Goal: Transaction & Acquisition: Purchase product/service

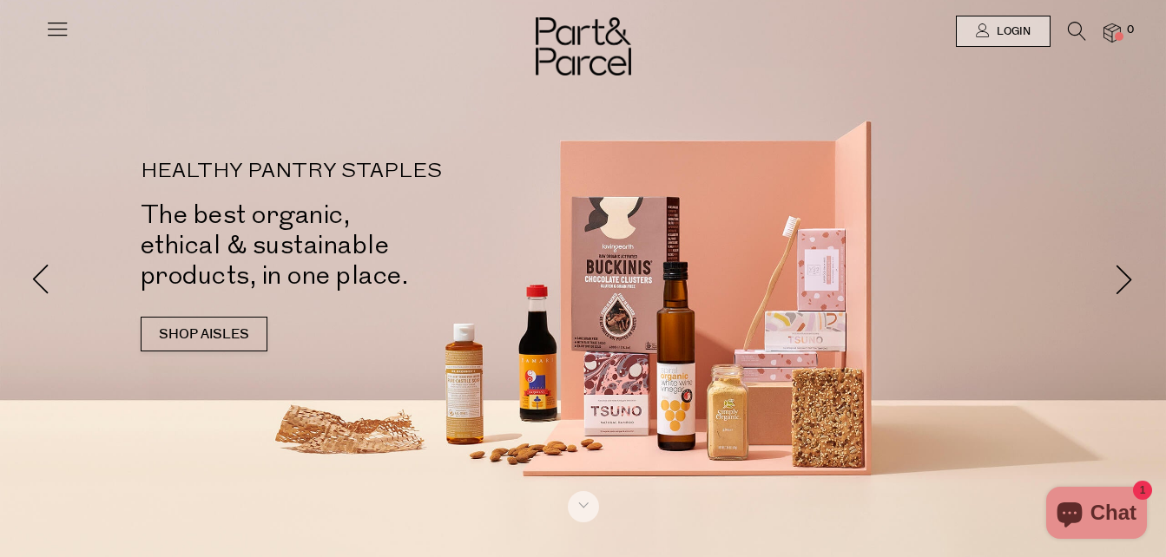
click at [66, 35] on icon at bounding box center [57, 28] width 24 height 24
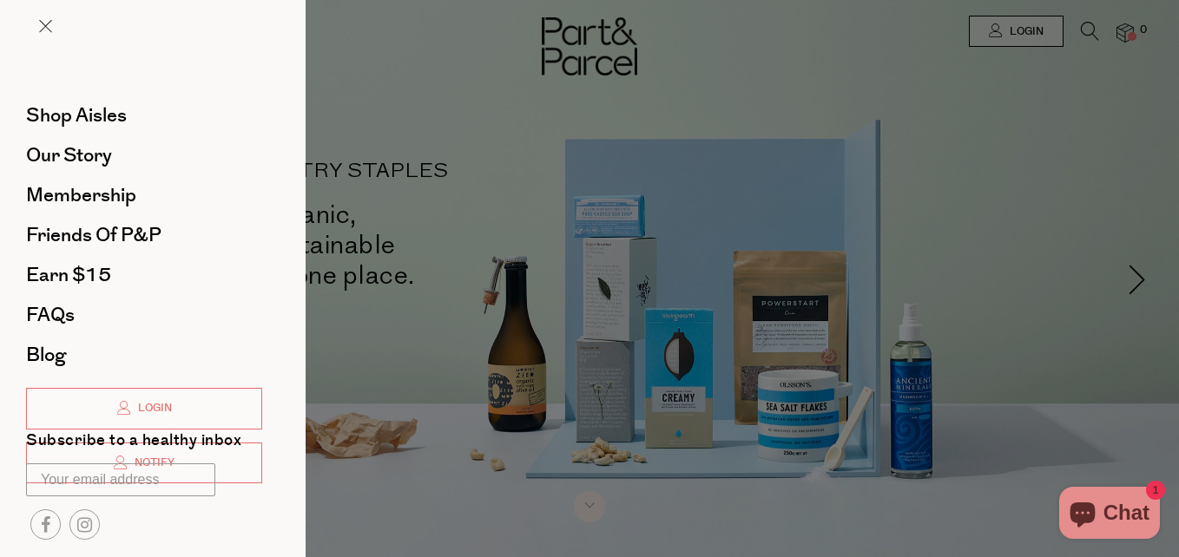
click at [1153, 76] on div at bounding box center [589, 278] width 1179 height 557
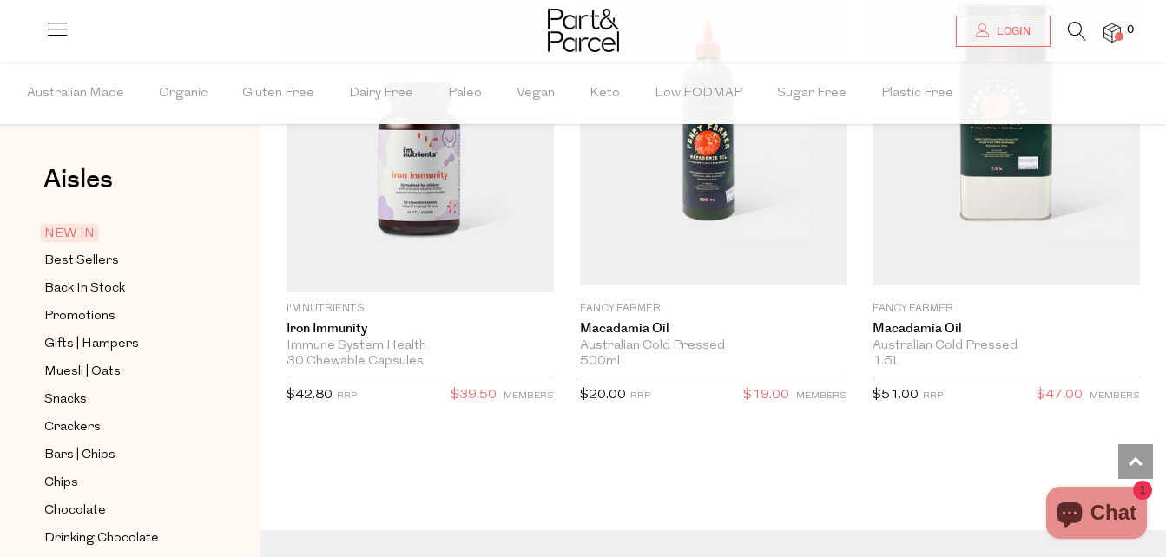
scroll to position [4529, 0]
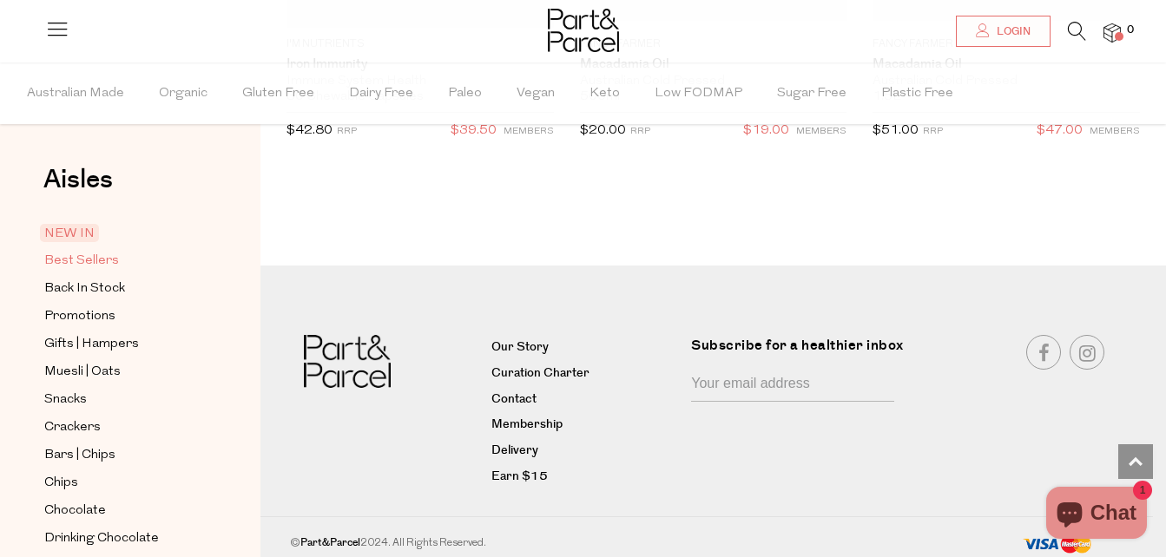
click at [90, 258] on span "Best Sellers" at bounding box center [81, 261] width 75 height 21
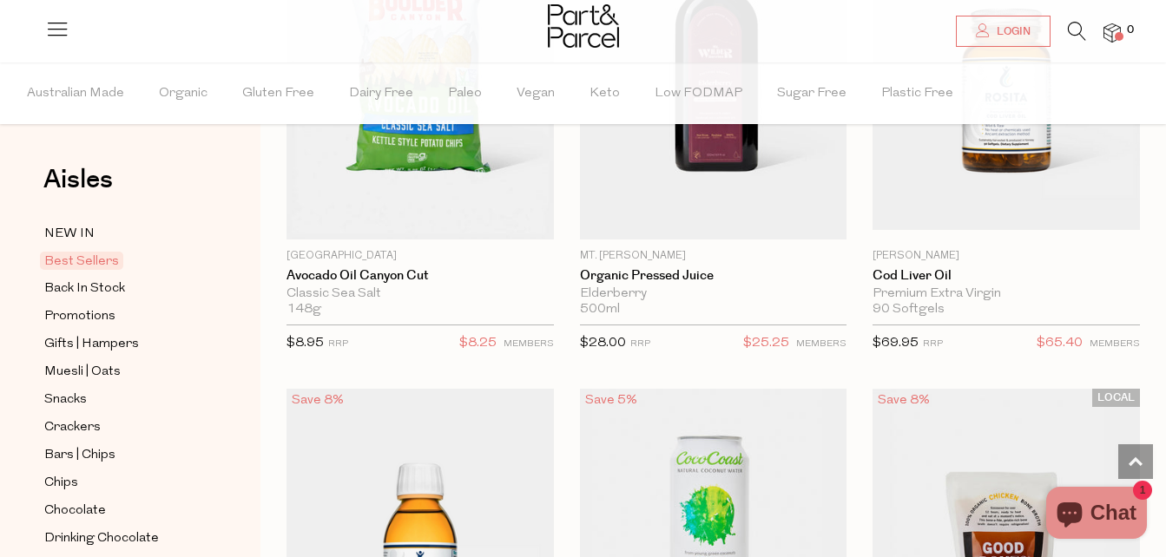
scroll to position [1280, 0]
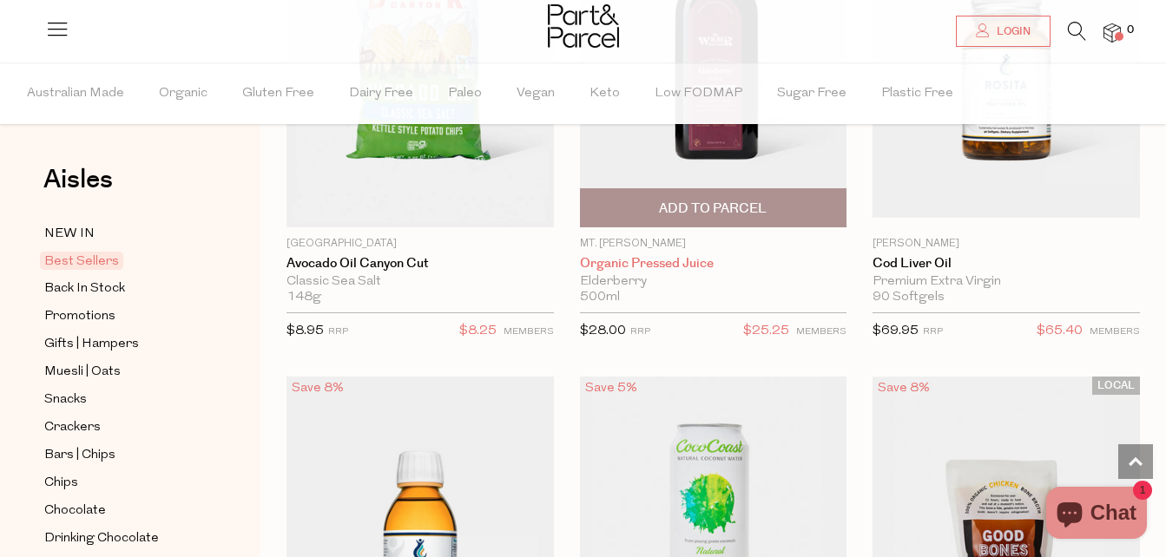
click at [668, 260] on link "Organic Pressed Juice" at bounding box center [713, 264] width 267 height 16
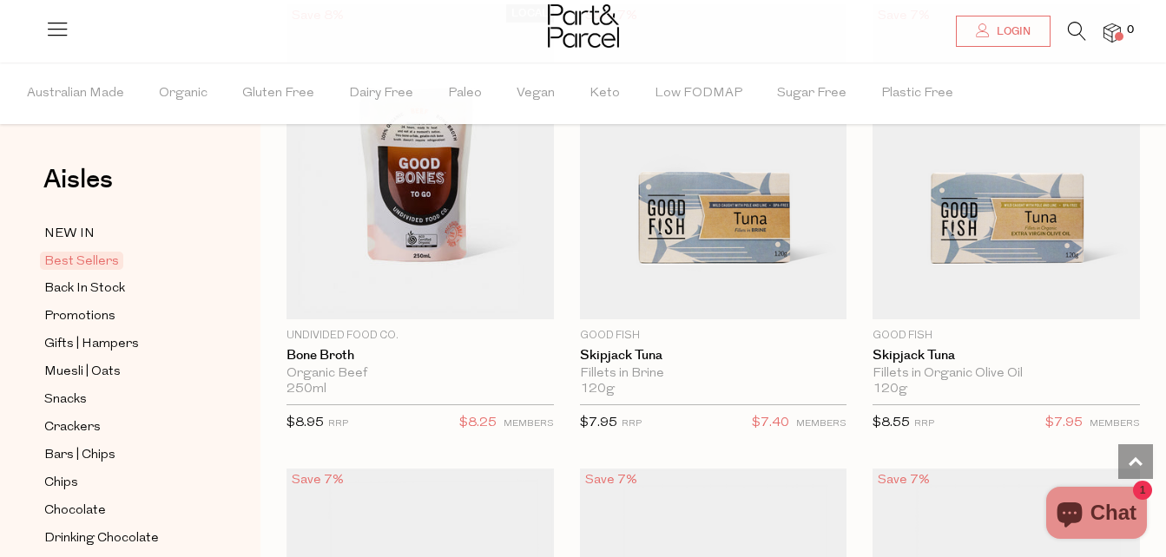
scroll to position [2092, 0]
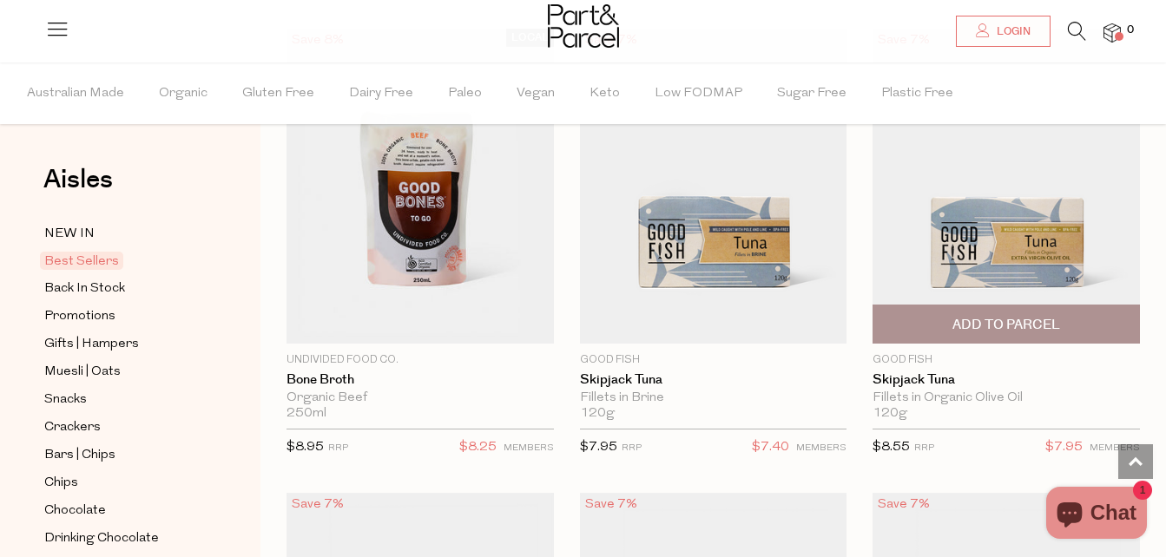
click at [1001, 320] on span "Add To Parcel" at bounding box center [1006, 325] width 108 height 18
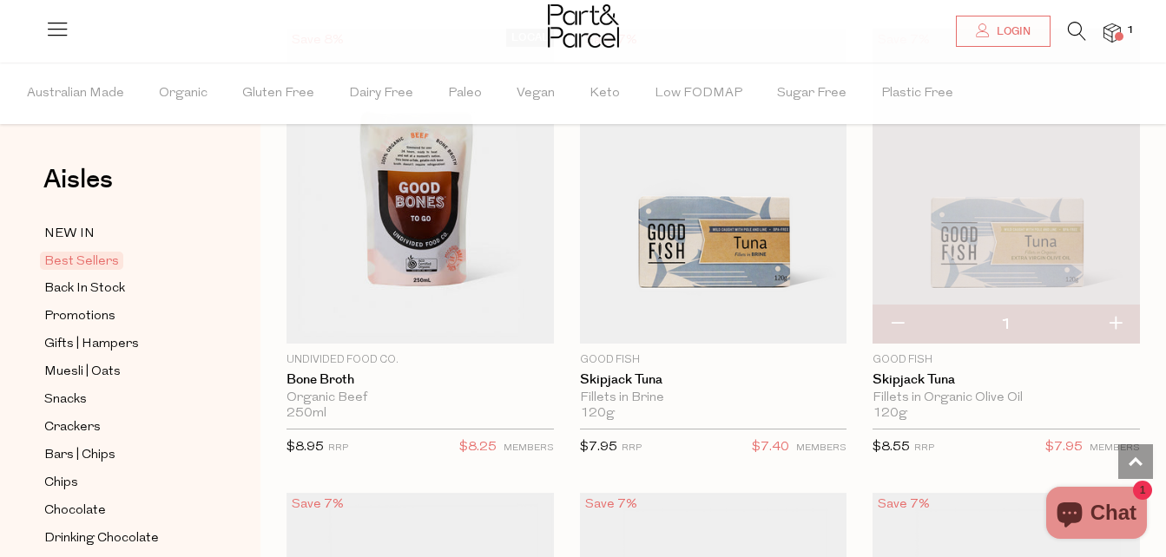
click at [1113, 316] on button "button" at bounding box center [1114, 324] width 49 height 38
type input "2"
click at [1116, 318] on button "button" at bounding box center [1114, 324] width 49 height 38
type input "3"
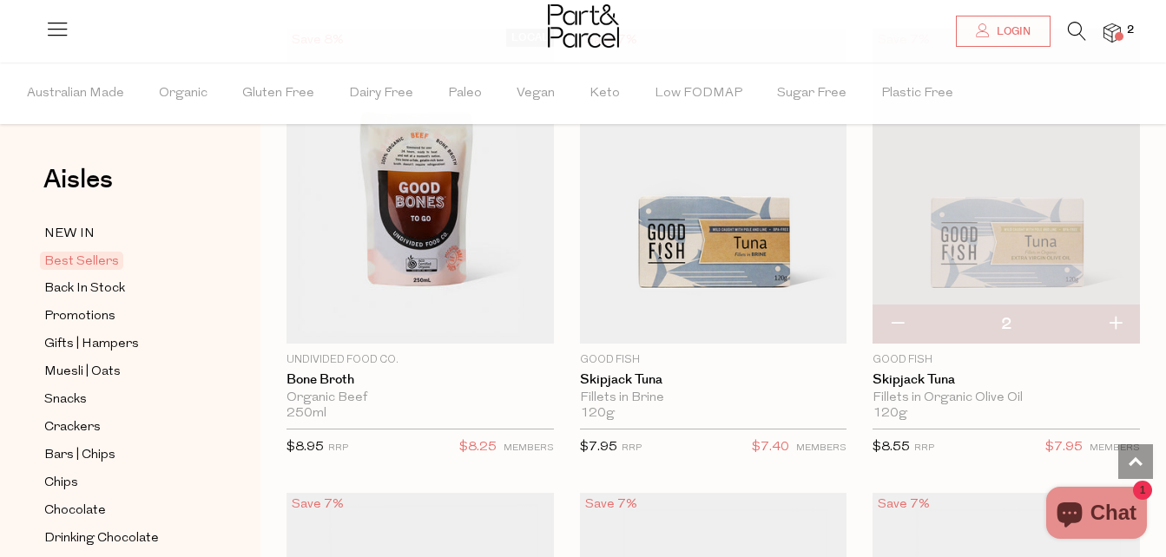
type input "3"
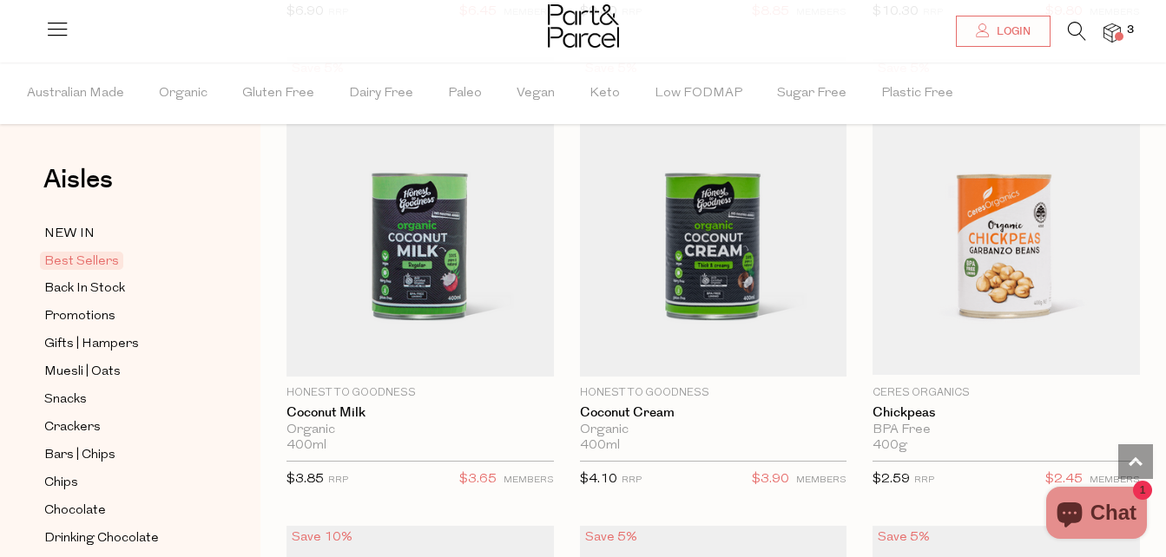
scroll to position [3469, 0]
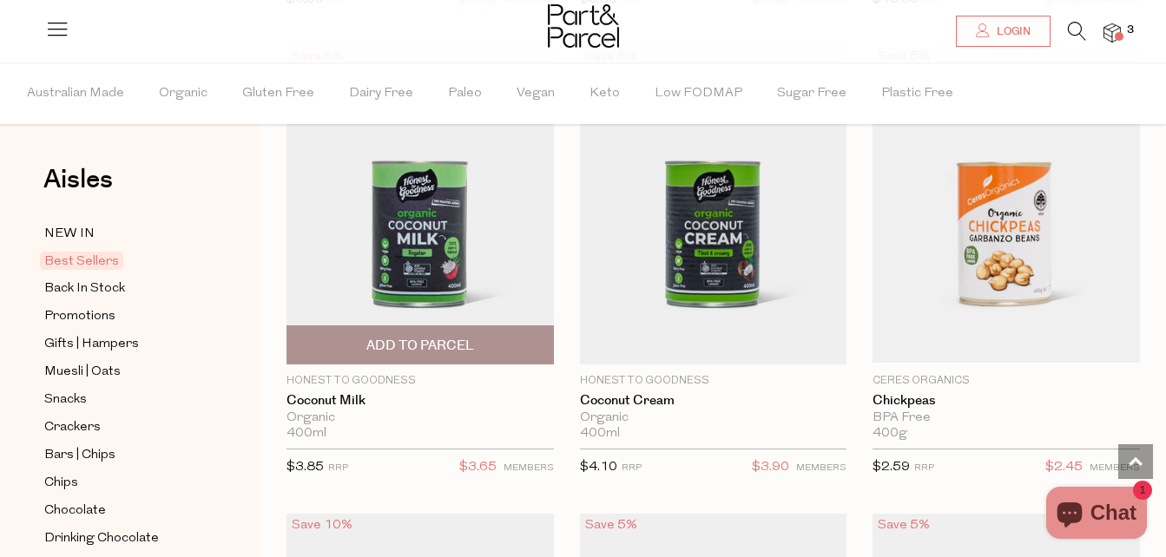
click at [477, 338] on span "Add To Parcel" at bounding box center [420, 344] width 257 height 37
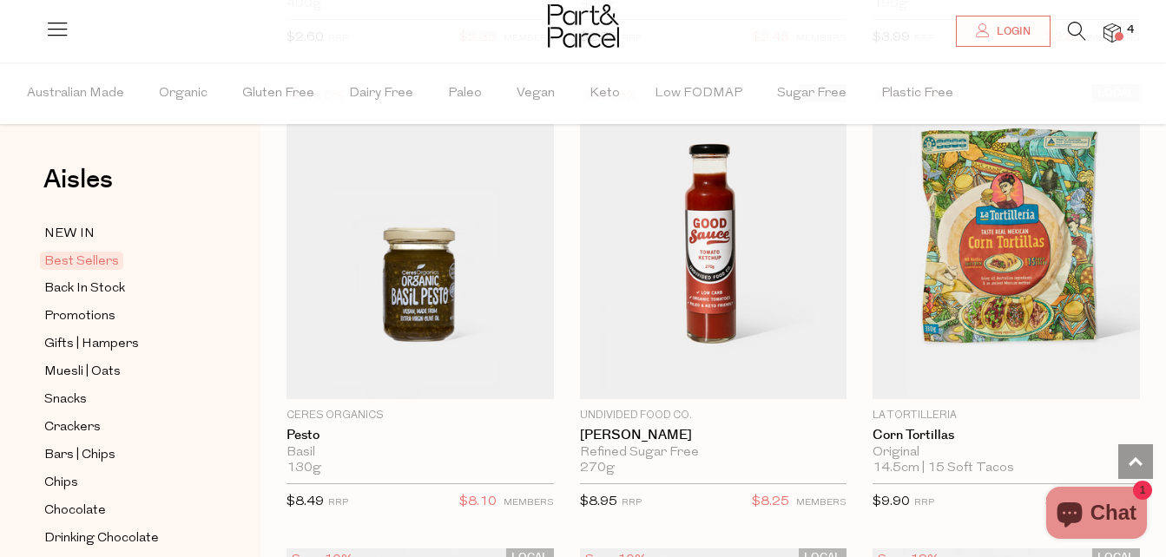
scroll to position [4399, 0]
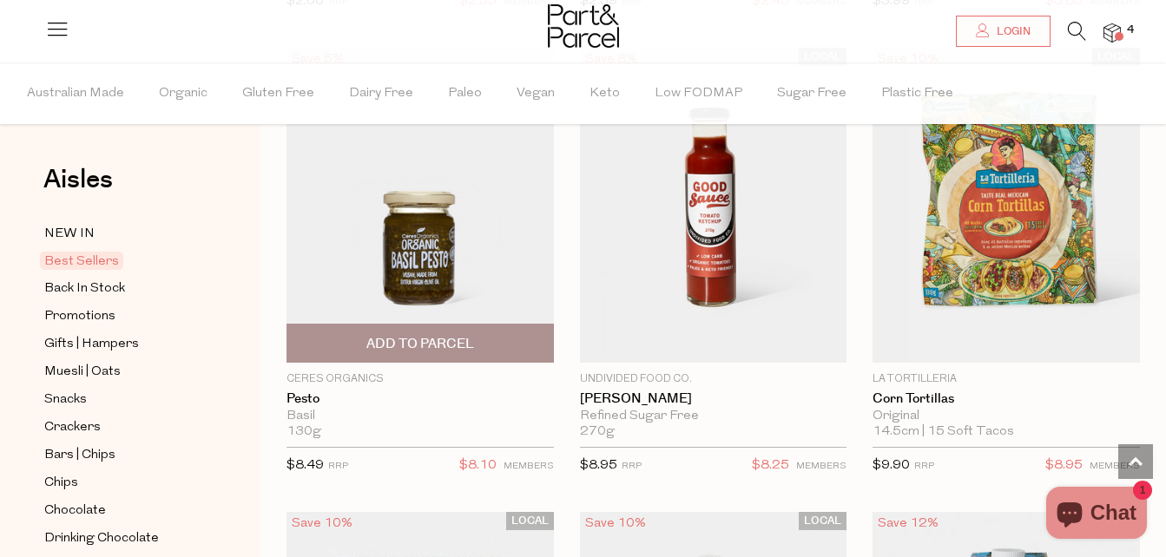
click at [507, 329] on span "Add To Parcel" at bounding box center [420, 343] width 257 height 37
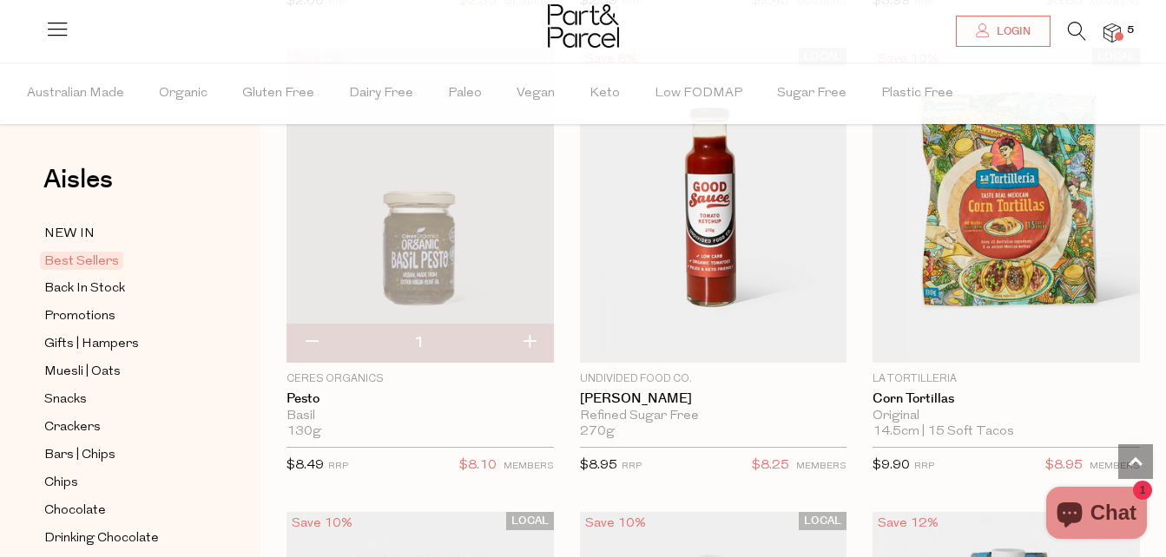
click at [527, 332] on button "button" at bounding box center [528, 343] width 49 height 38
type input "2"
click at [519, 333] on button "button" at bounding box center [528, 343] width 49 height 38
type input "3"
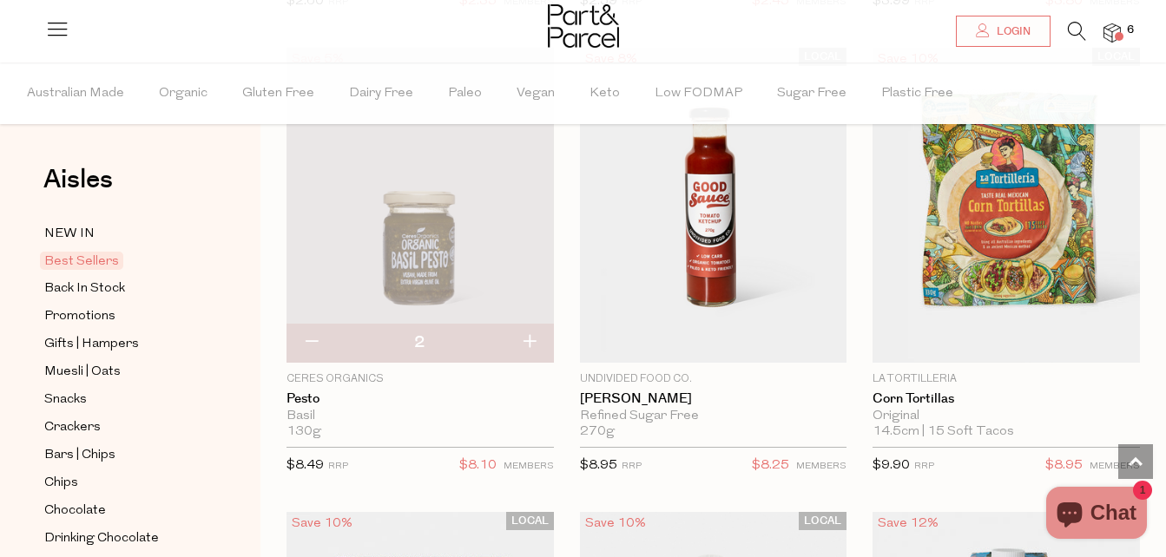
type input "3"
click at [528, 332] on button "button" at bounding box center [528, 343] width 49 height 38
type input "4"
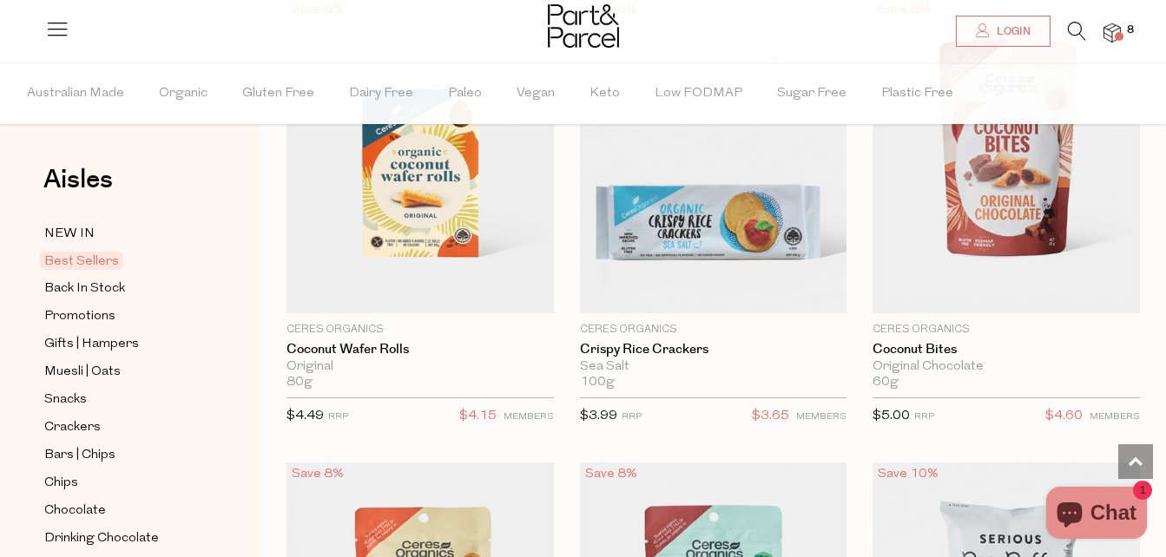
scroll to position [5390, 0]
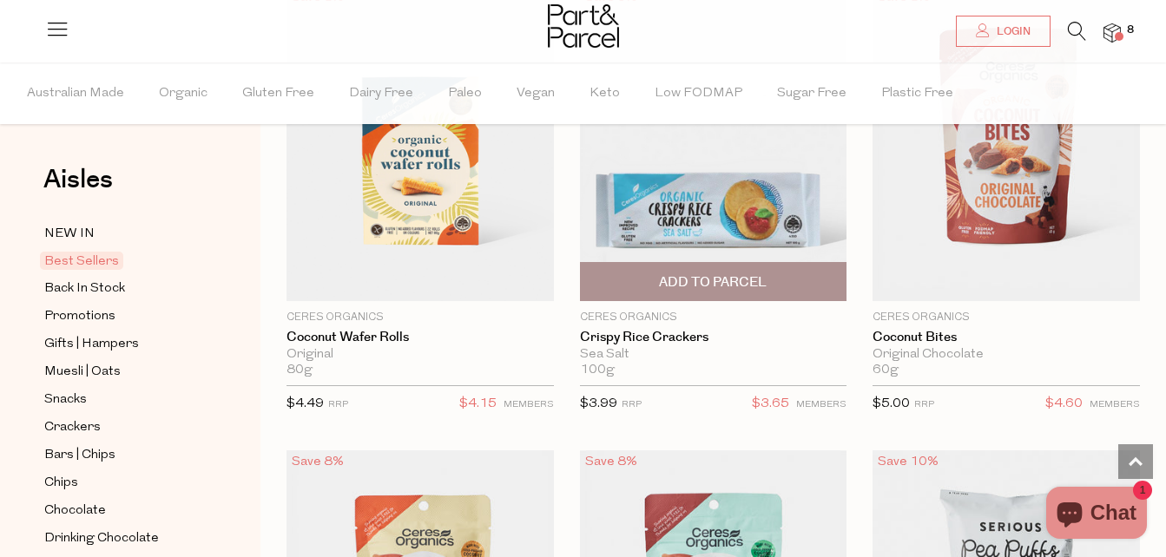
click at [779, 266] on span "Add To Parcel" at bounding box center [713, 281] width 257 height 37
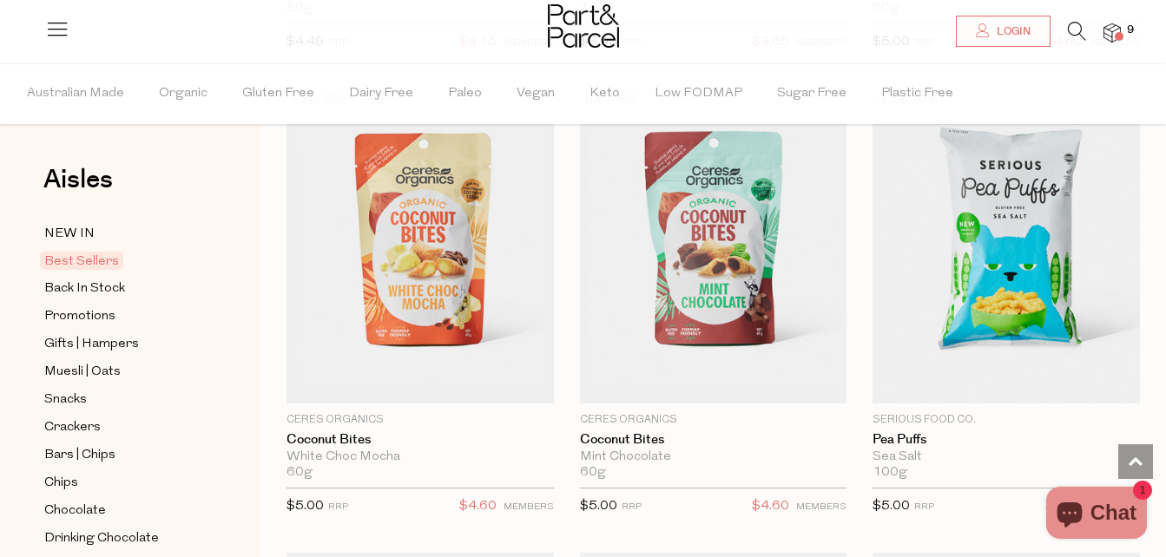
scroll to position [5788, 0]
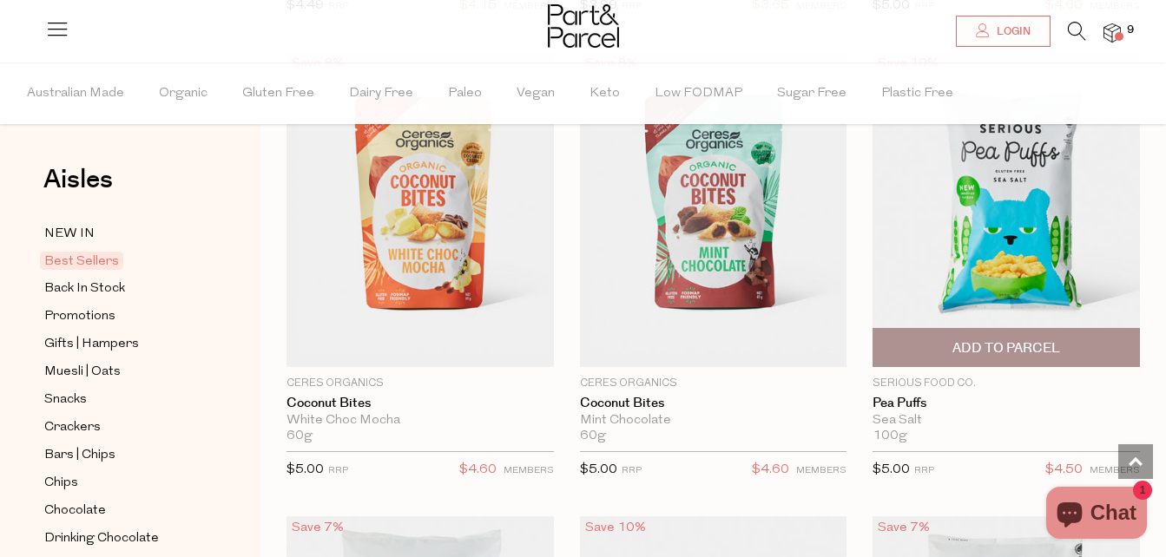
click at [1093, 337] on span "Add To Parcel" at bounding box center [1005, 347] width 257 height 37
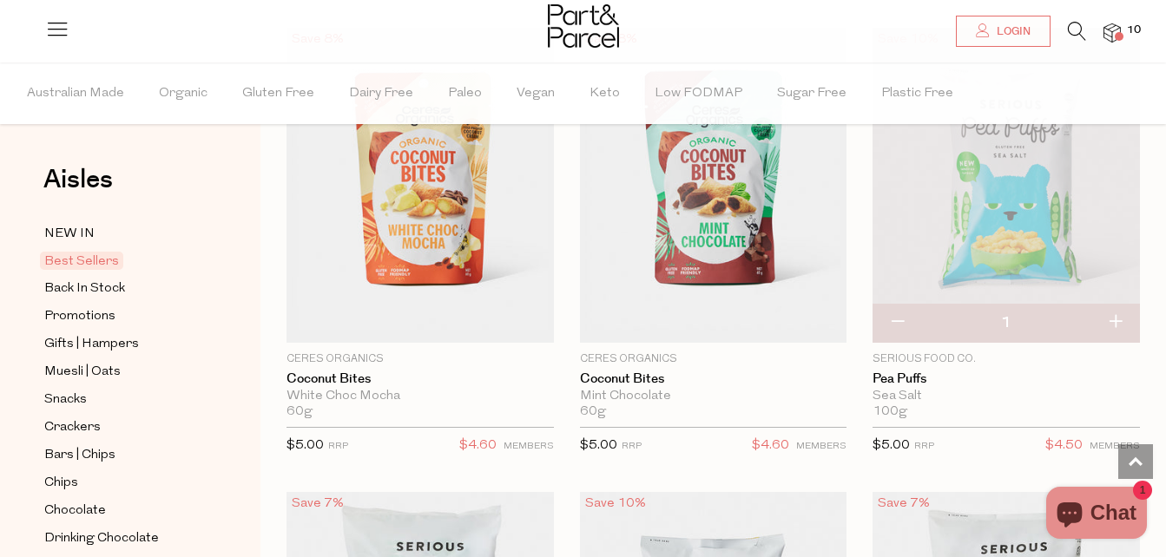
scroll to position [5824, 0]
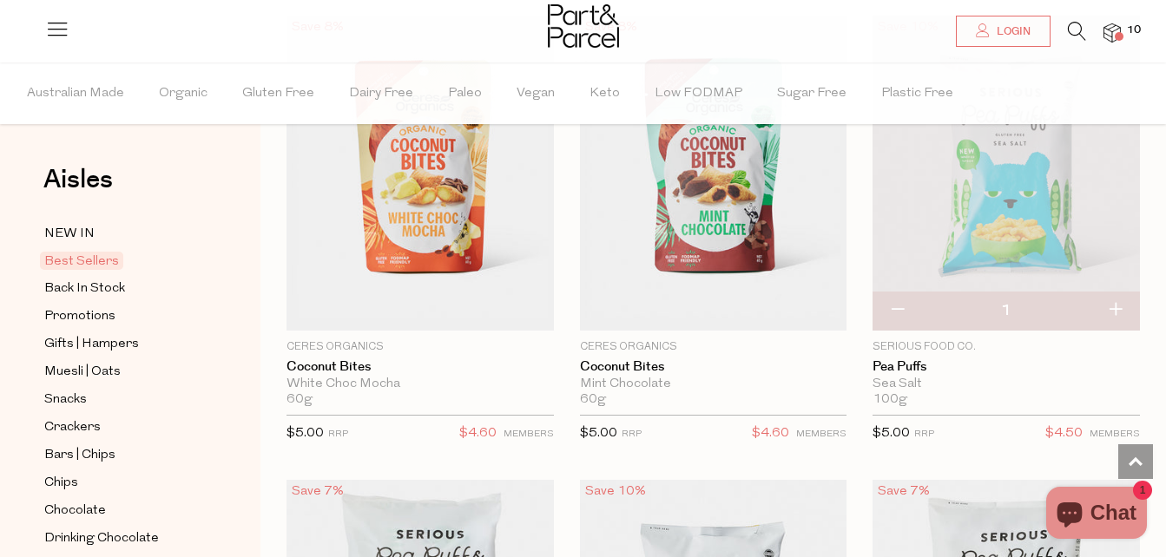
click at [902, 303] on button "button" at bounding box center [896, 311] width 49 height 38
type input "0"
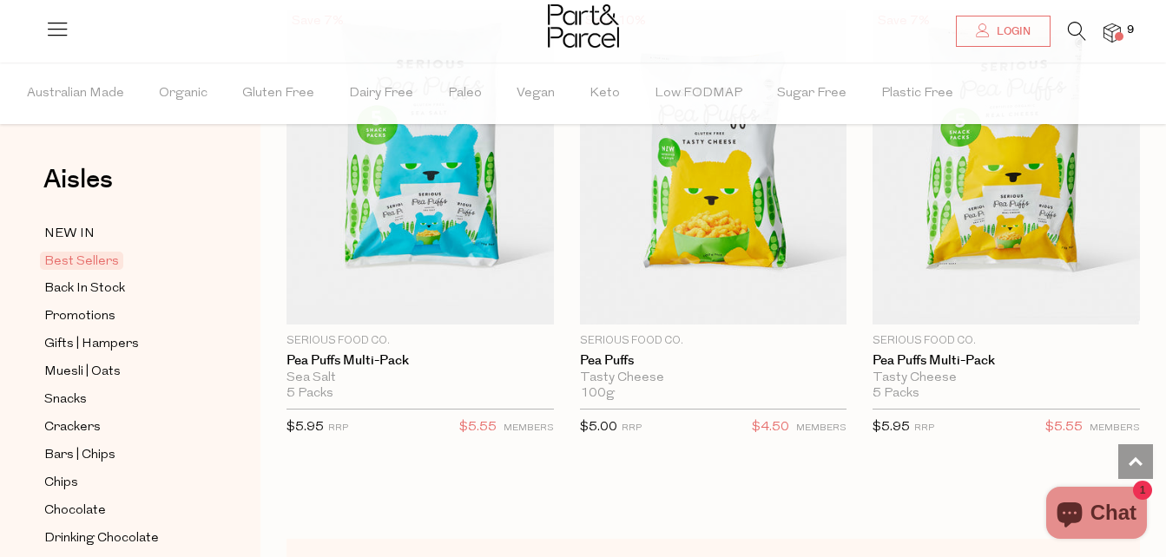
scroll to position [6307, 0]
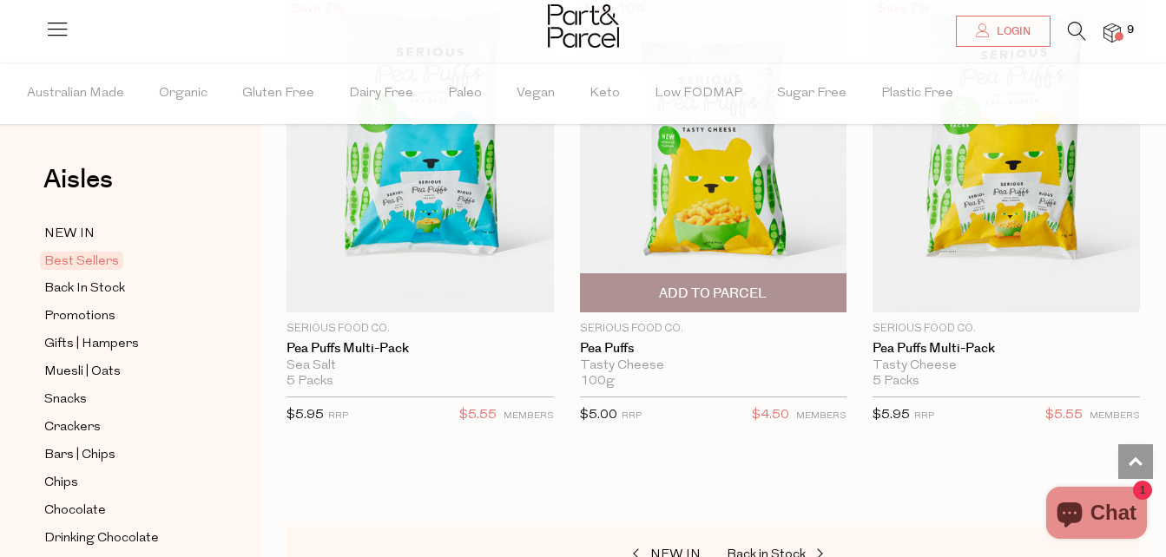
click at [749, 287] on span "Add To Parcel" at bounding box center [713, 294] width 108 height 18
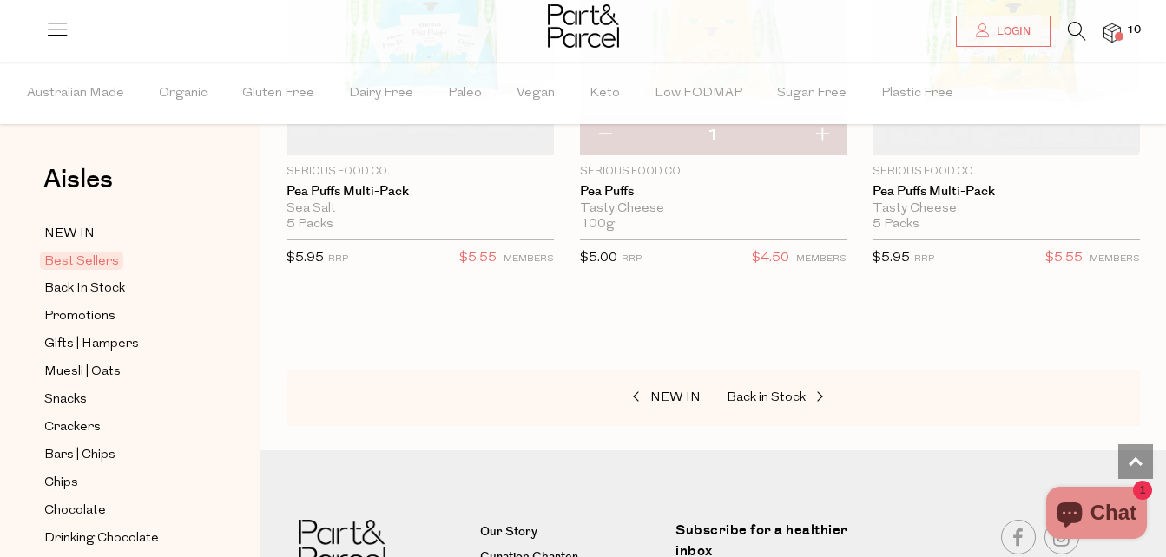
scroll to position [6440, 0]
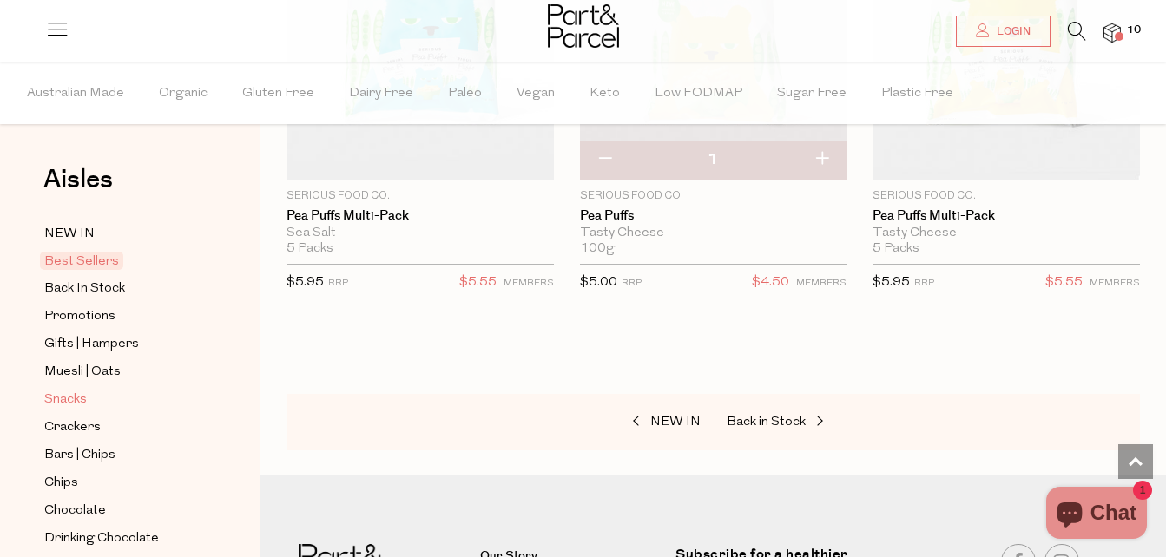
click at [73, 398] on span "Snacks" at bounding box center [65, 400] width 43 height 21
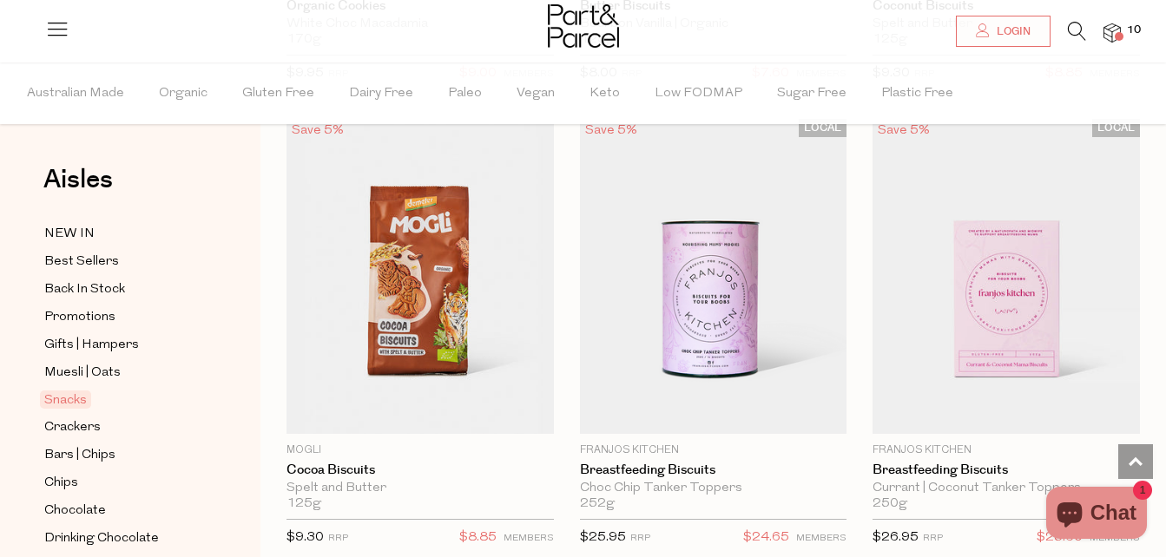
scroll to position [6177, 0]
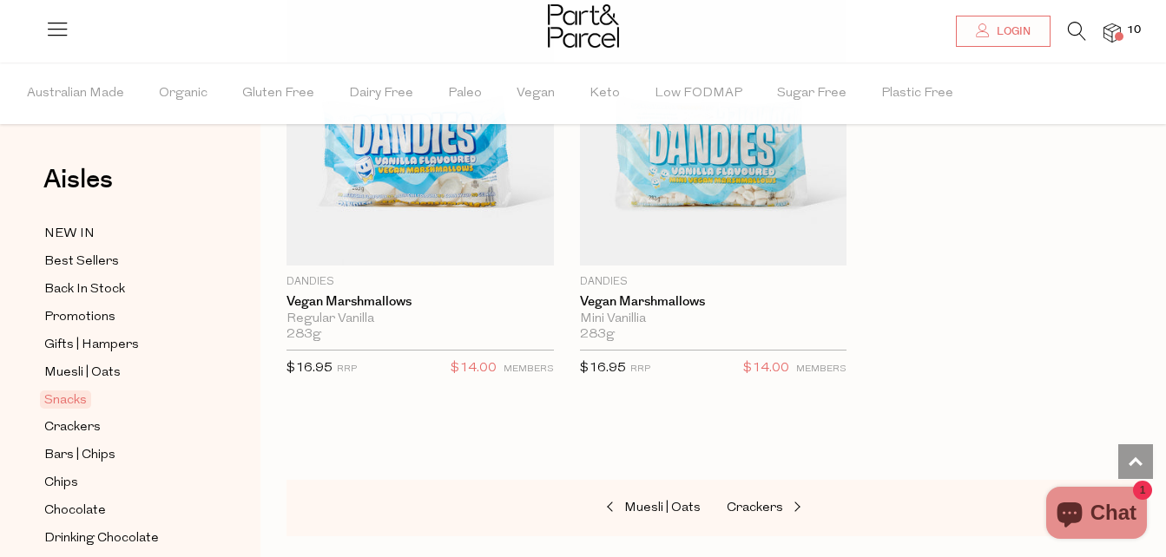
scroll to position [11014, 0]
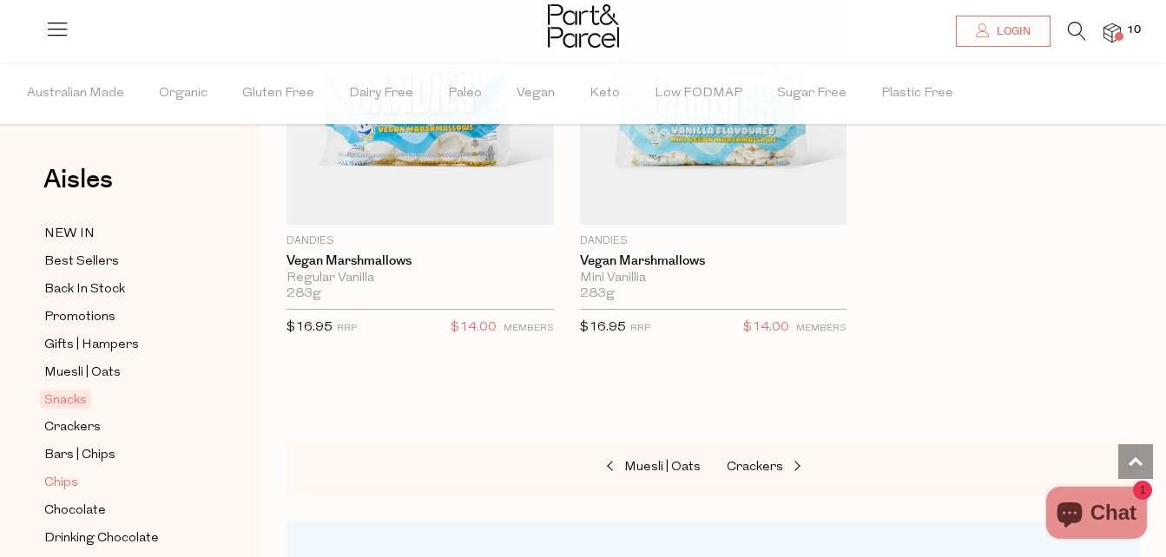
click at [70, 475] on span "Chips" at bounding box center [61, 483] width 34 height 21
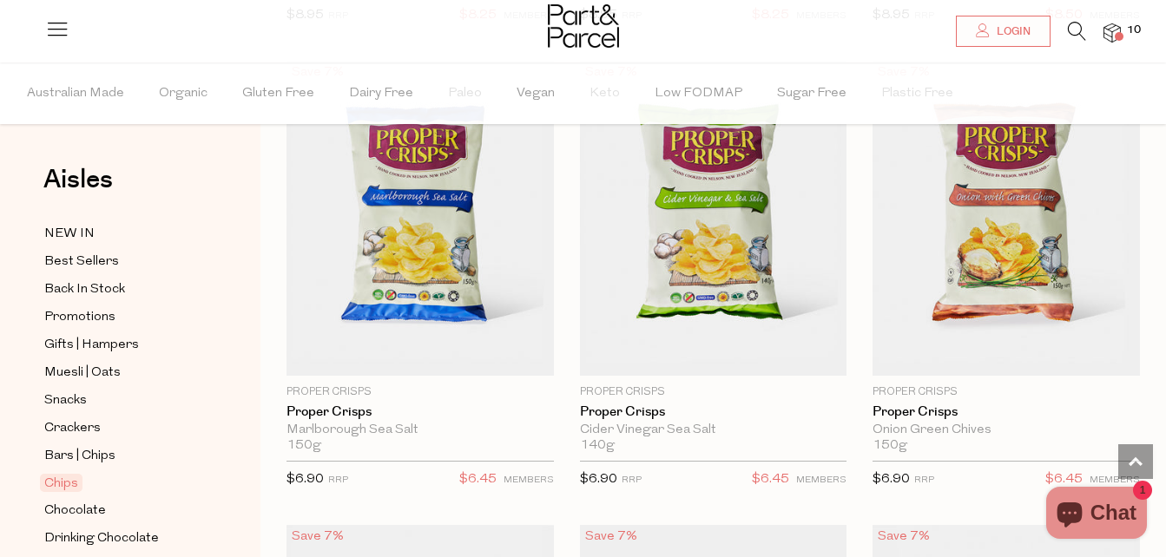
scroll to position [1138, 0]
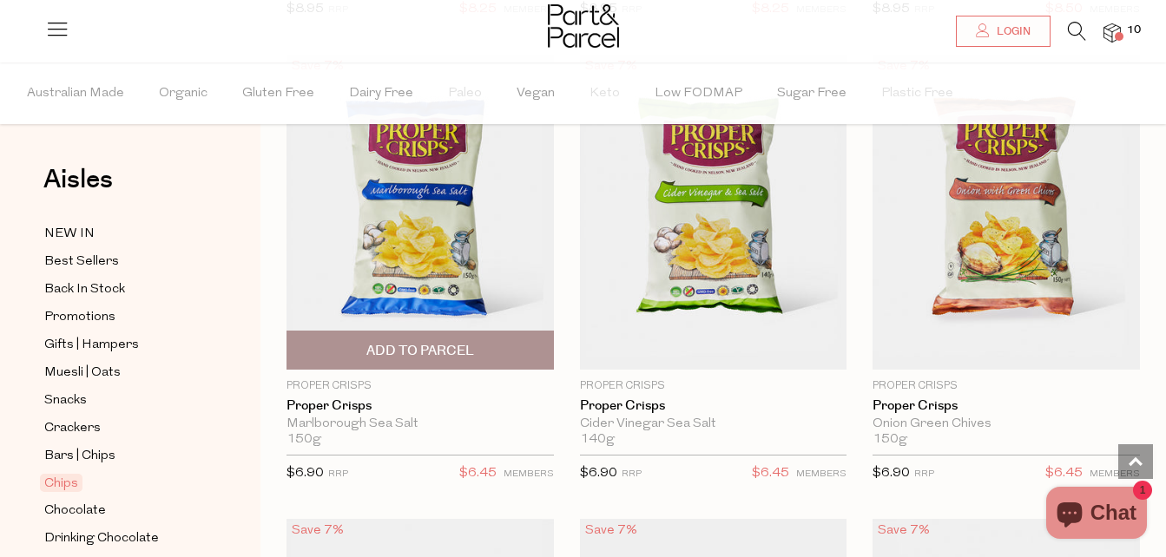
click at [447, 342] on span "Add To Parcel" at bounding box center [420, 351] width 108 height 18
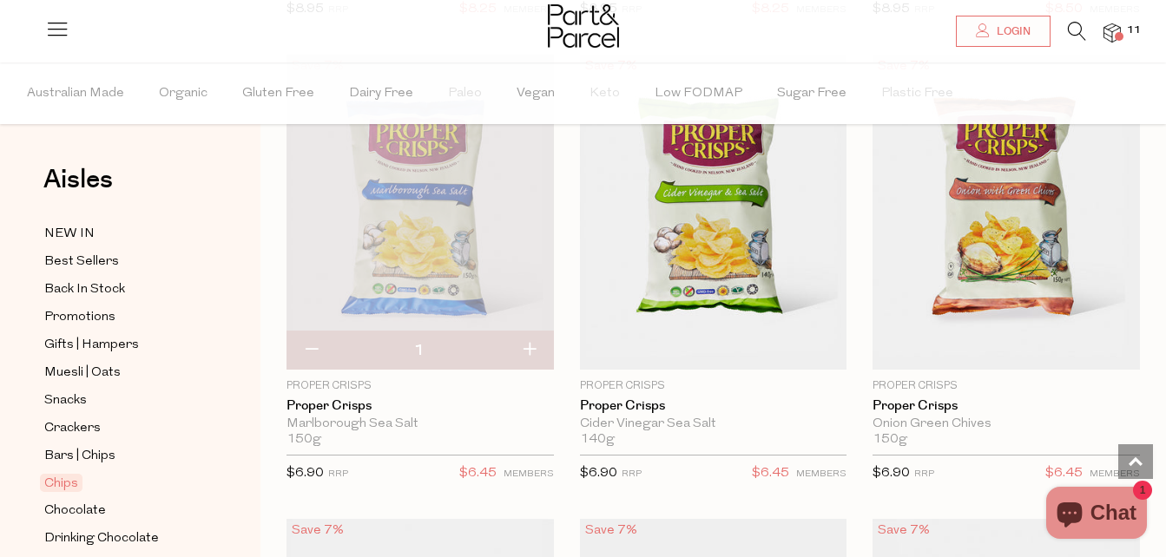
click at [525, 344] on button "button" at bounding box center [528, 351] width 49 height 38
type input "2"
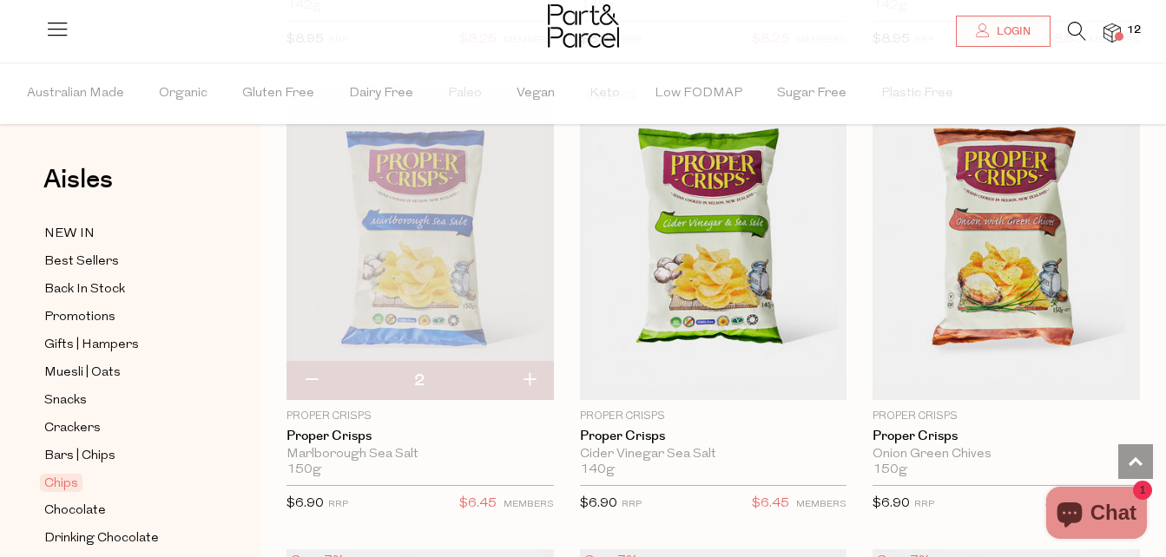
scroll to position [1101, 0]
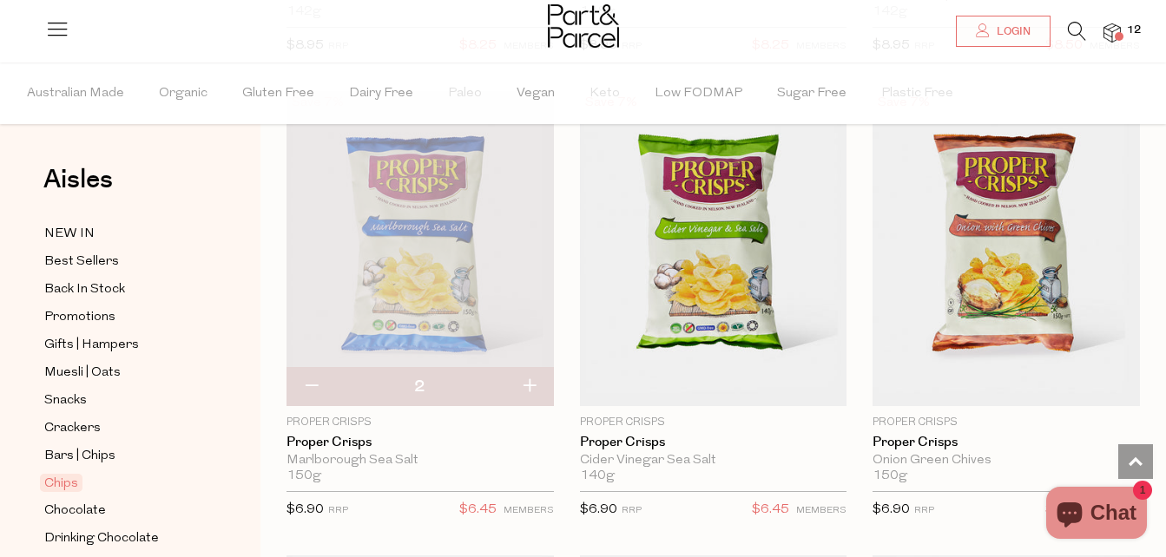
click at [527, 388] on button "button" at bounding box center [528, 387] width 49 height 38
type input "3"
click at [527, 388] on button "button" at bounding box center [528, 387] width 49 height 38
type input "4"
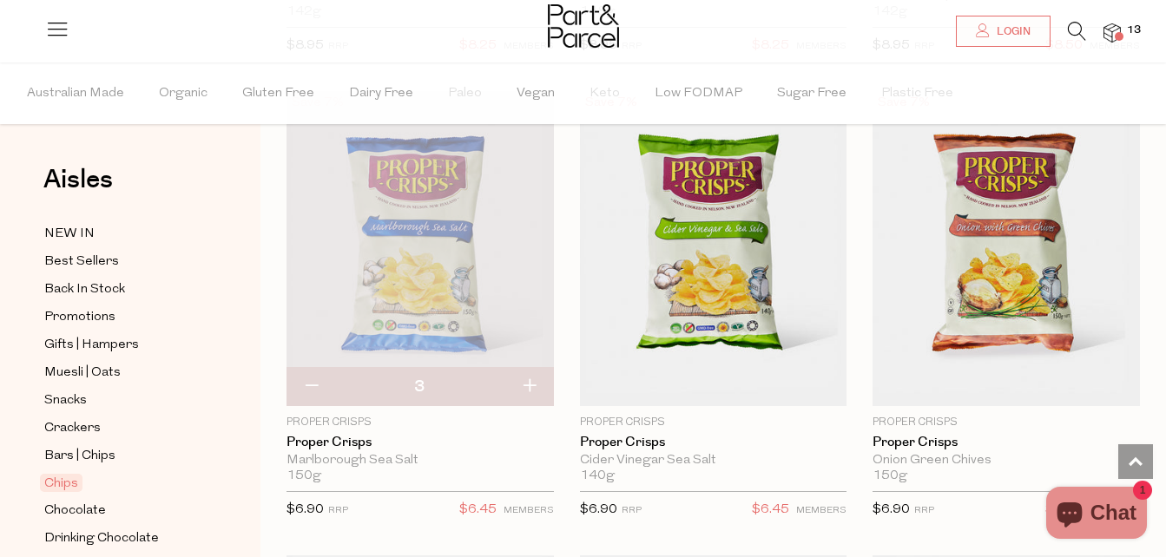
type input "4"
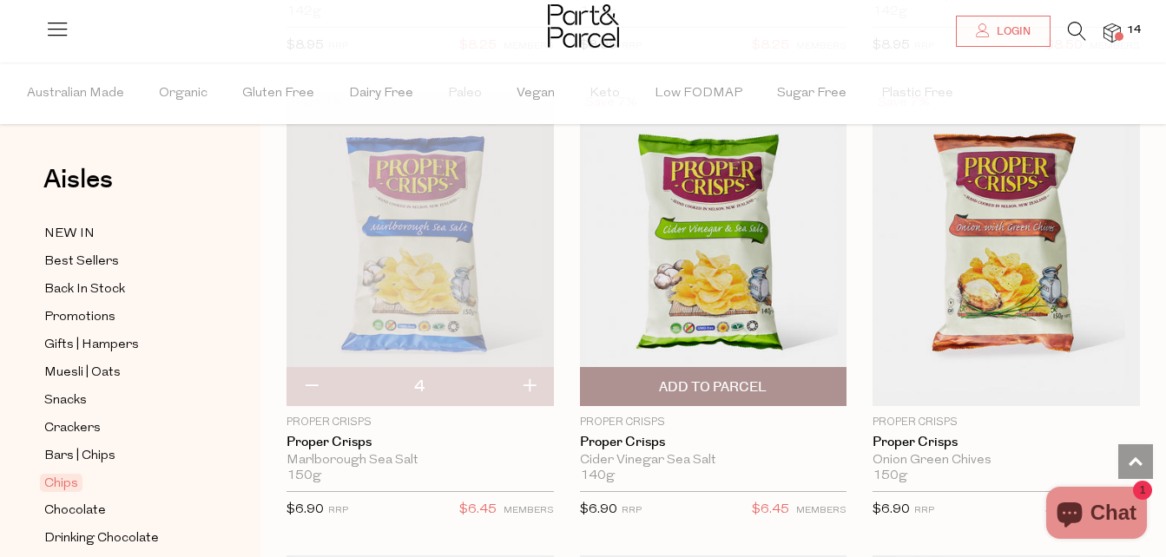
click at [759, 385] on span "Add To Parcel" at bounding box center [713, 387] width 108 height 18
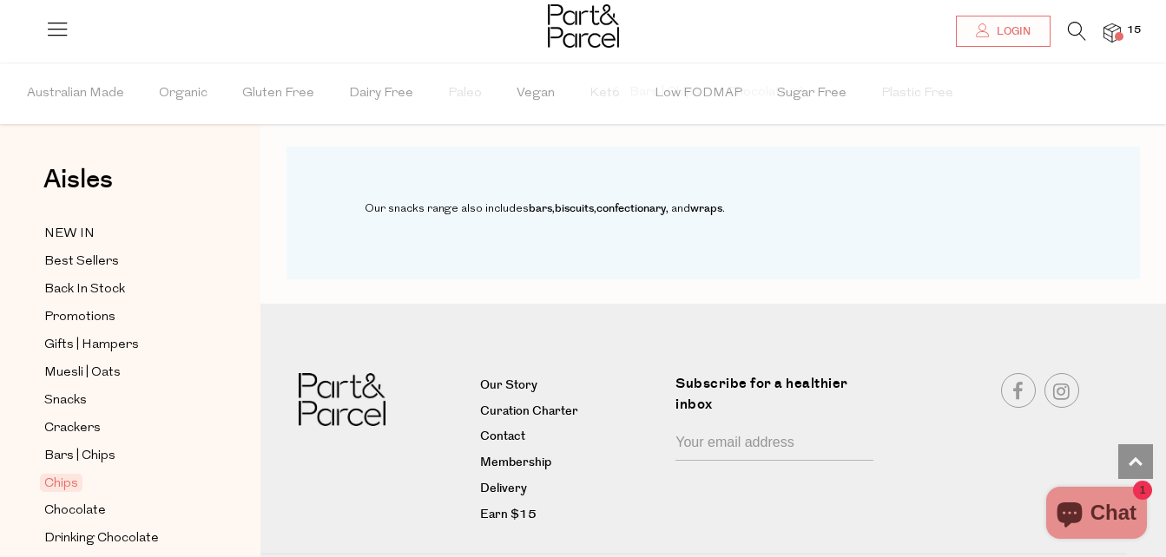
scroll to position [3107, 0]
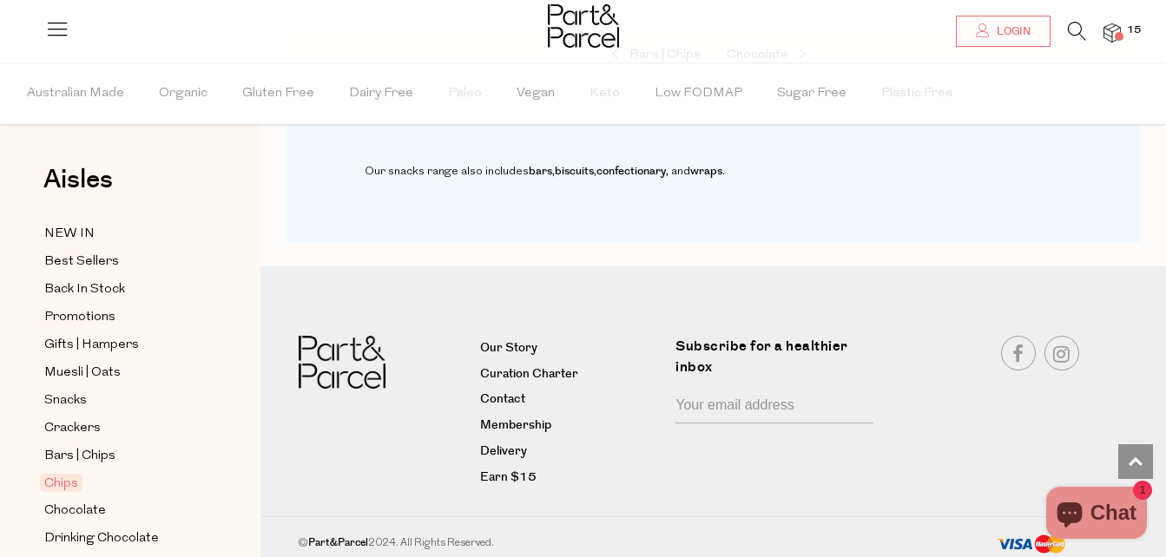
click at [84, 556] on span "Coffee | Tea" at bounding box center [80, 566] width 72 height 21
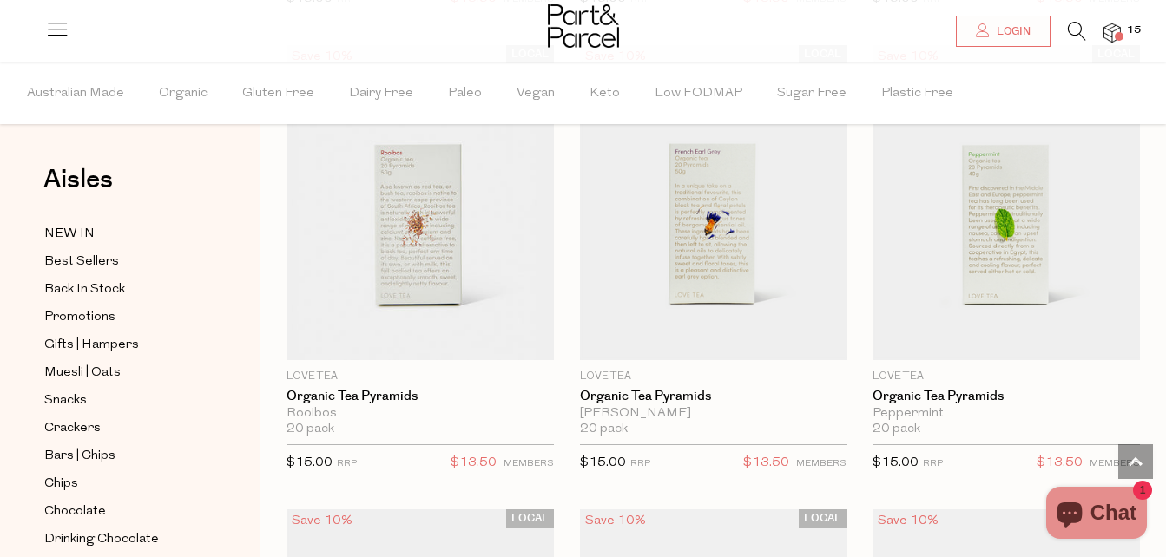
scroll to position [1139, 0]
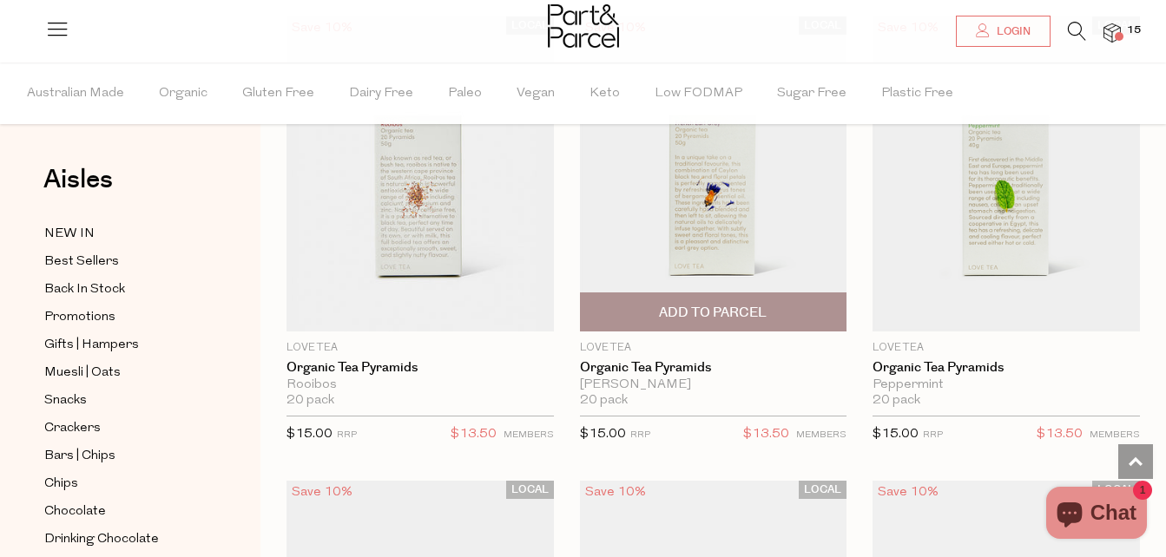
click at [706, 304] on span "Add To Parcel" at bounding box center [713, 313] width 108 height 18
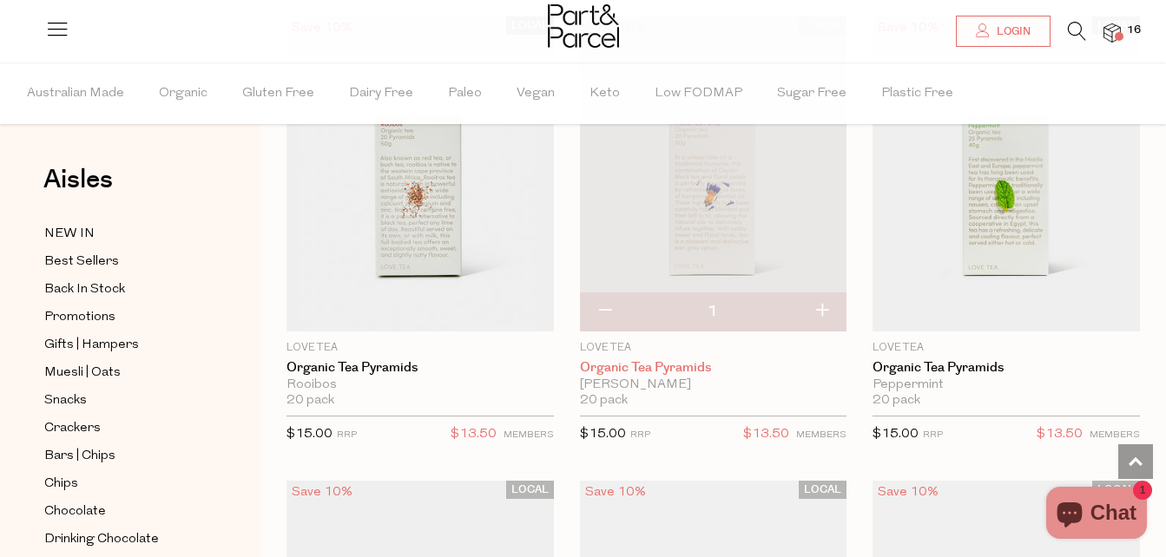
click at [686, 365] on link "Organic Tea Pyramids" at bounding box center [713, 368] width 267 height 16
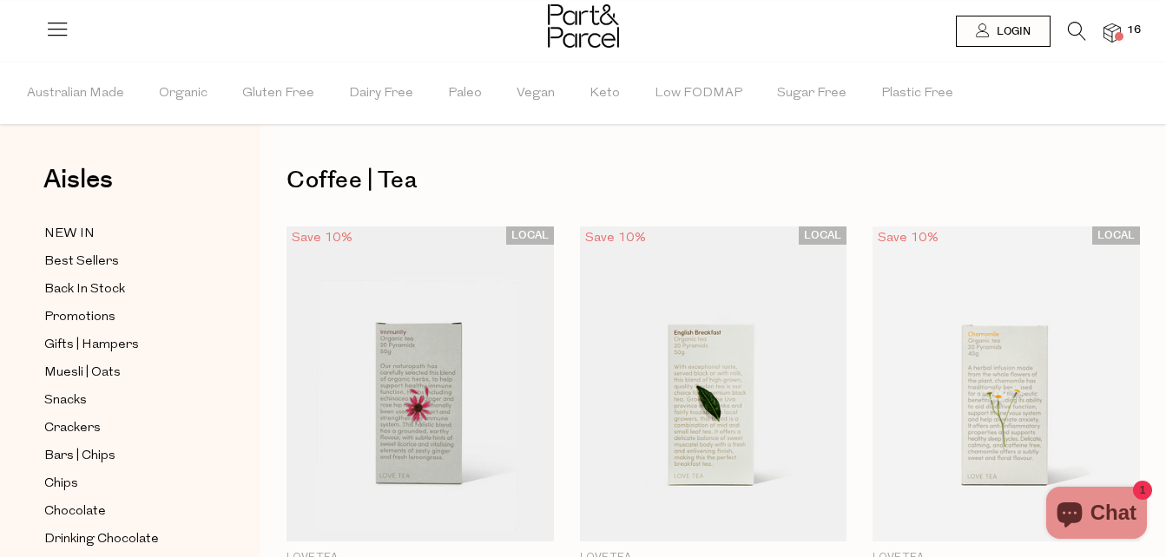
click at [66, 23] on icon at bounding box center [57, 28] width 24 height 24
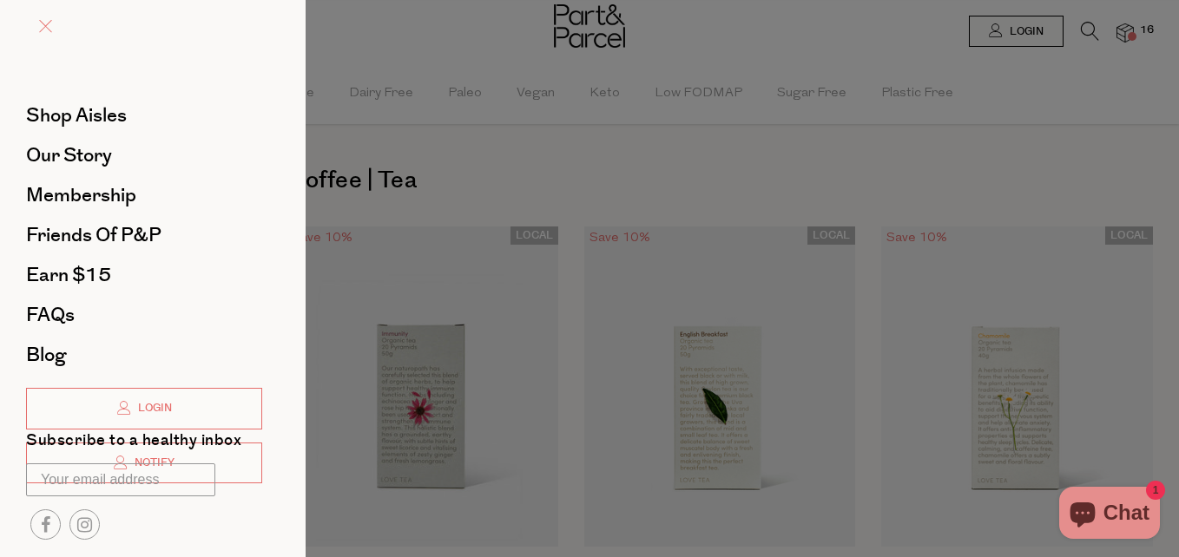
click at [44, 23] on span at bounding box center [45, 26] width 13 height 13
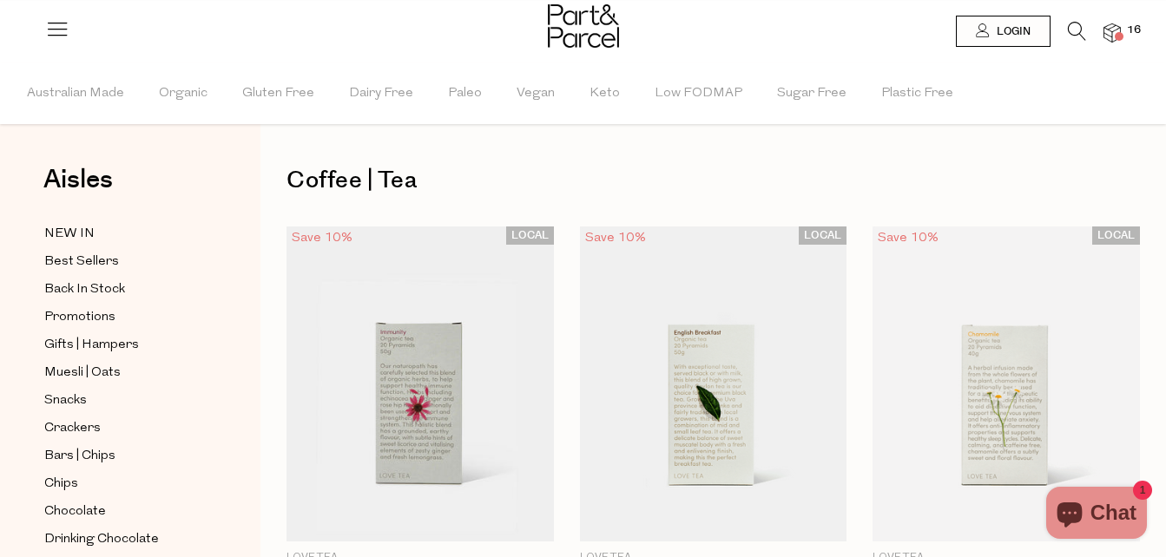
click at [1085, 19] on div at bounding box center [583, 28] width 1166 height 56
click at [1067, 27] on icon at bounding box center [1076, 31] width 18 height 19
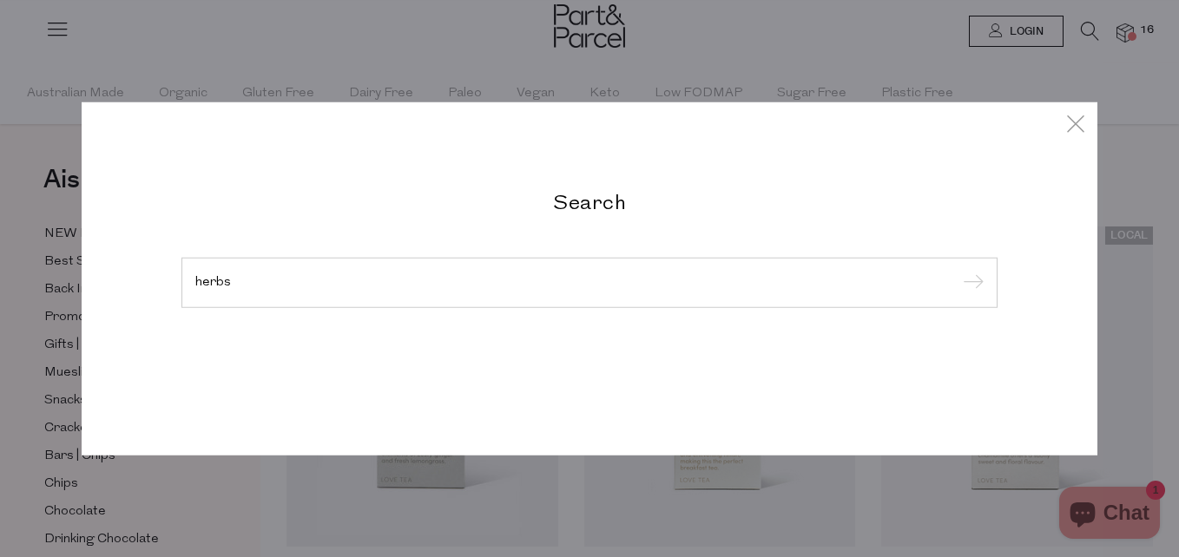
type input "herbs"
click at [957, 271] on input "submit" at bounding box center [970, 284] width 26 height 26
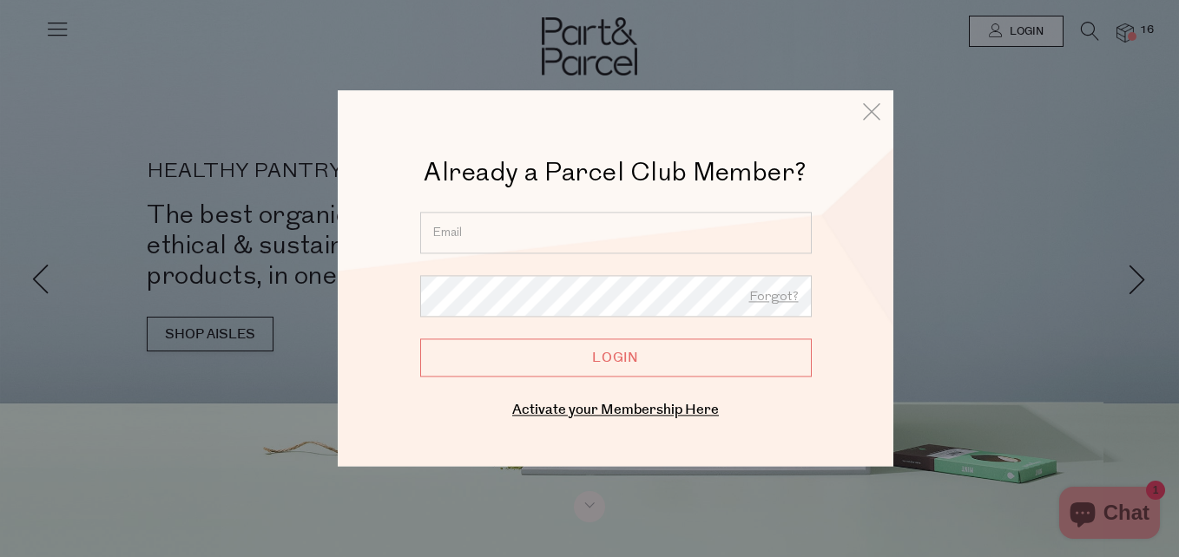
click at [520, 248] on input "email" at bounding box center [615, 233] width 391 height 42
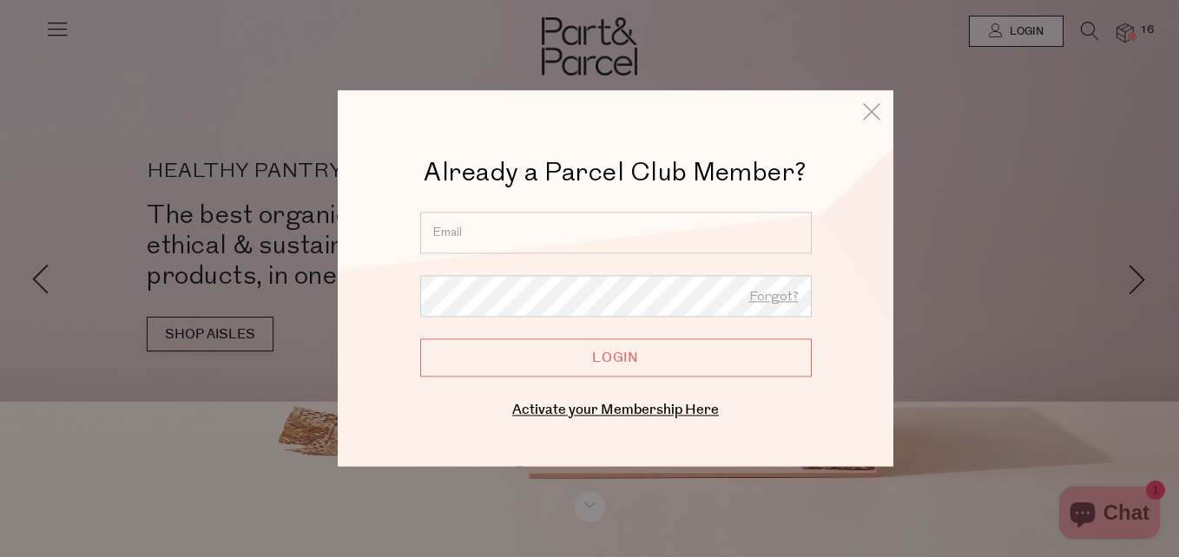
type input "genevieve.whittley@gmail.com"
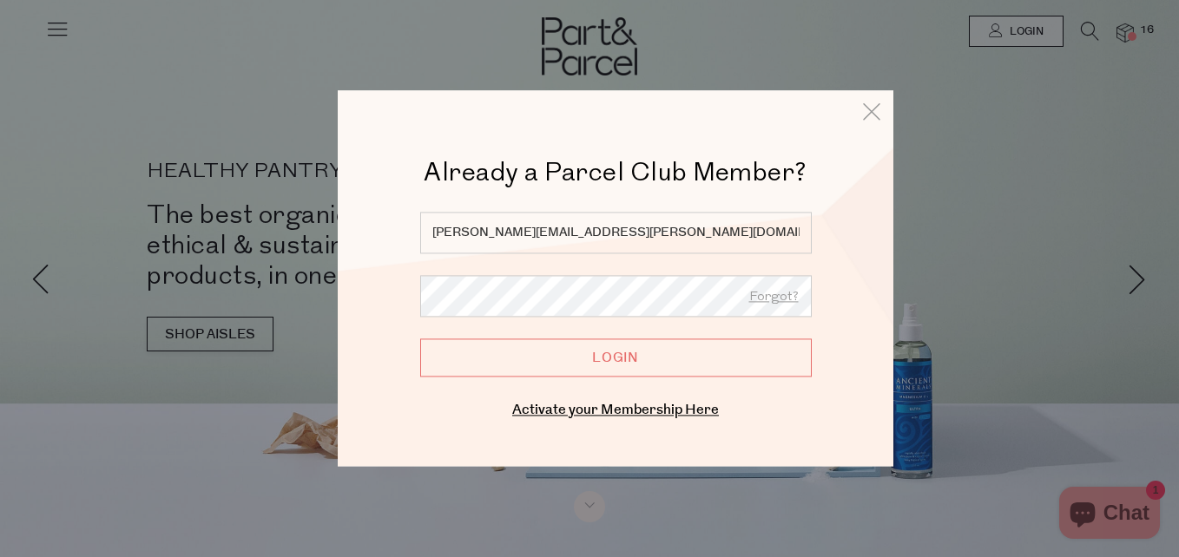
click at [635, 362] on input "Login" at bounding box center [615, 357] width 391 height 38
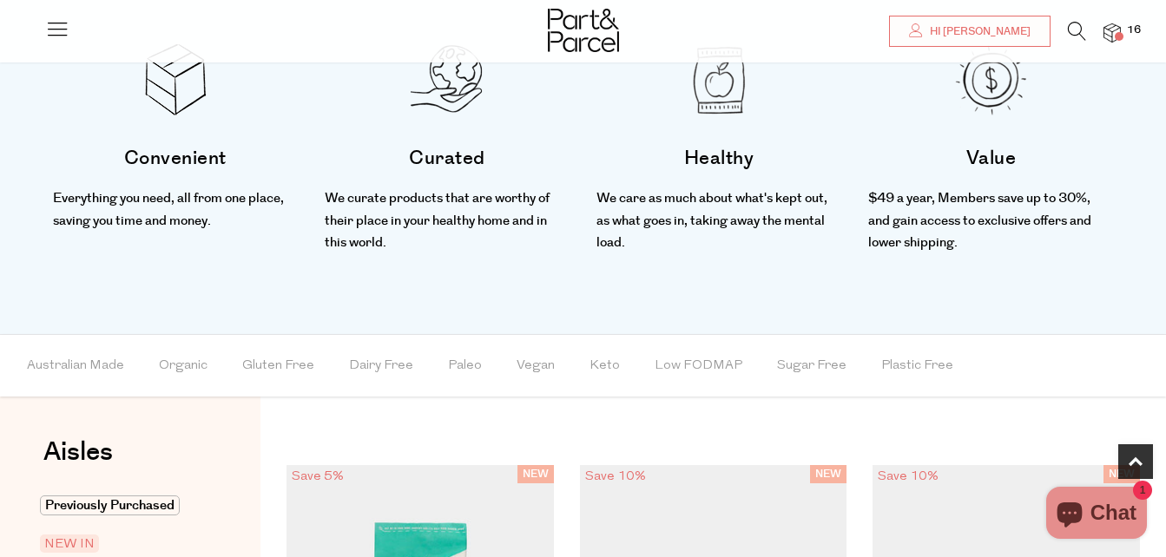
scroll to position [600, 0]
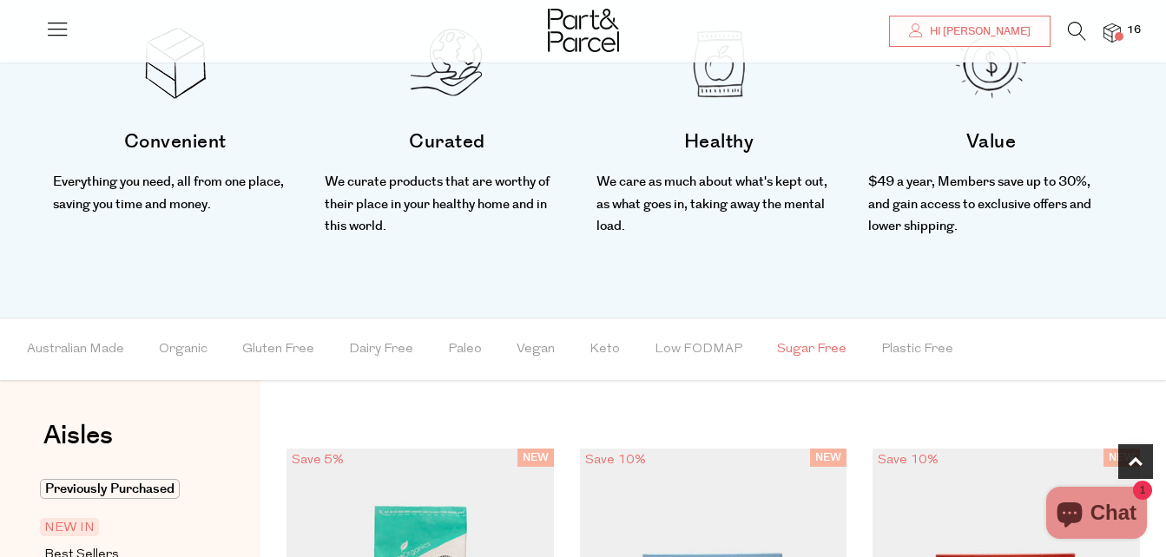
click at [797, 349] on span "Sugar Free" at bounding box center [811, 349] width 69 height 61
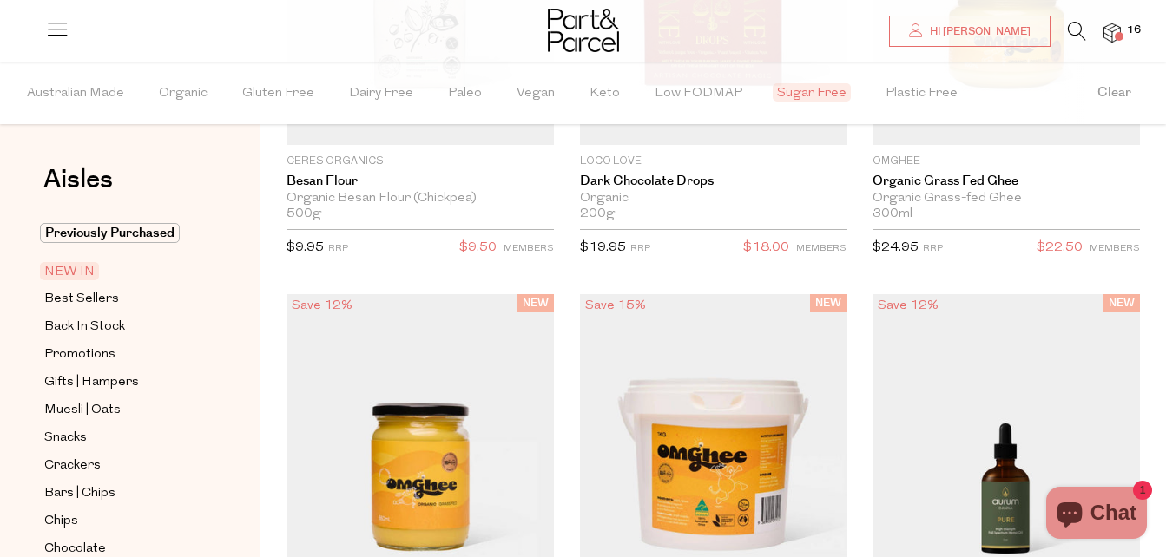
scroll to position [0, 0]
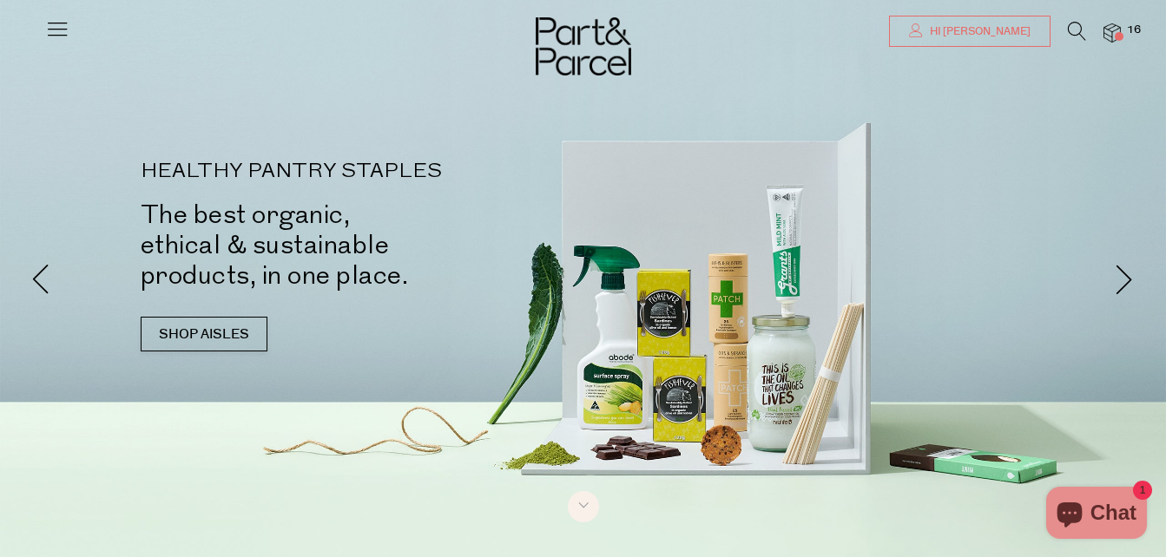
click at [969, 40] on link "Hi [PERSON_NAME]" at bounding box center [969, 31] width 161 height 31
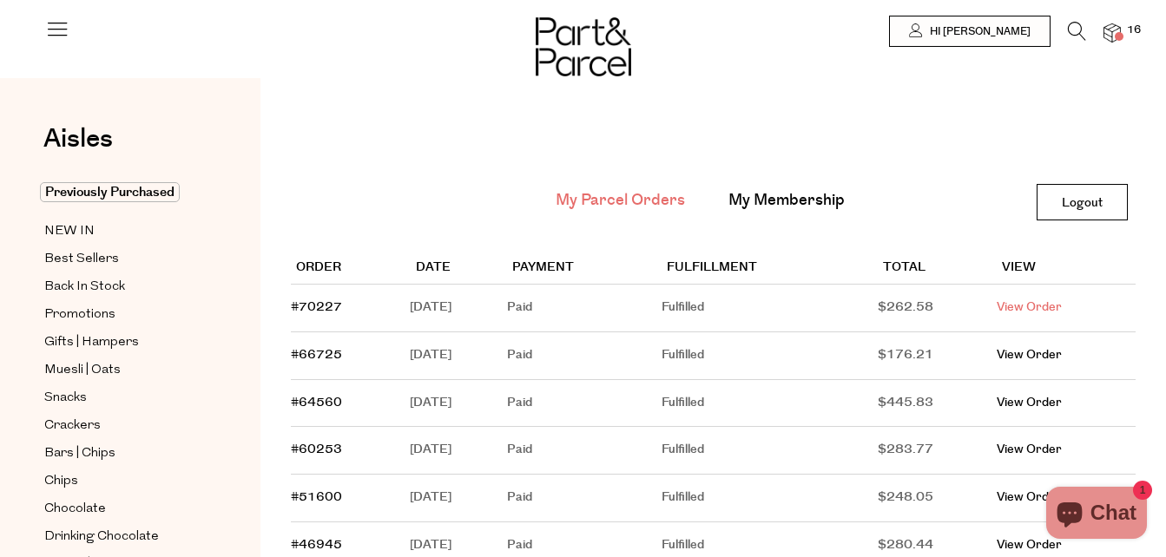
click at [1048, 308] on link "View Order" at bounding box center [1028, 307] width 65 height 17
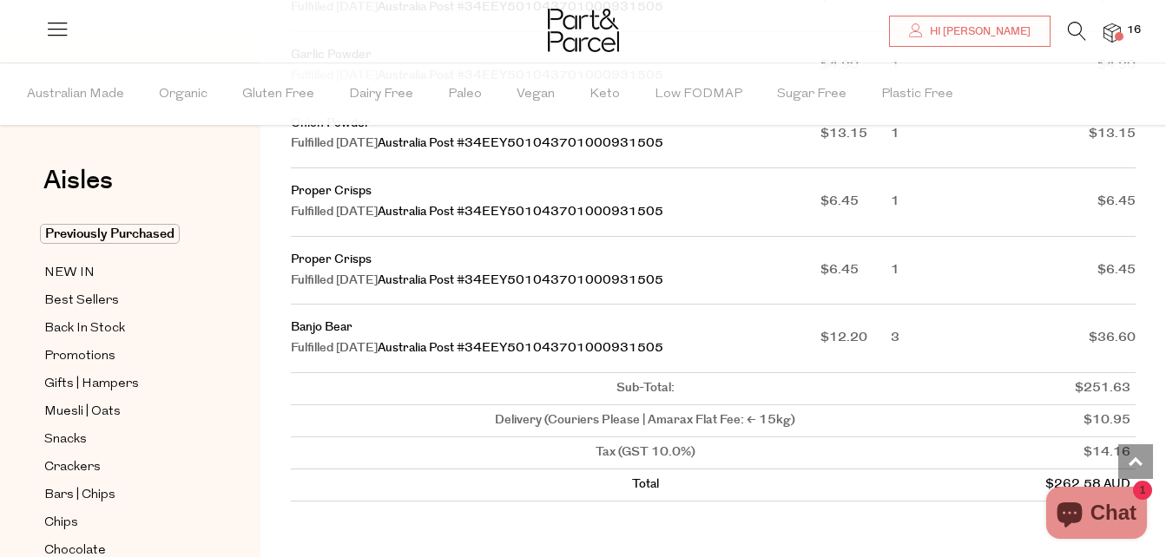
scroll to position [1241, 0]
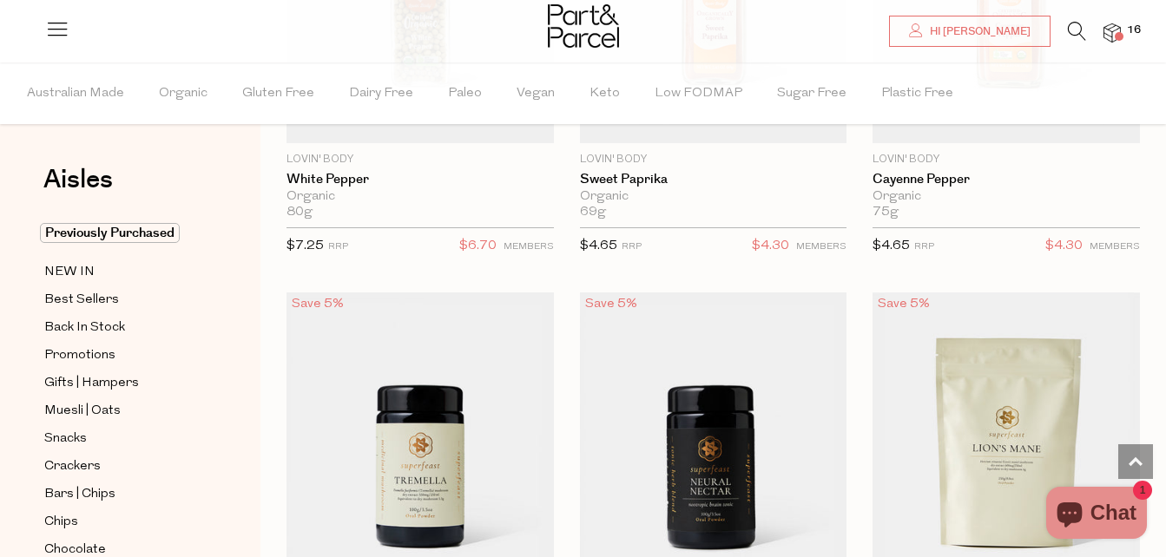
scroll to position [6472, 0]
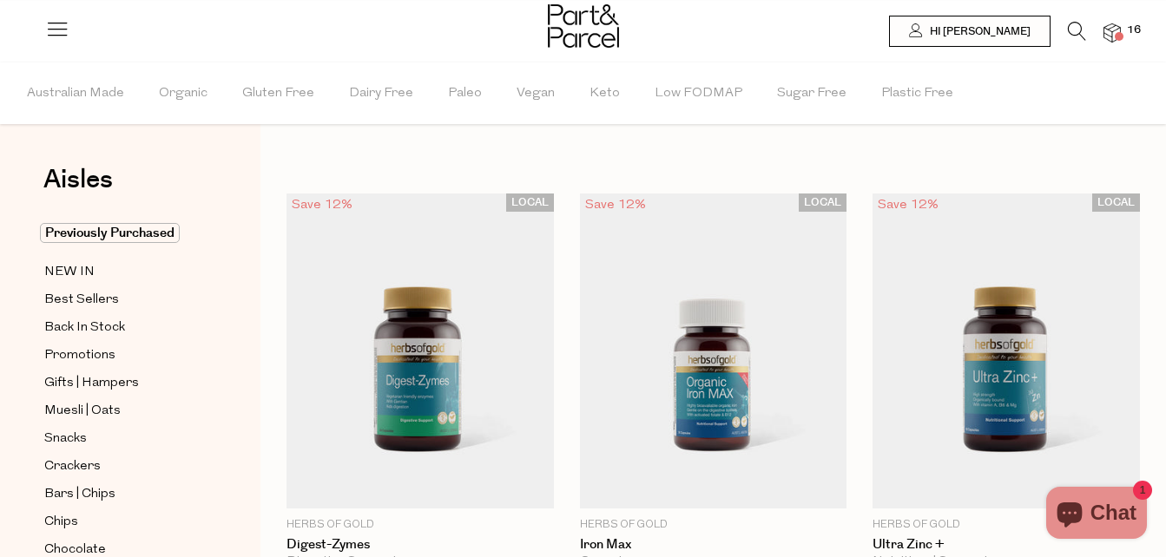
click at [1068, 22] on icon at bounding box center [1076, 31] width 18 height 19
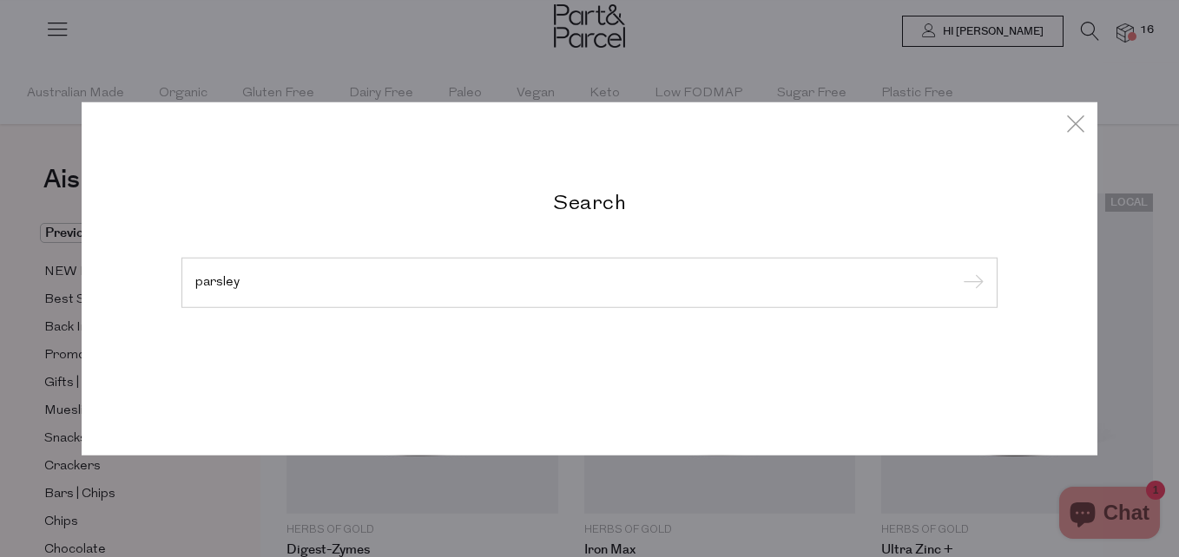
type input "parsley"
click at [957, 271] on input "submit" at bounding box center [970, 284] width 26 height 26
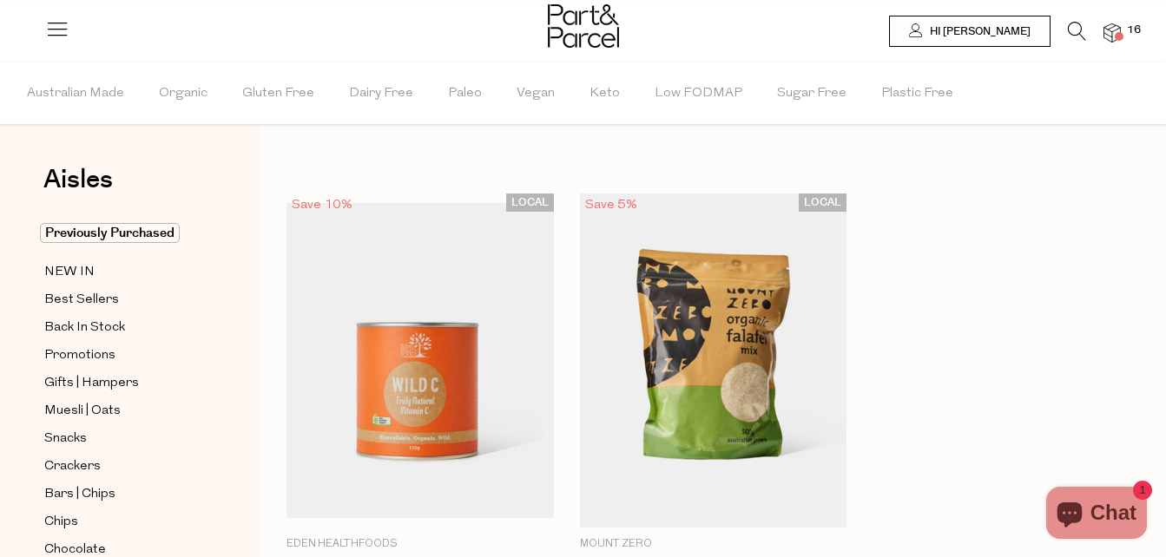
click at [1077, 33] on icon at bounding box center [1076, 31] width 18 height 19
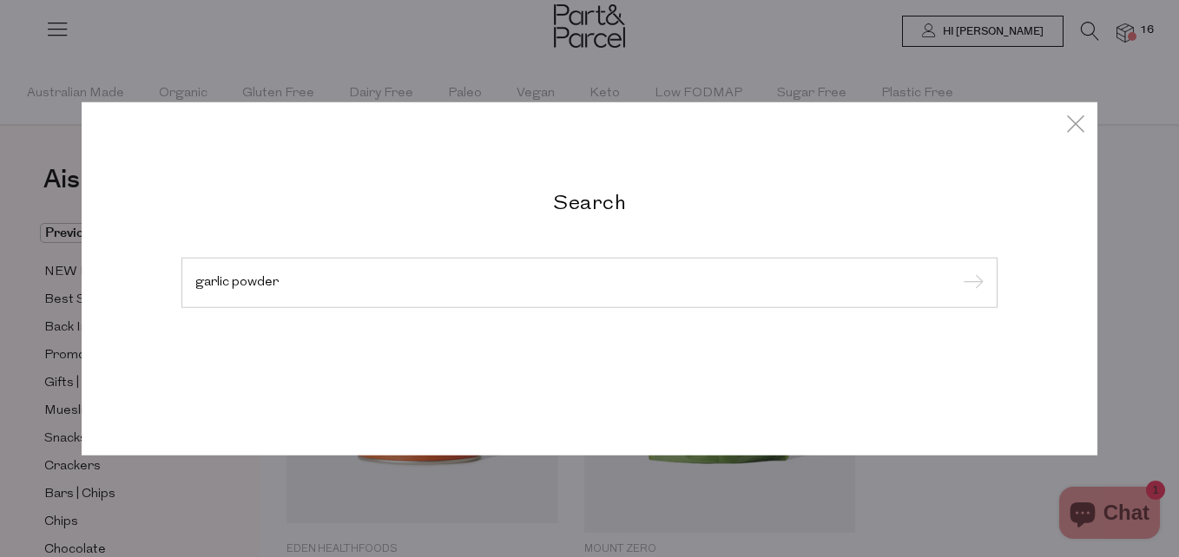
type input "garlic powder"
click at [957, 271] on input "submit" at bounding box center [970, 284] width 26 height 26
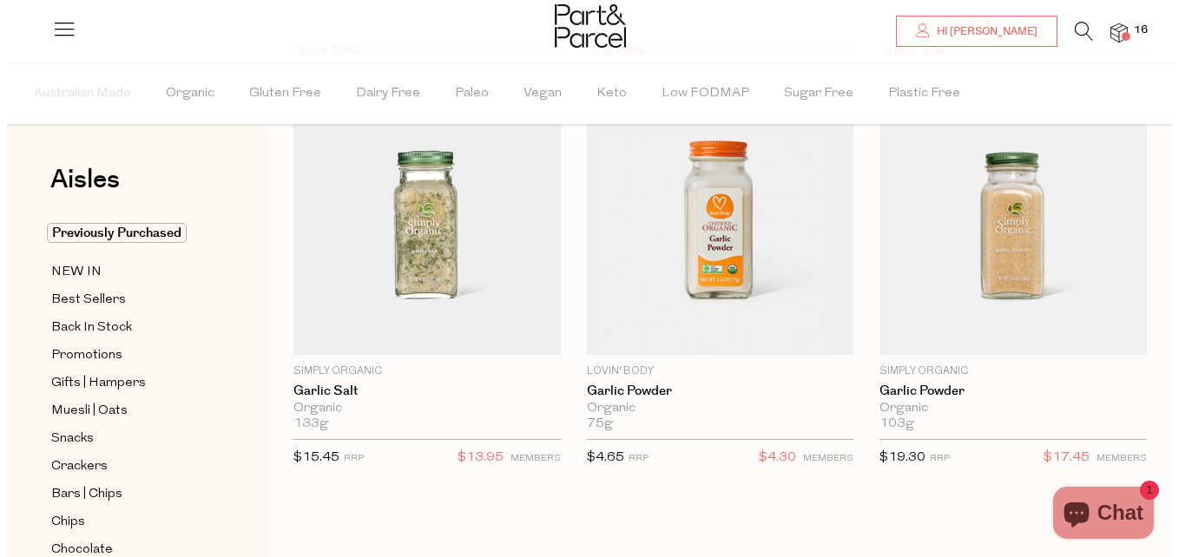
scroll to position [157, 0]
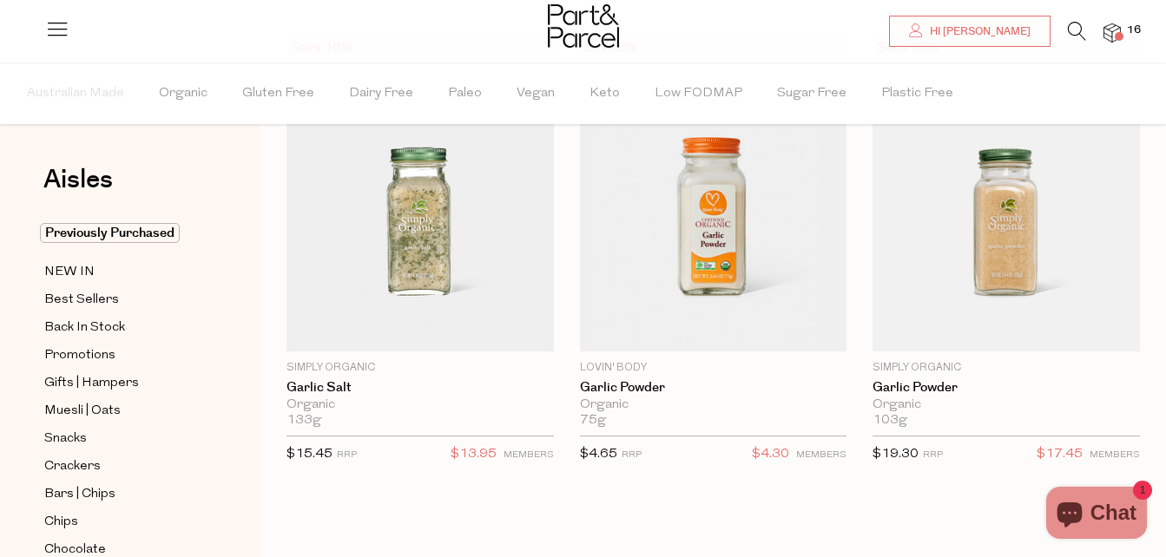
click at [1080, 40] on icon at bounding box center [1076, 31] width 18 height 19
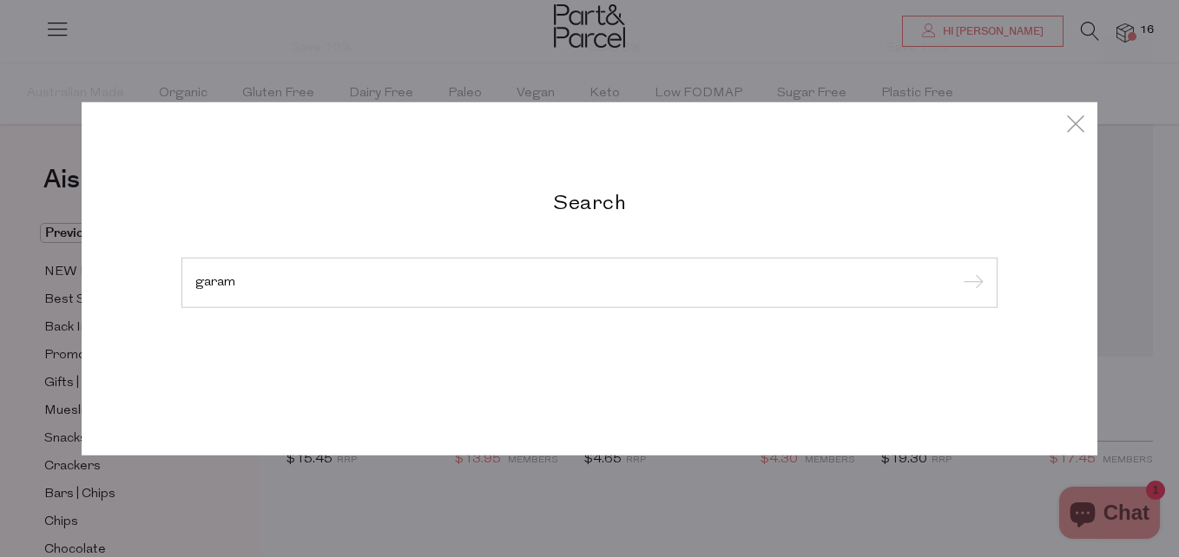
type input "garam"
click at [957, 271] on input "submit" at bounding box center [970, 284] width 26 height 26
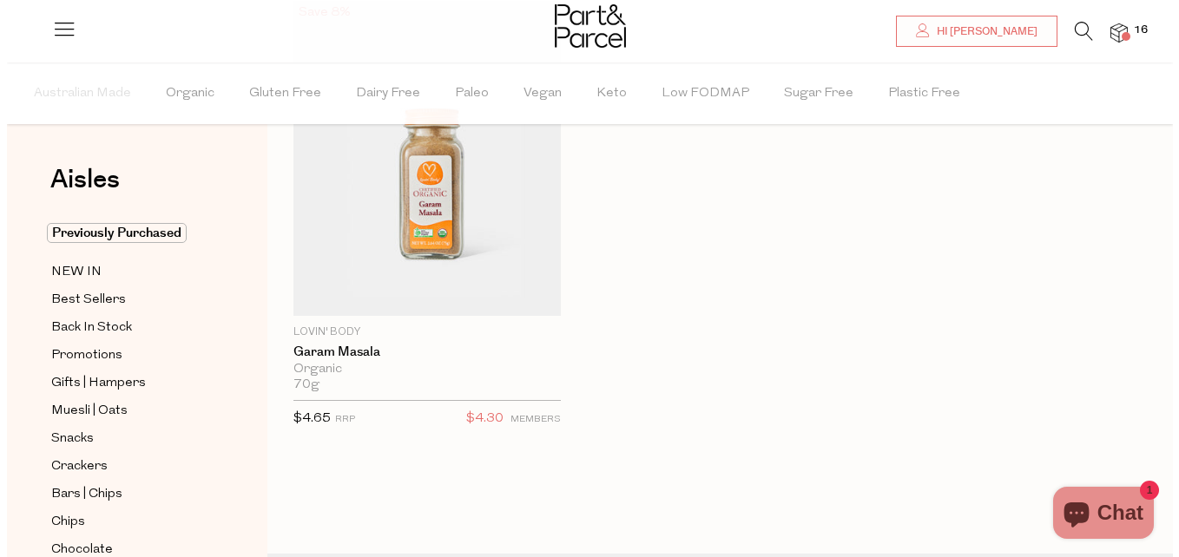
scroll to position [198, 0]
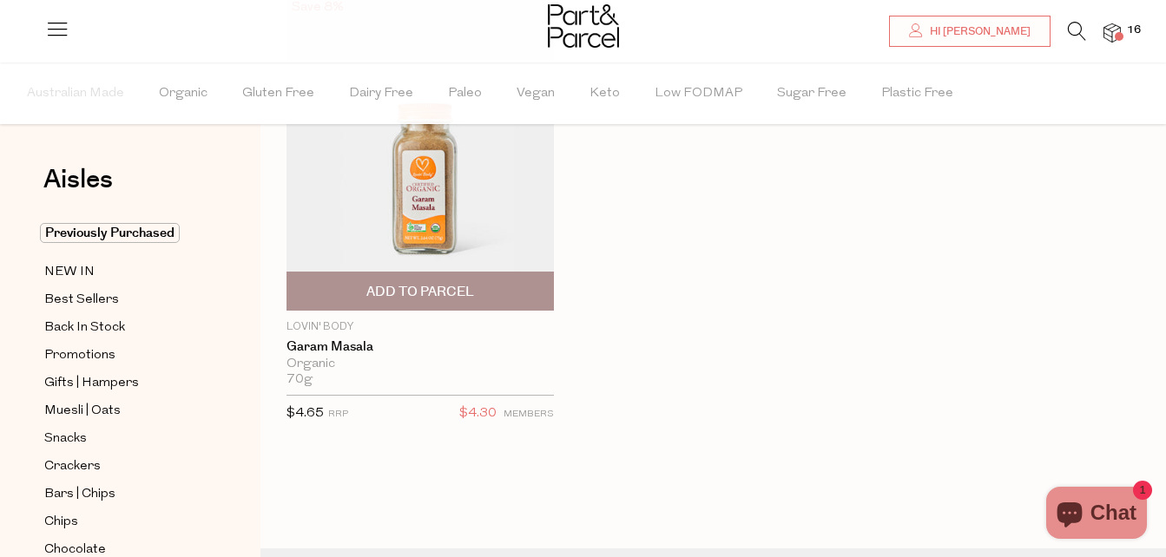
click at [417, 287] on span "Add To Parcel" at bounding box center [420, 292] width 108 height 18
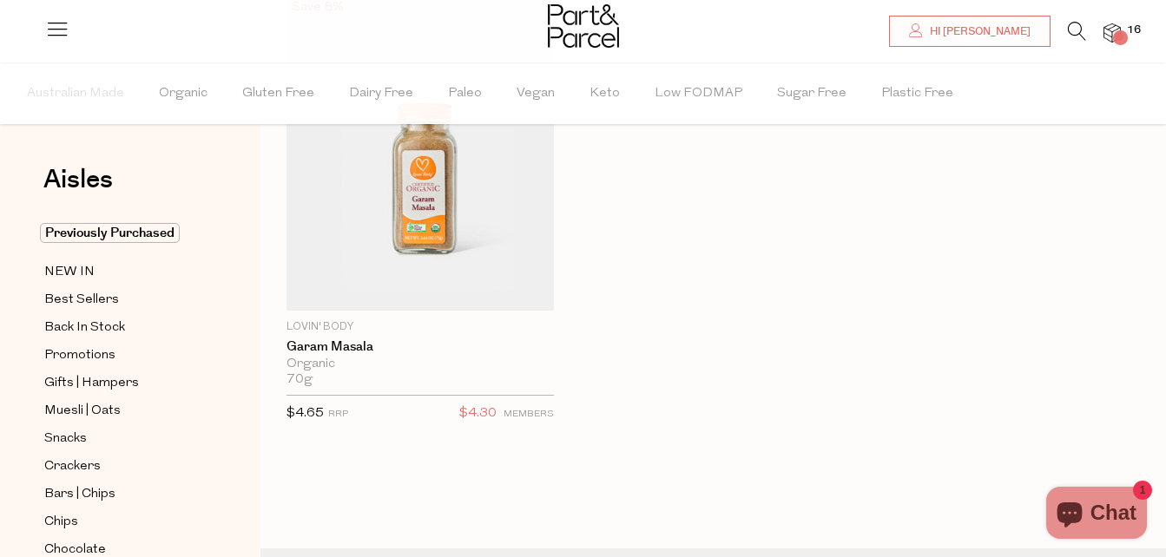
click at [1077, 24] on icon at bounding box center [1076, 31] width 18 height 19
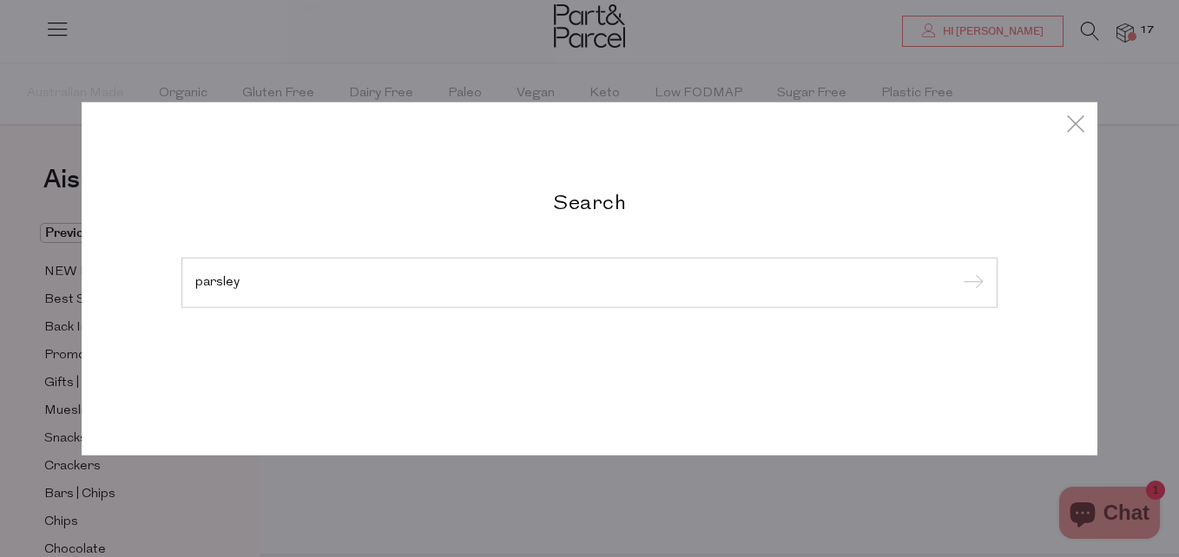
type input "parsley"
click at [957, 271] on input "submit" at bounding box center [970, 284] width 26 height 26
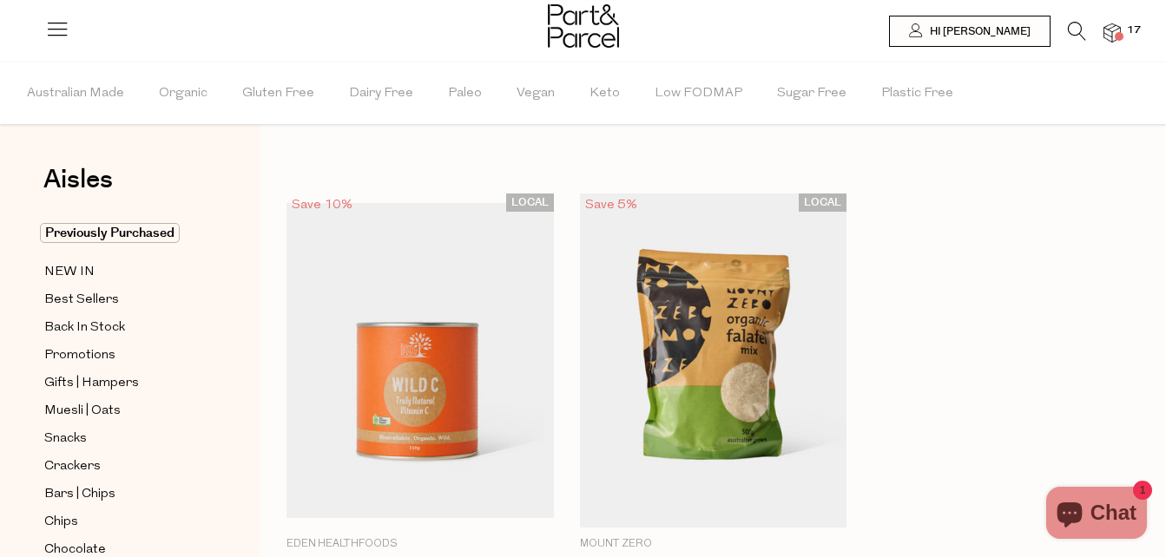
click at [1070, 26] on icon at bounding box center [1076, 31] width 18 height 19
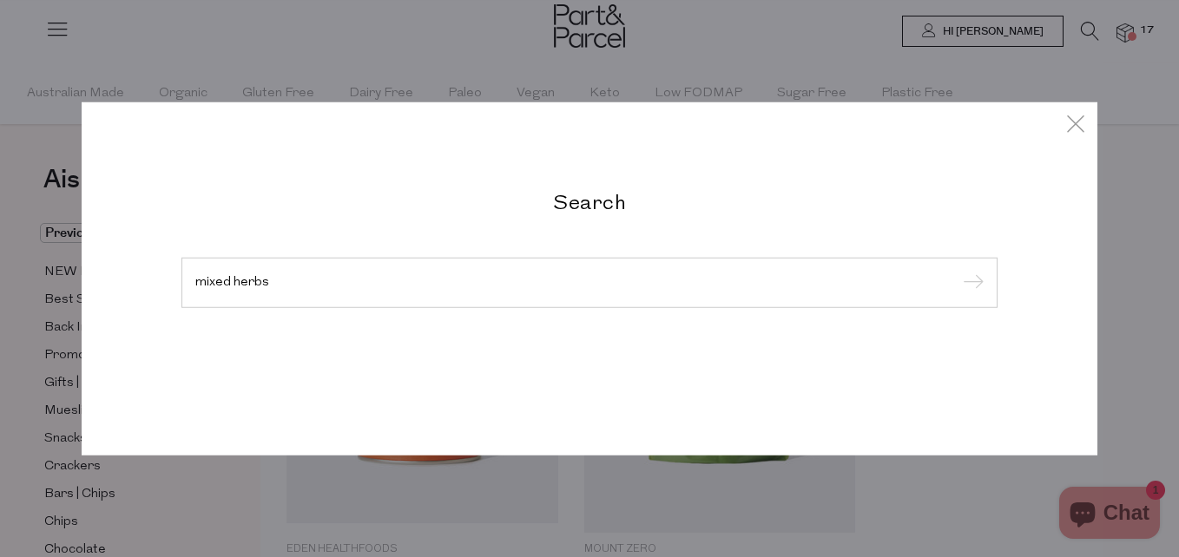
type input "mixed herbs"
click at [957, 271] on input "submit" at bounding box center [970, 284] width 26 height 26
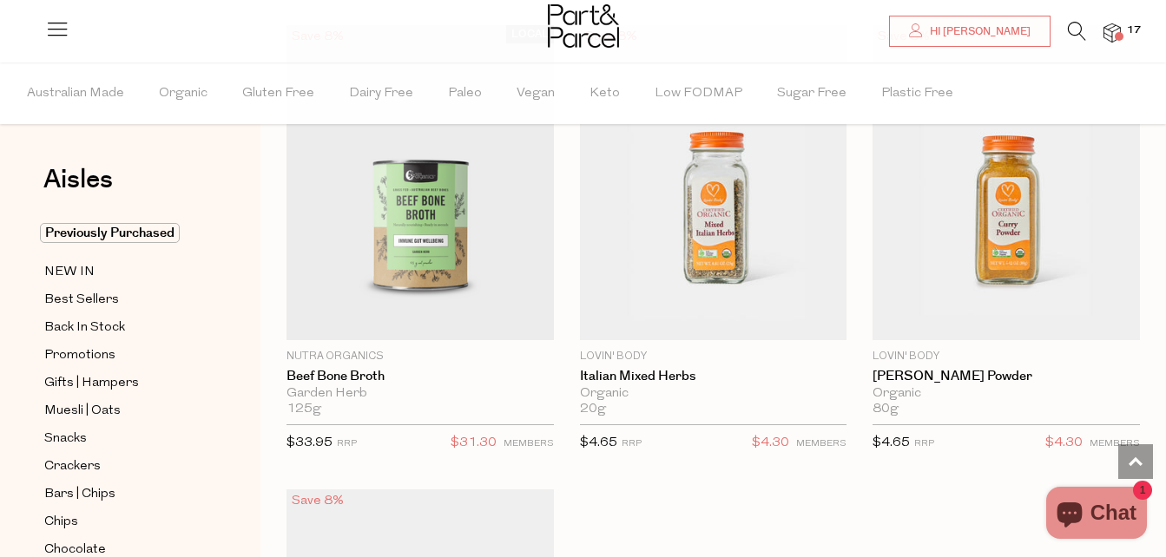
scroll to position [2484, 0]
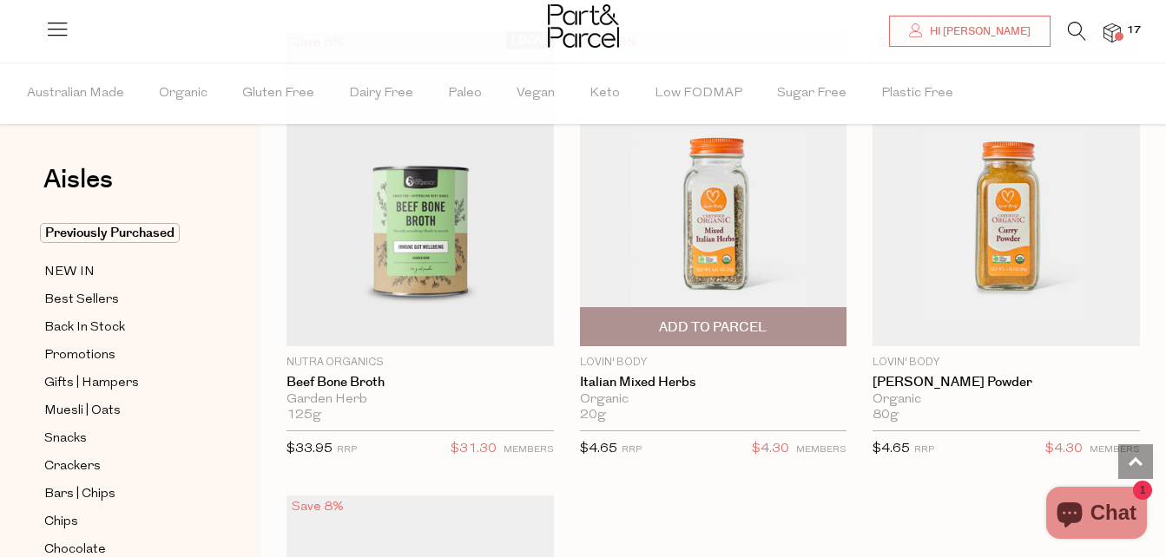
click at [721, 319] on span "Add To Parcel" at bounding box center [713, 328] width 108 height 18
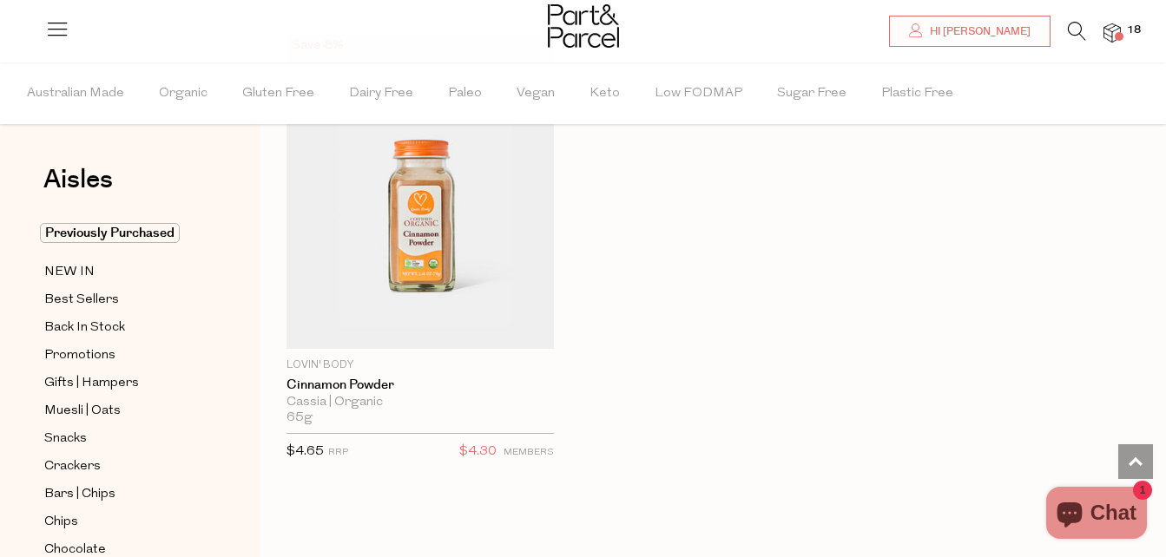
scroll to position [2926, 0]
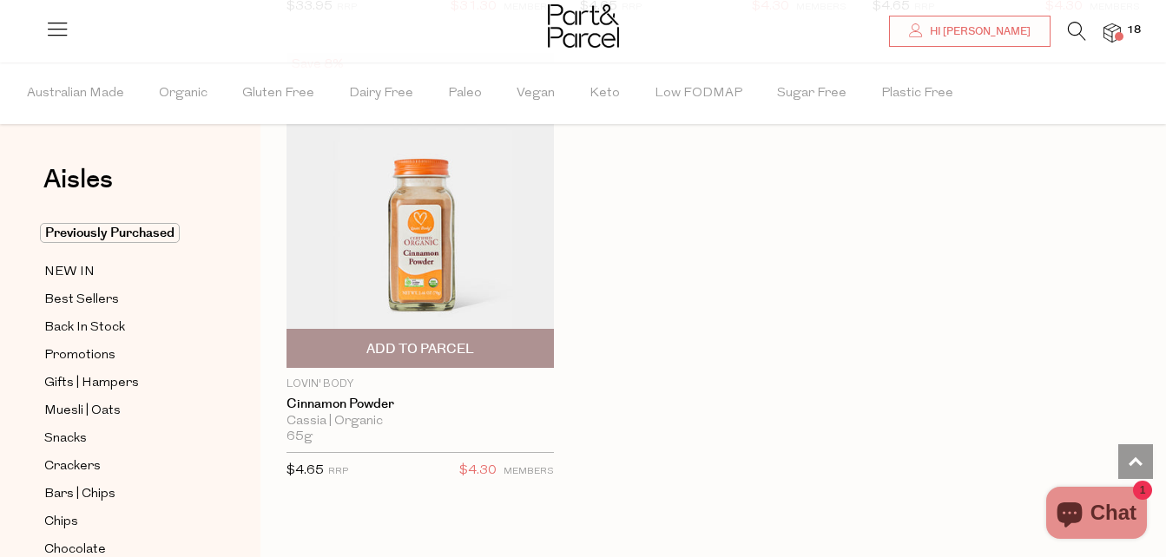
click at [426, 340] on span "Add To Parcel" at bounding box center [420, 349] width 108 height 18
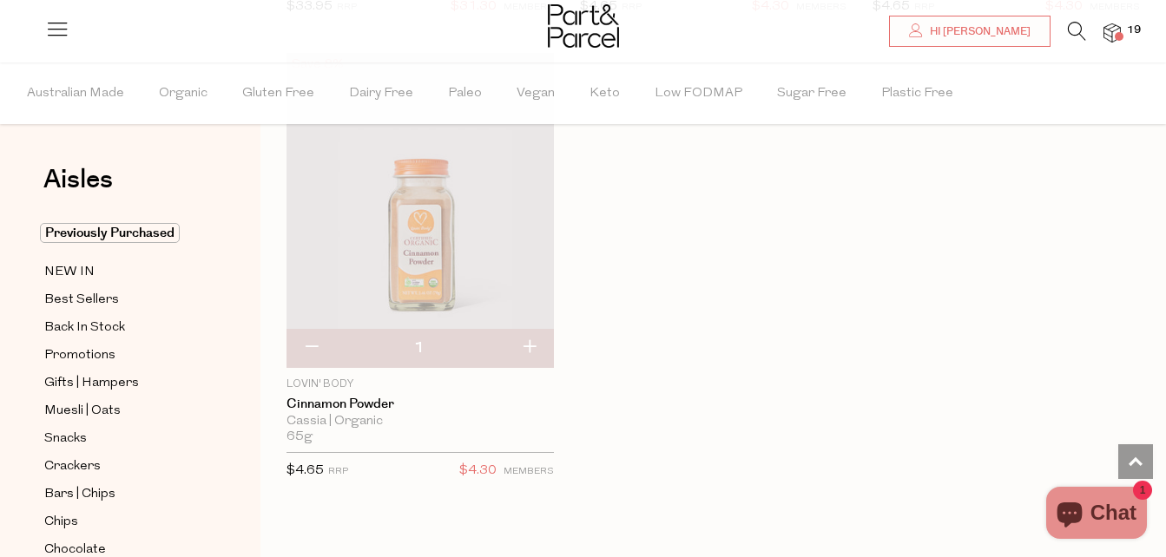
click at [1069, 32] on icon at bounding box center [1076, 31] width 18 height 19
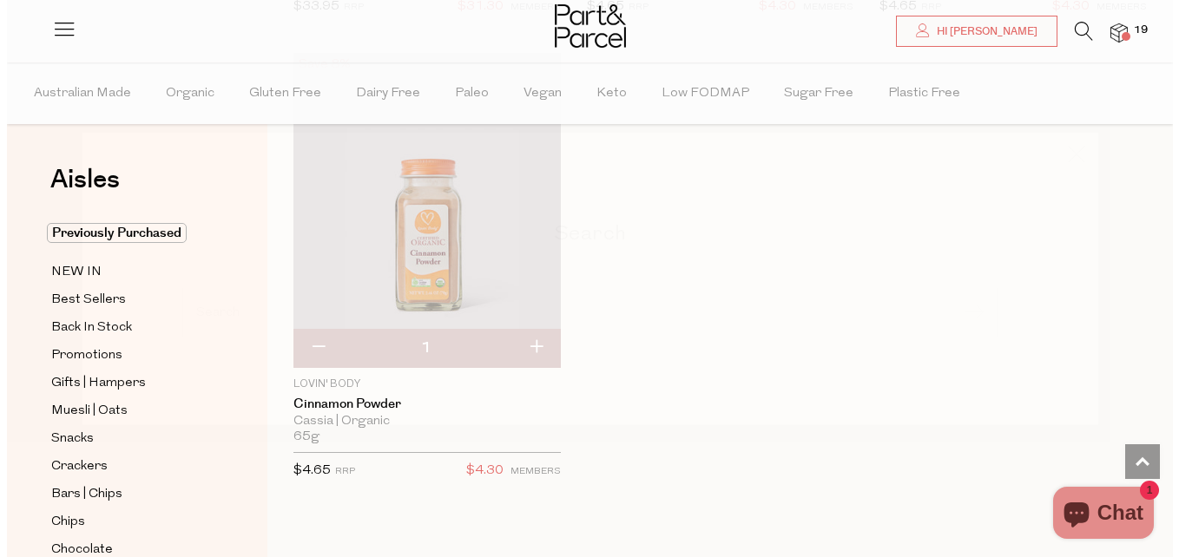
scroll to position [2958, 0]
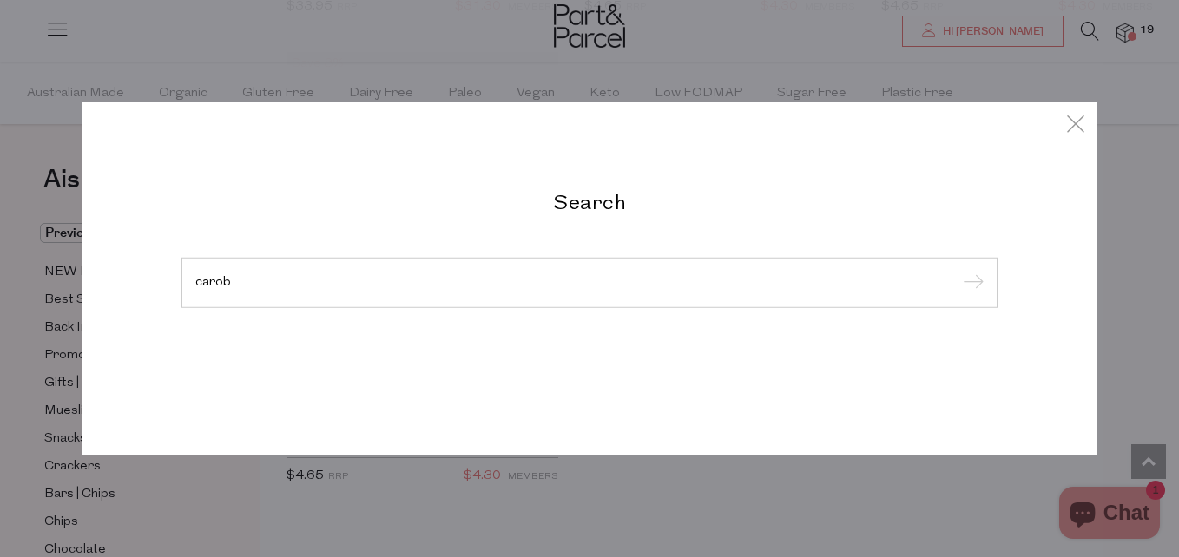
type input "carob"
click at [957, 271] on input "submit" at bounding box center [970, 284] width 26 height 26
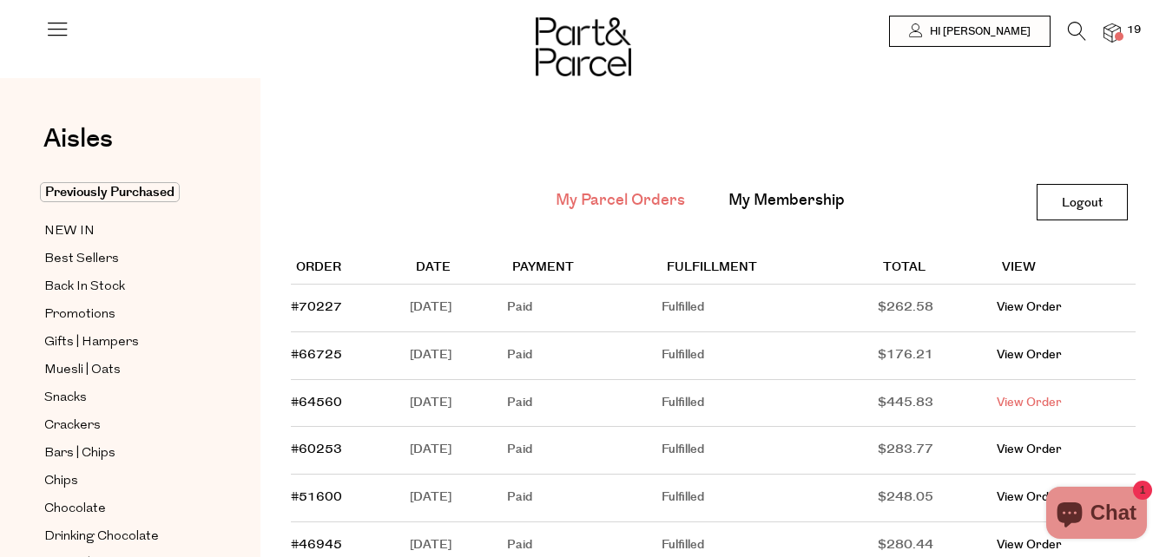
click at [1041, 407] on link "View Order" at bounding box center [1028, 402] width 65 height 17
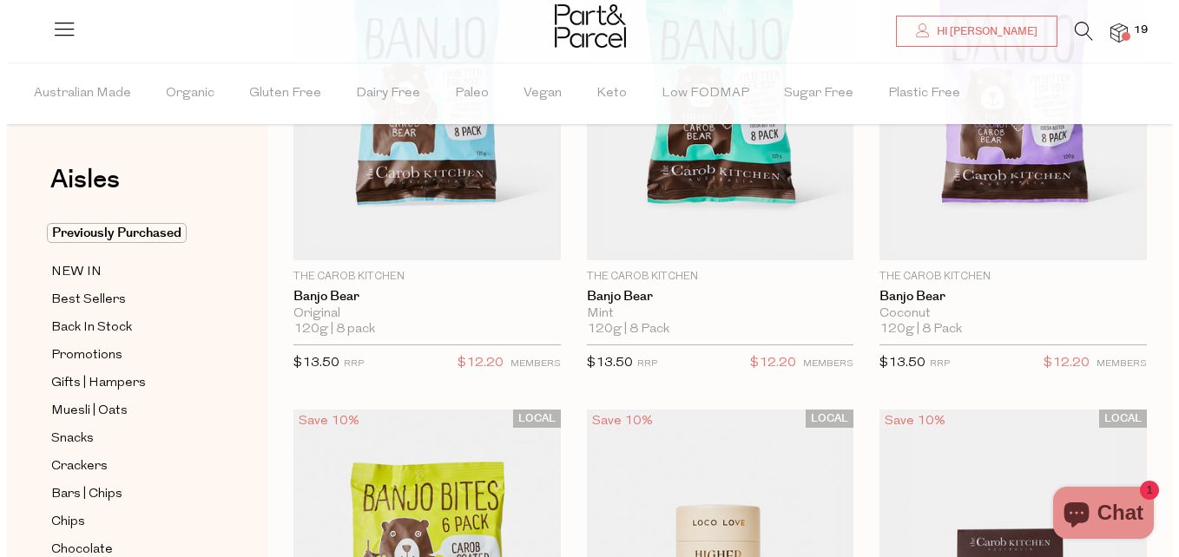
scroll to position [141, 0]
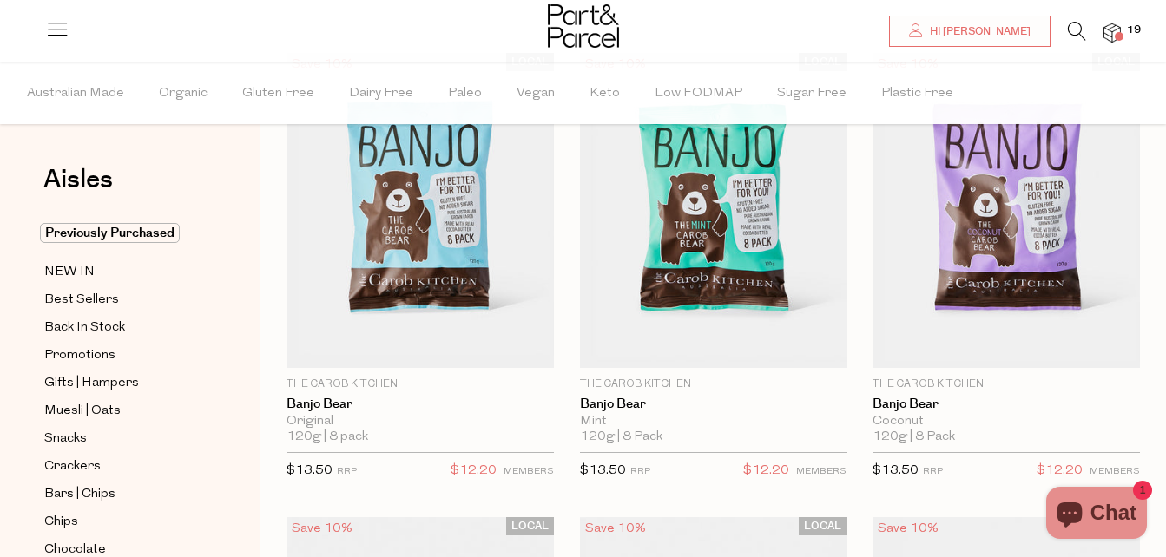
click at [1081, 25] on icon at bounding box center [1076, 31] width 18 height 19
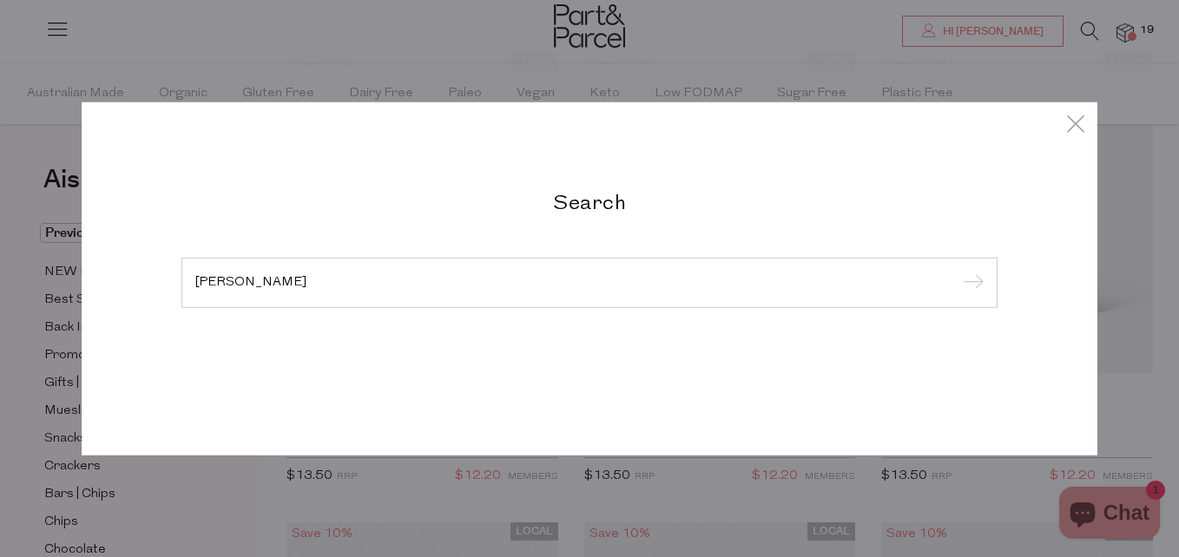
type input "mayde chai"
click at [957, 271] on input "submit" at bounding box center [970, 284] width 26 height 26
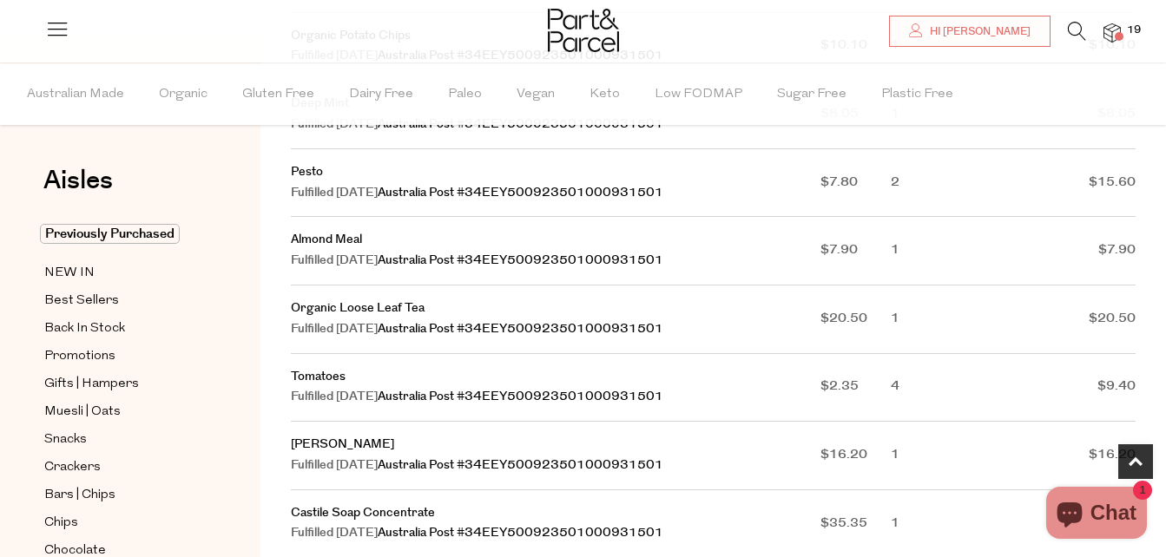
scroll to position [472, 0]
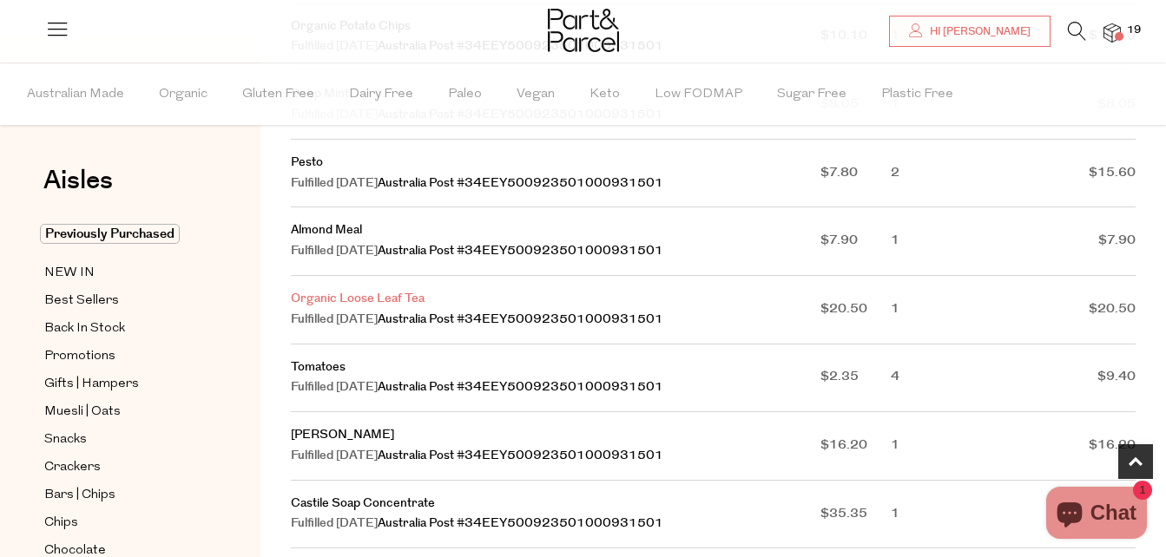
click at [369, 291] on link "Organic Loose Leaf Tea" at bounding box center [358, 298] width 134 height 17
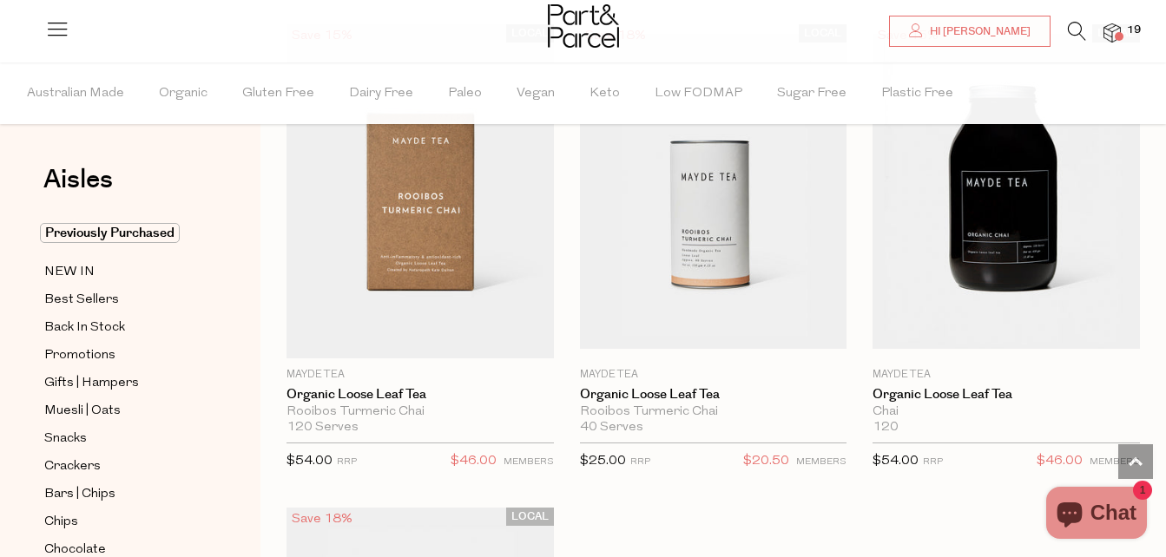
scroll to position [1160, 0]
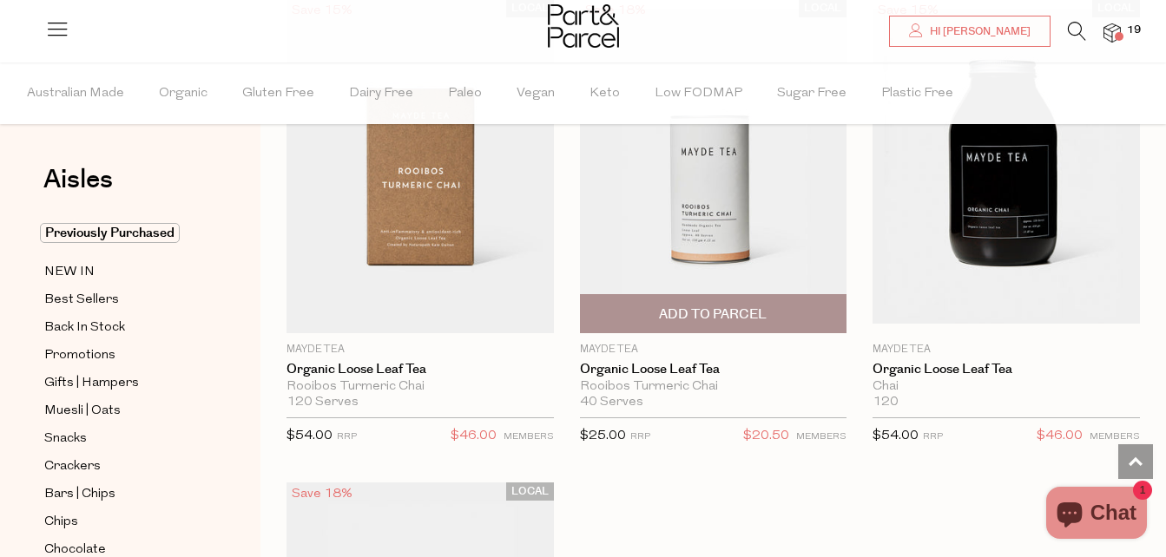
click at [730, 298] on span "Add To Parcel" at bounding box center [713, 313] width 257 height 37
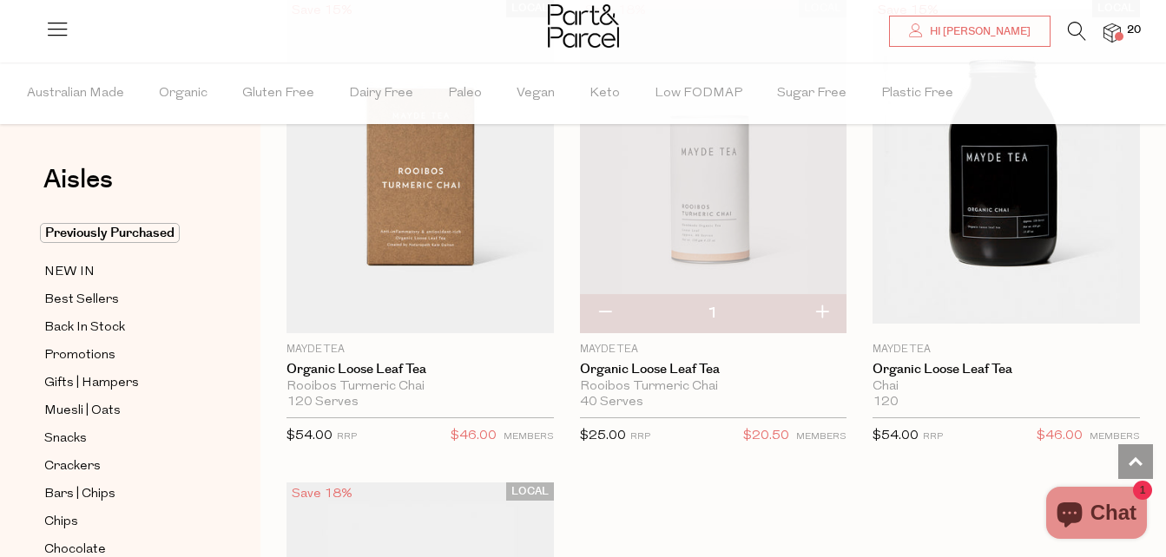
click at [1077, 29] on icon at bounding box center [1076, 31] width 18 height 19
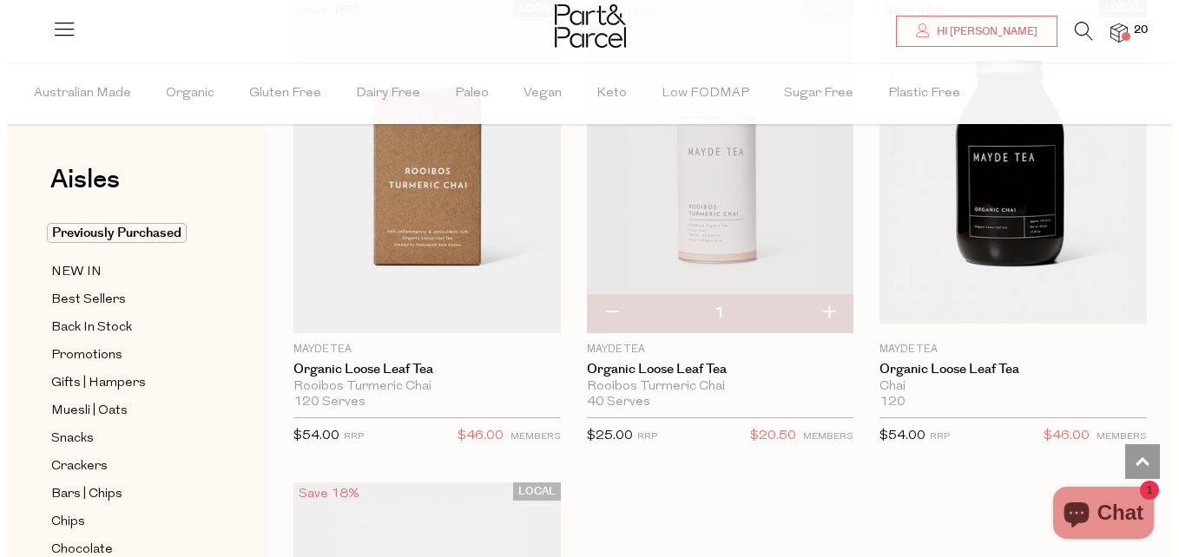
scroll to position [1172, 0]
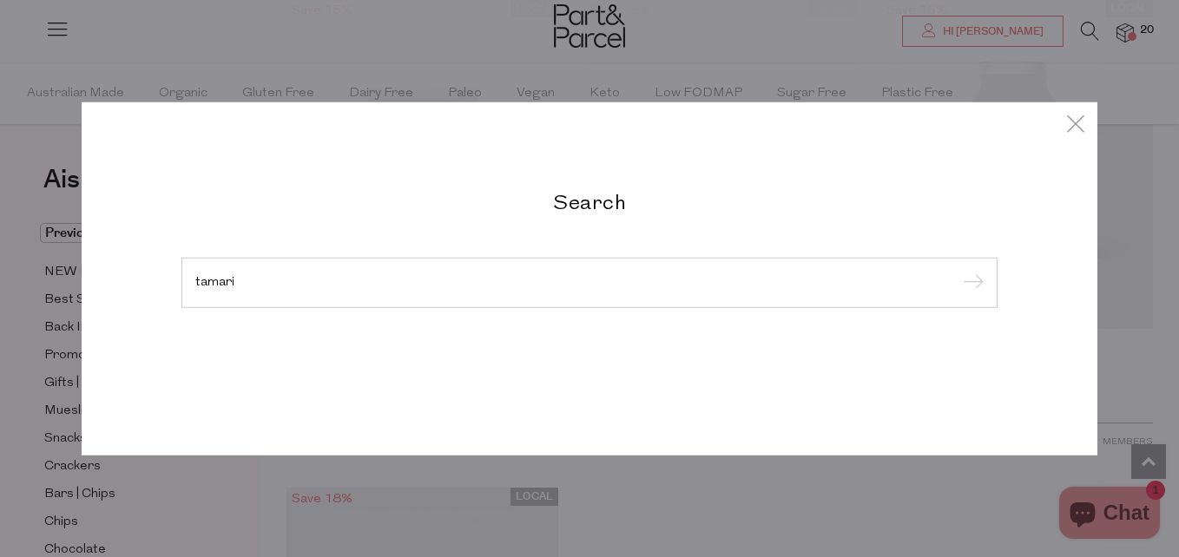
type input "tamari"
click at [957, 271] on input "submit" at bounding box center [970, 284] width 26 height 26
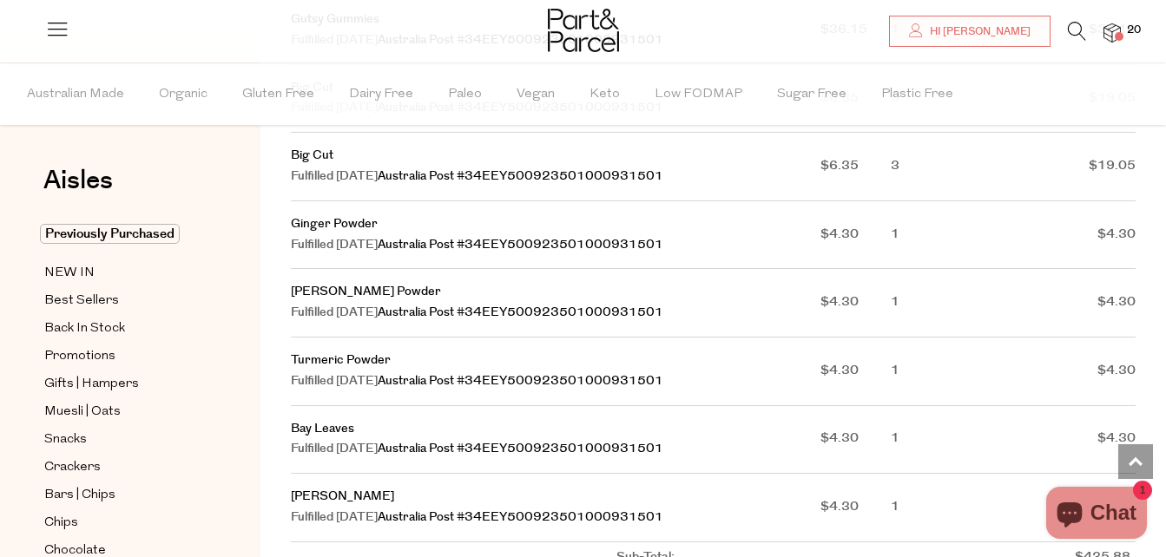
scroll to position [1555, 0]
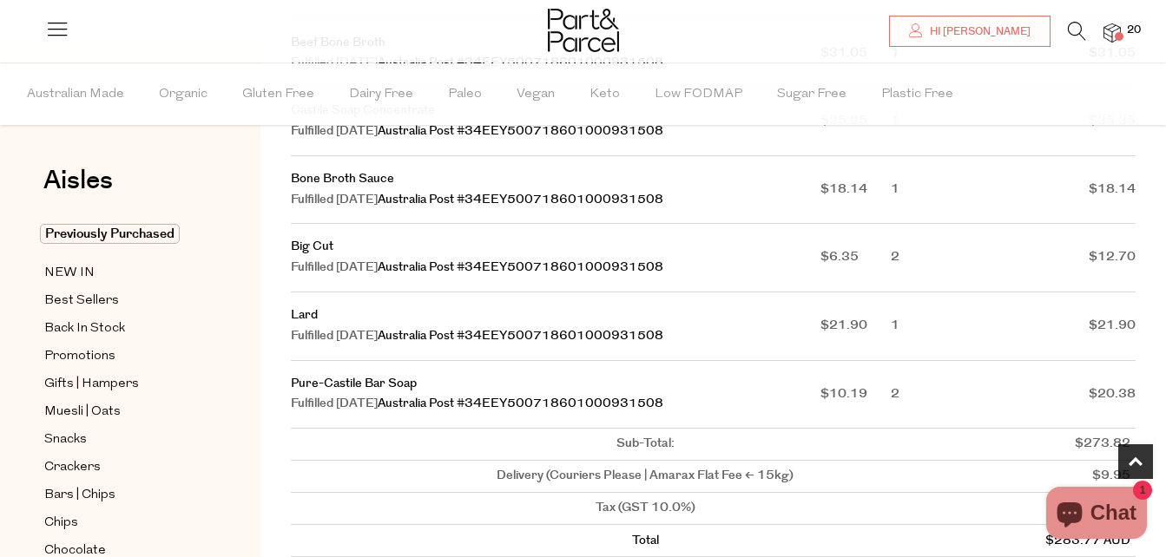
scroll to position [750, 0]
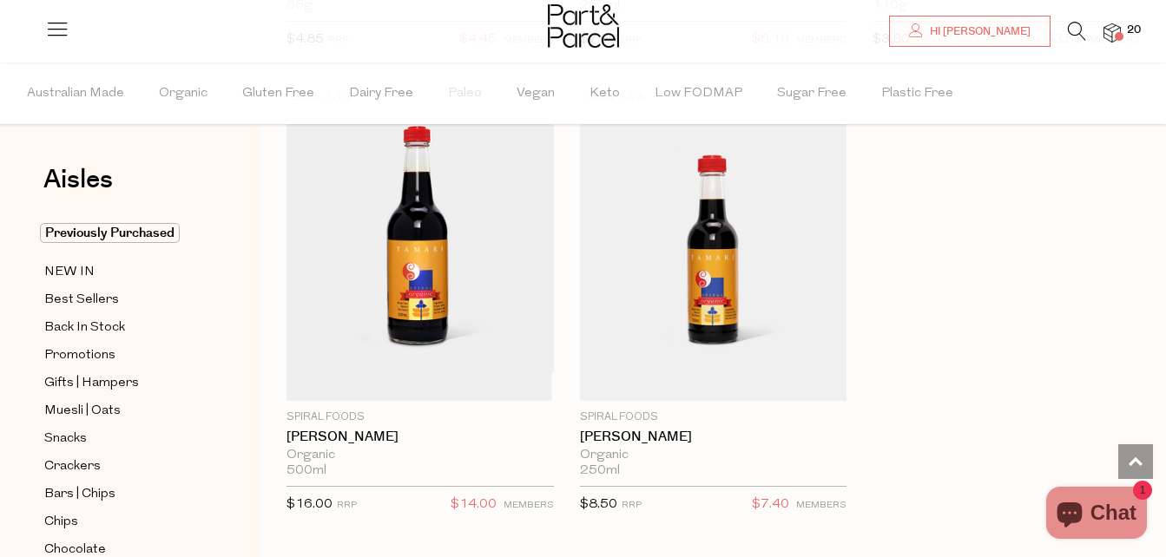
scroll to position [1970, 0]
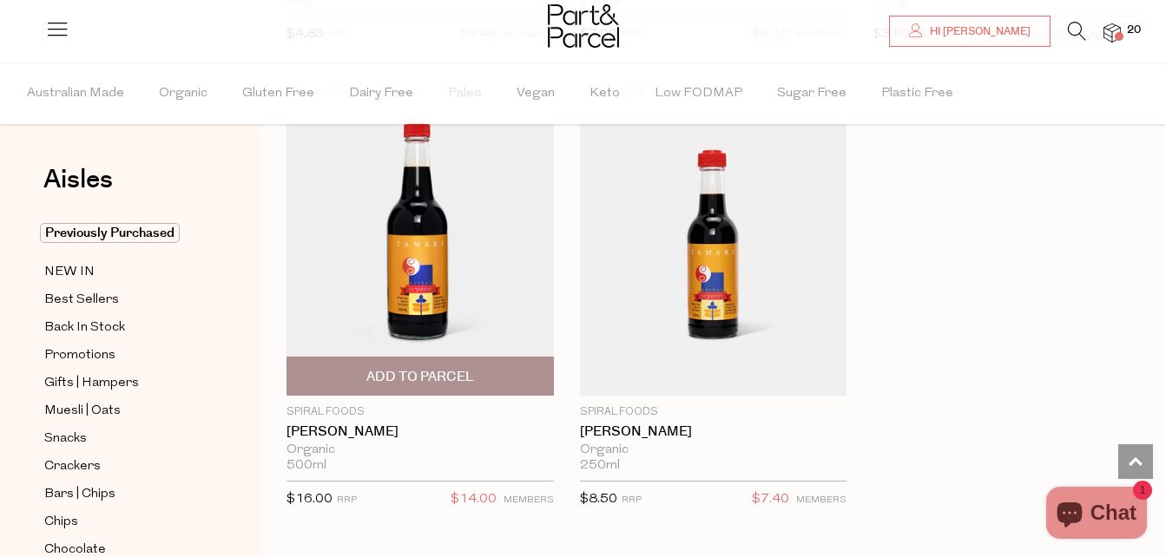
click at [313, 420] on div "Spiral Foods Tamari Organic 500ml {{max_qty_message}} $16.00 RRP $14.00 MEMBERS" at bounding box center [419, 461] width 267 height 115
click at [318, 432] on link "[PERSON_NAME]" at bounding box center [419, 432] width 267 height 16
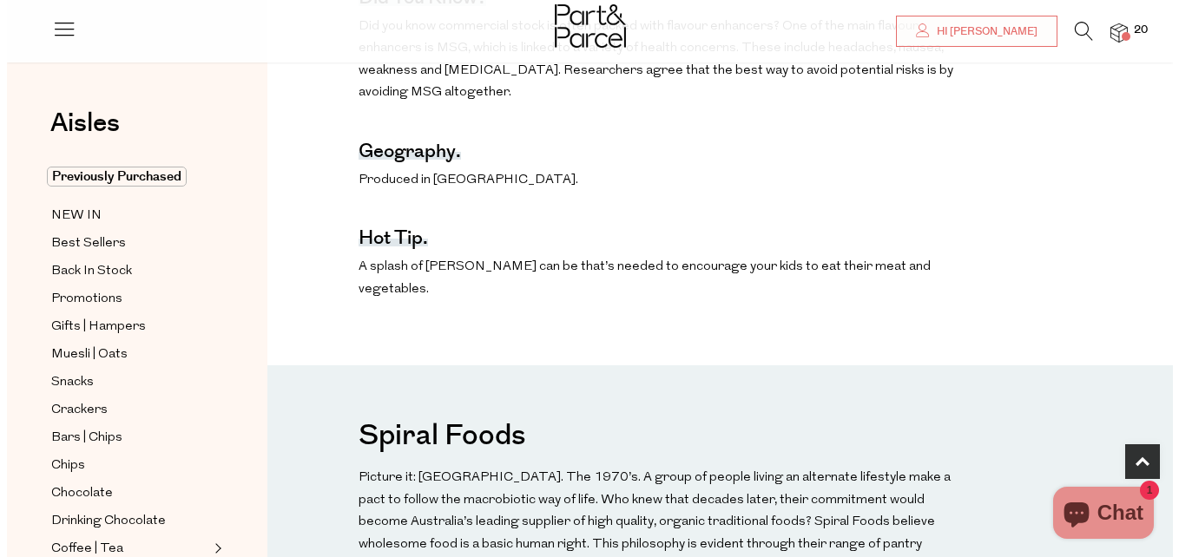
scroll to position [50, 0]
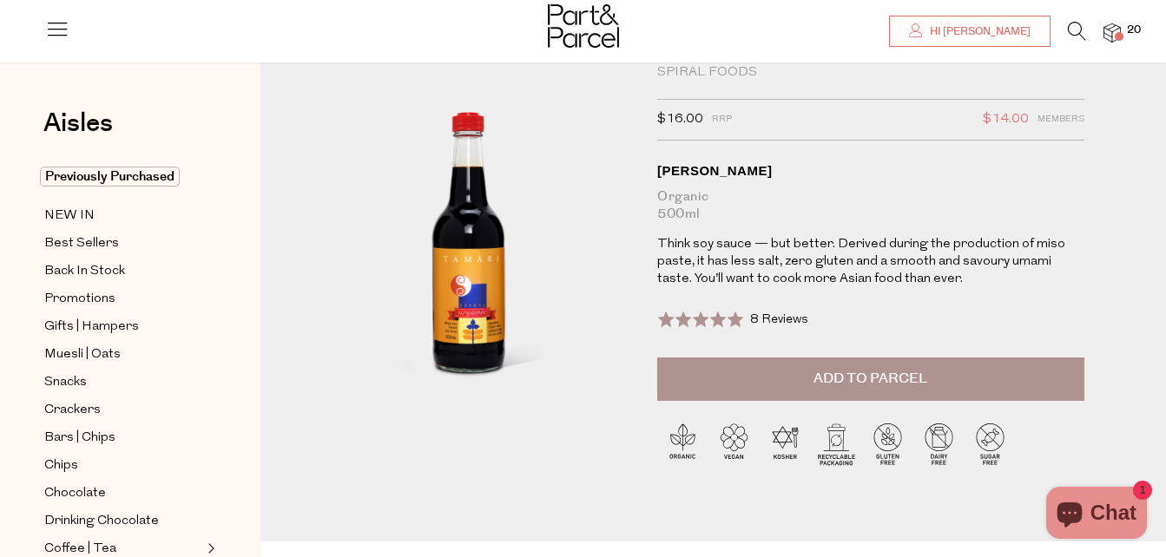
click at [882, 378] on span "Add to Parcel" at bounding box center [870, 379] width 114 height 20
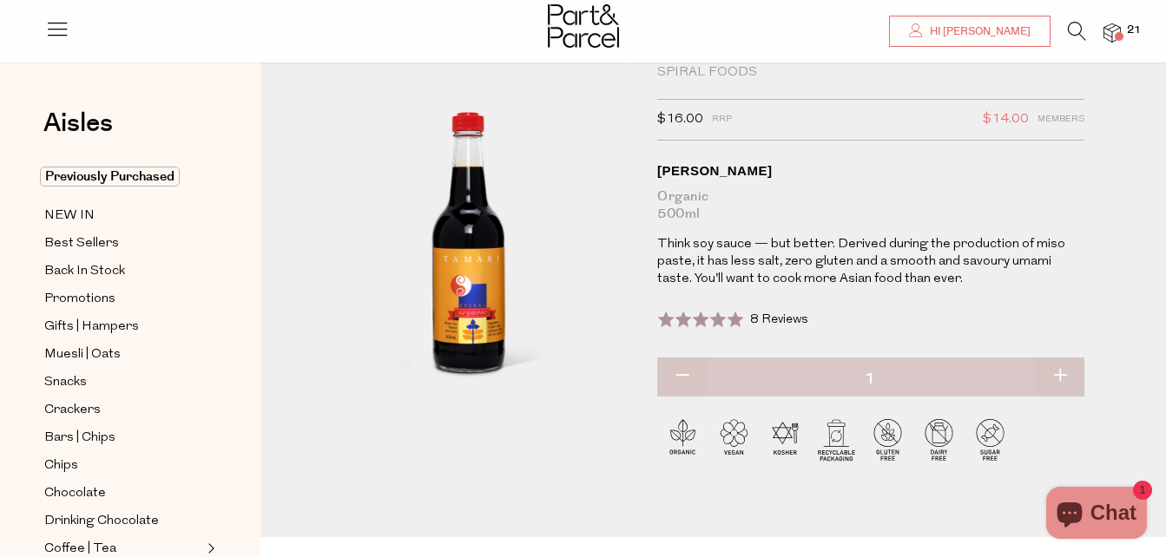
click at [1115, 22] on li "21" at bounding box center [1103, 33] width 35 height 23
click at [1113, 28] on img at bounding box center [1111, 33] width 17 height 20
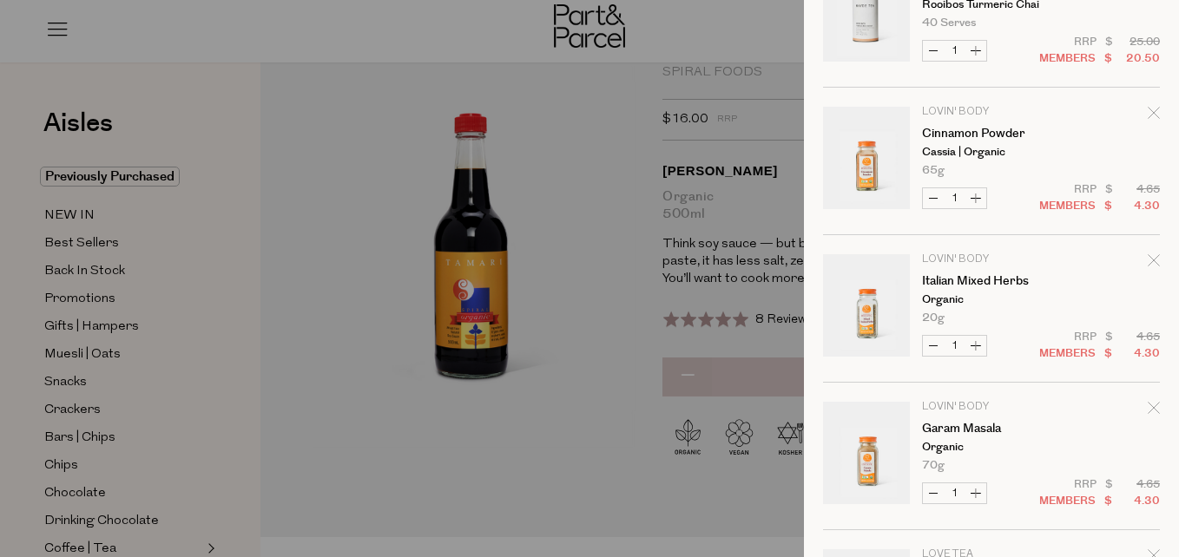
scroll to position [0, 0]
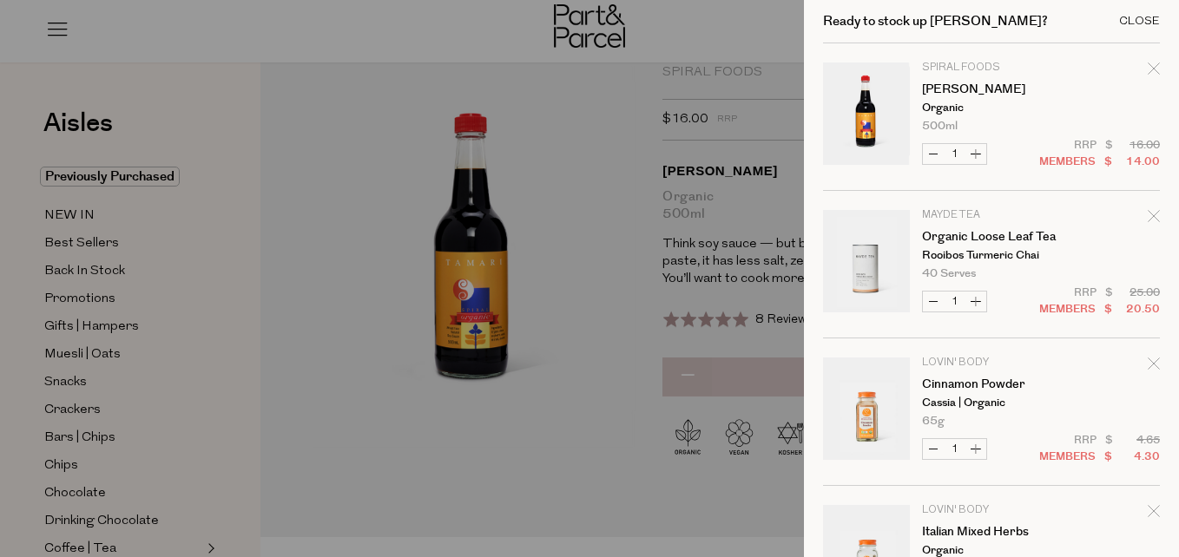
click at [1127, 16] on div "Close" at bounding box center [1139, 21] width 41 height 11
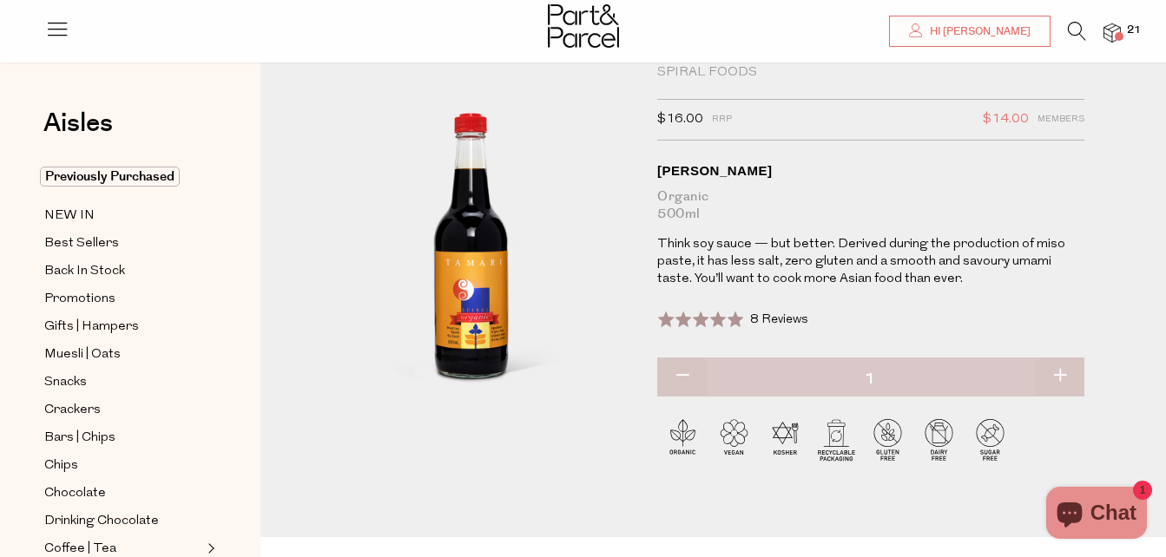
click at [1067, 25] on icon at bounding box center [1076, 31] width 18 height 19
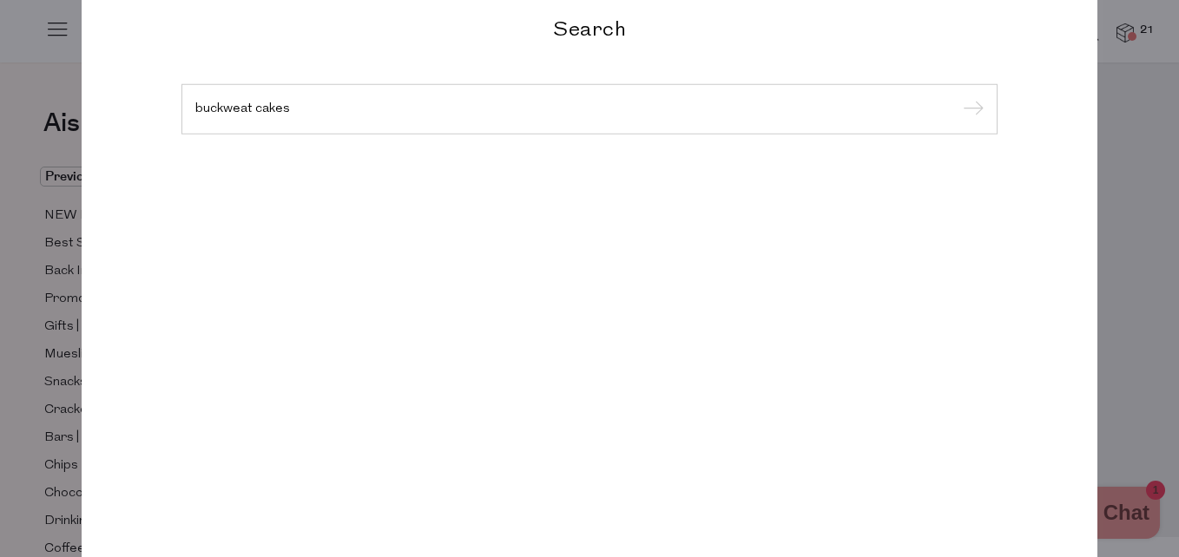
type input "buckweat cakes"
click at [957, 97] on input "submit" at bounding box center [970, 110] width 26 height 26
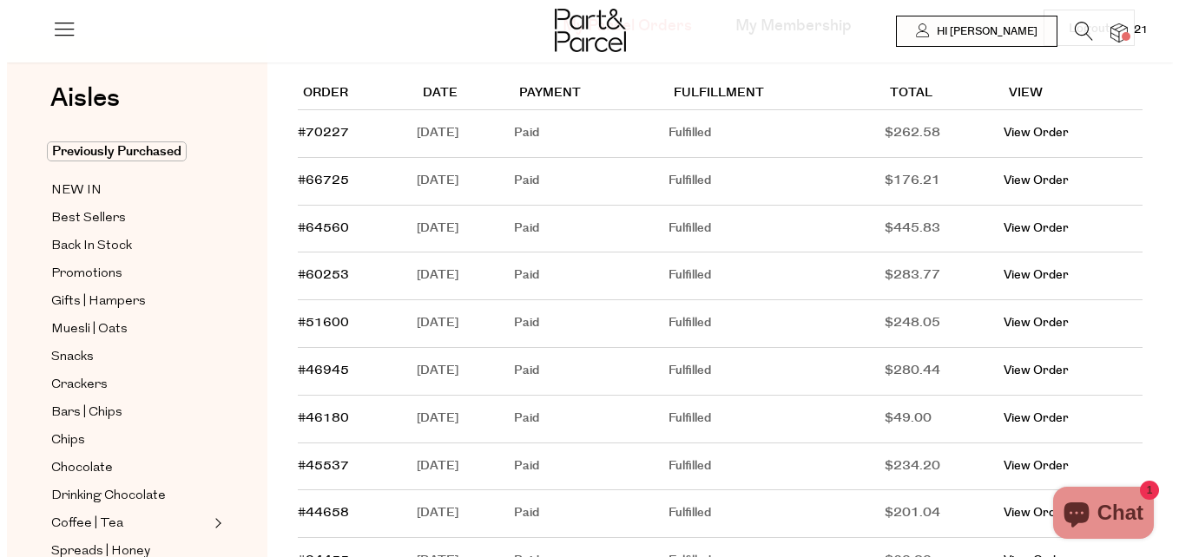
scroll to position [198, 0]
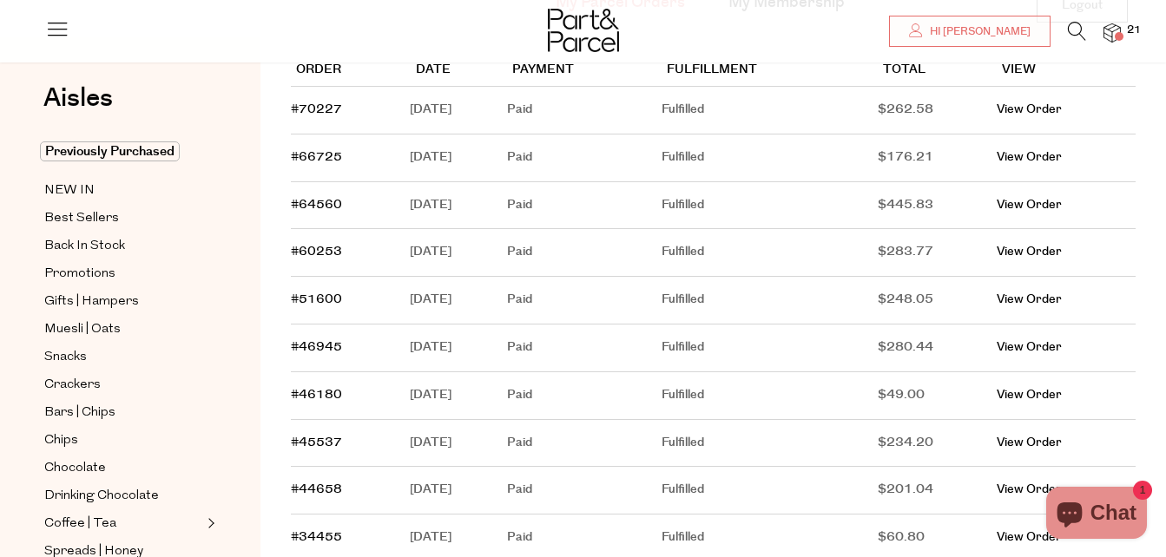
click at [1070, 30] on icon at bounding box center [1076, 31] width 18 height 19
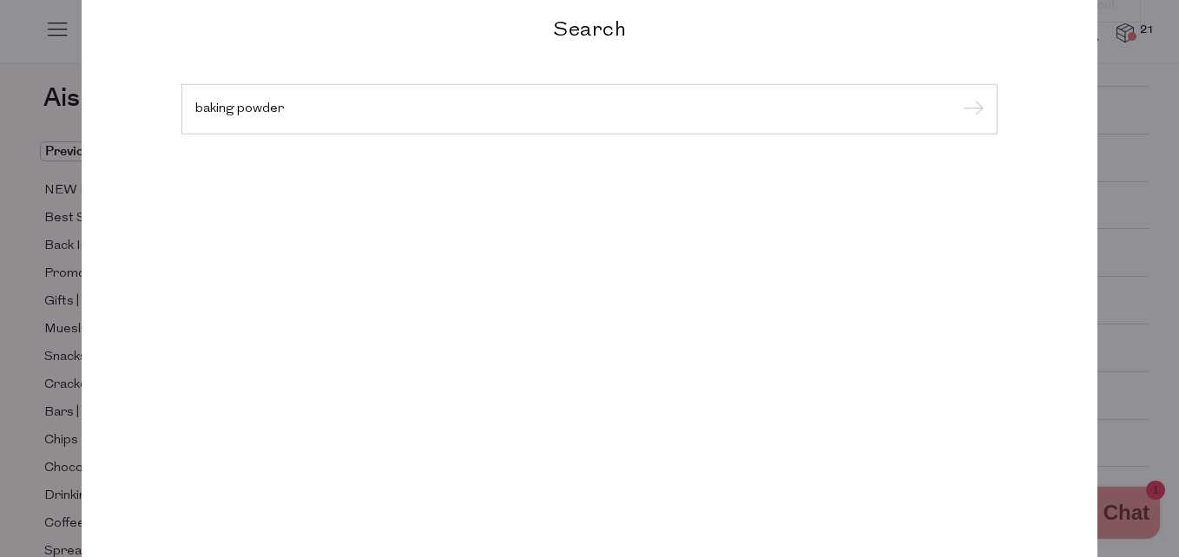
type input "baking powder"
click at [957, 97] on input "submit" at bounding box center [970, 110] width 26 height 26
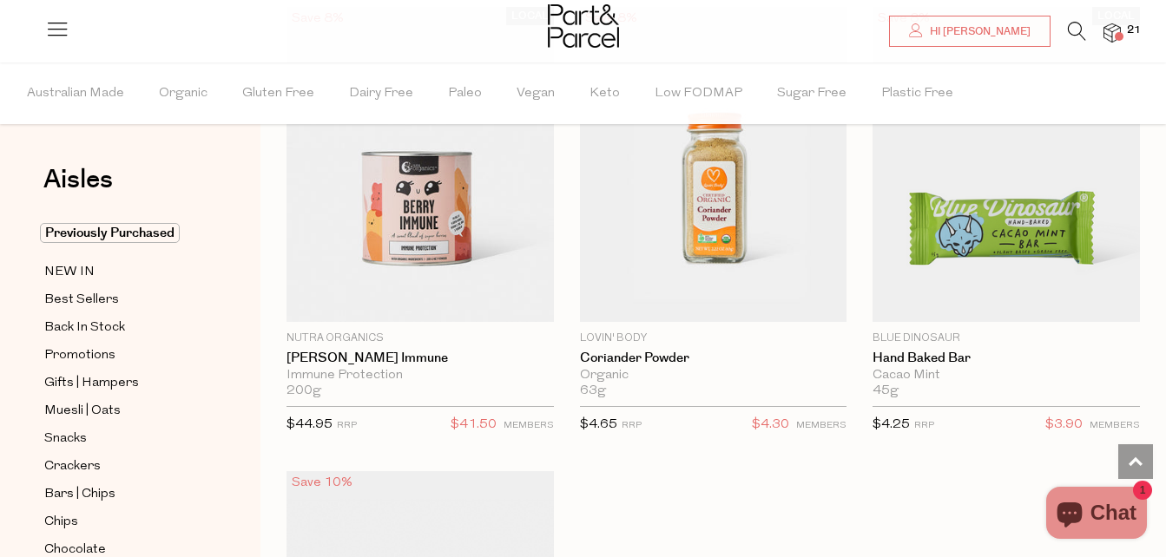
scroll to position [2052, 0]
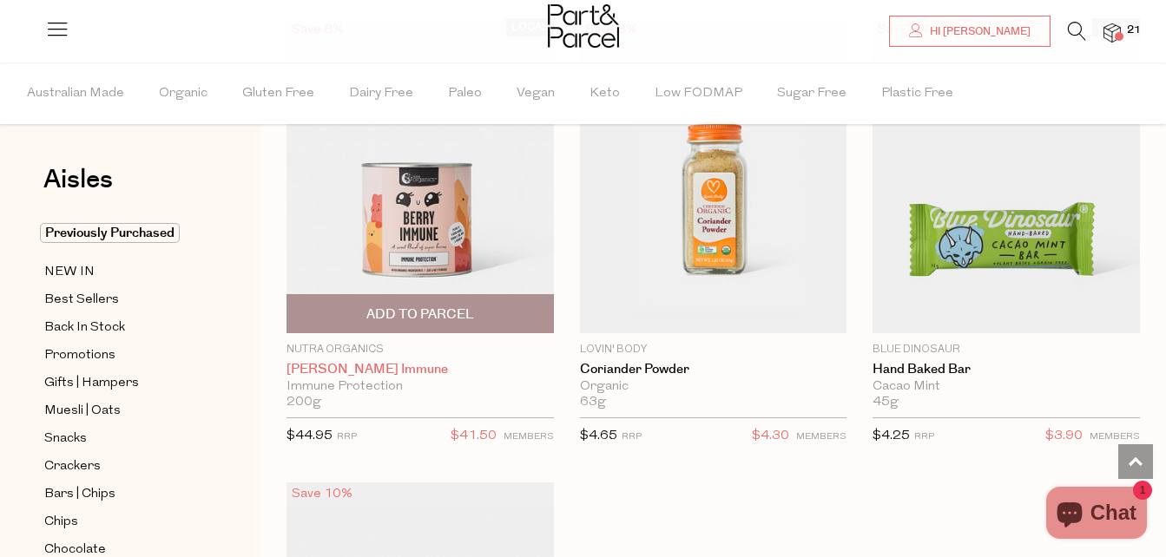
click at [337, 369] on link "[PERSON_NAME] Immune" at bounding box center [419, 370] width 267 height 16
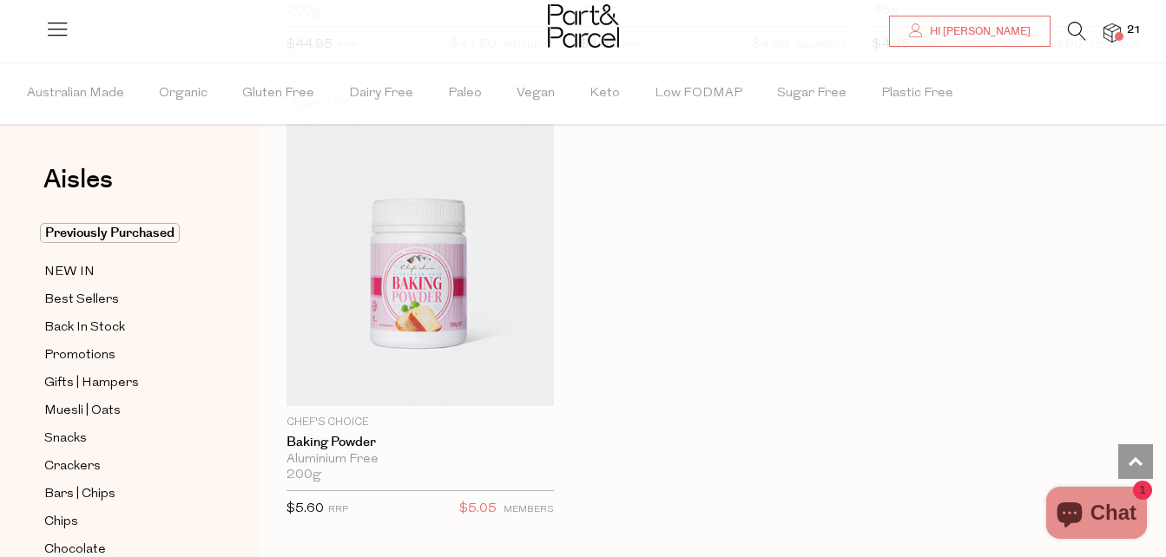
scroll to position [2448, 0]
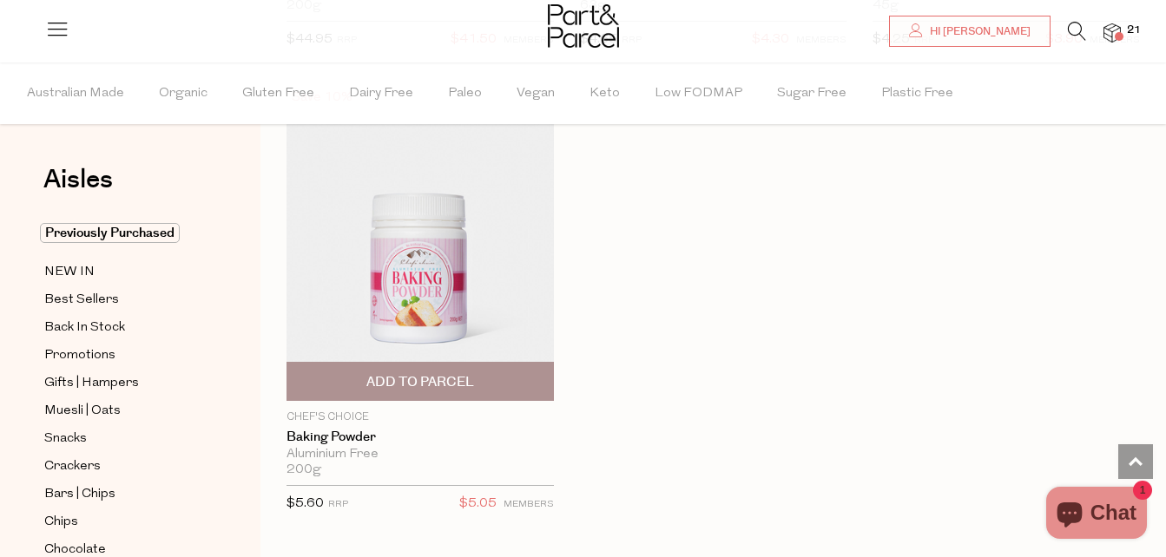
click at [434, 373] on span "Add To Parcel" at bounding box center [420, 382] width 108 height 18
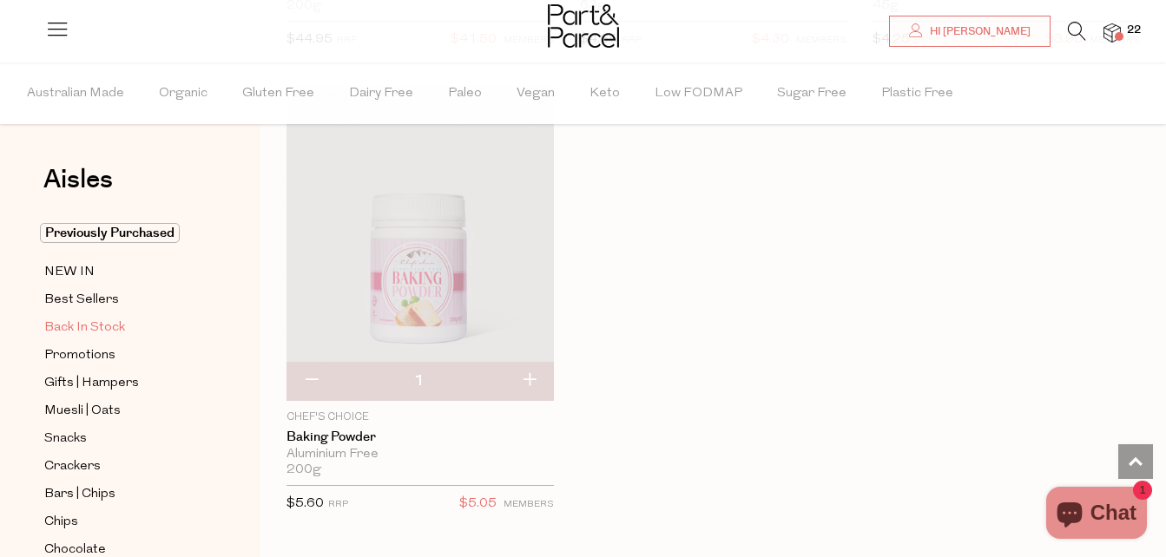
click at [108, 326] on span "Back In Stock" at bounding box center [84, 328] width 81 height 21
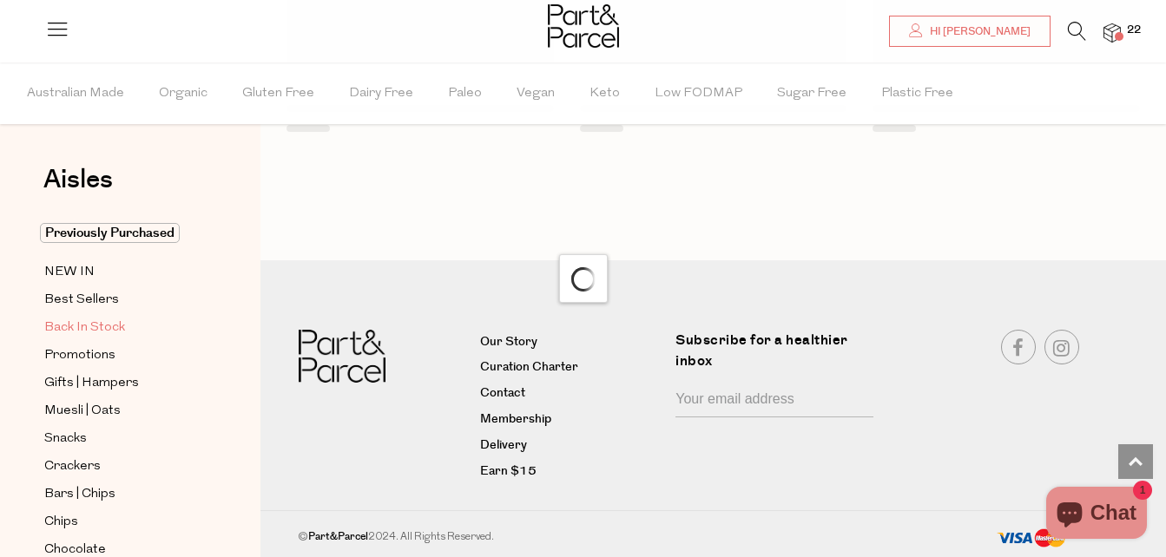
scroll to position [2288, 0]
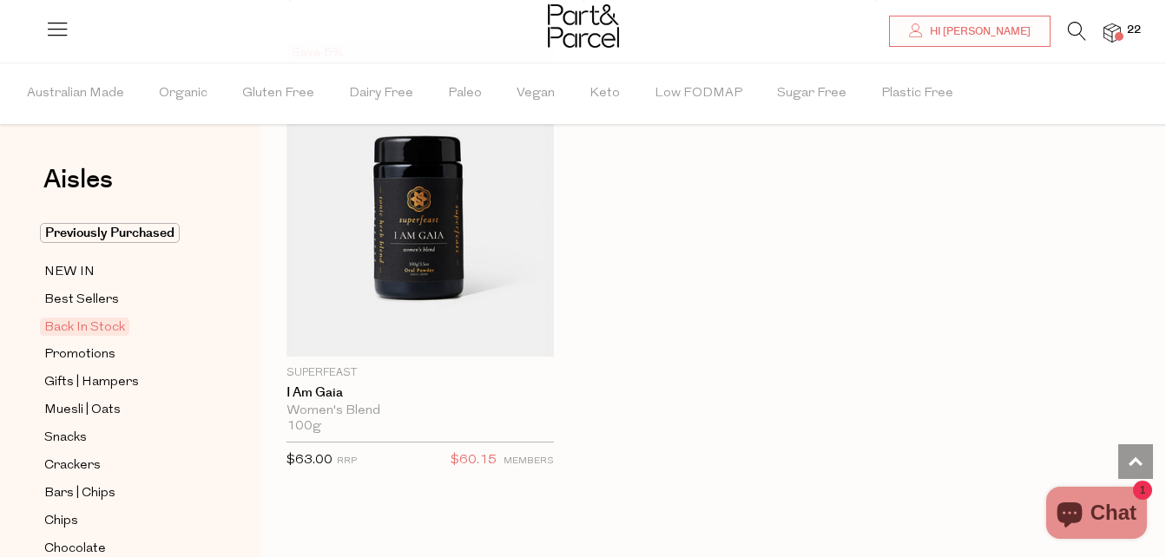
scroll to position [1588, 0]
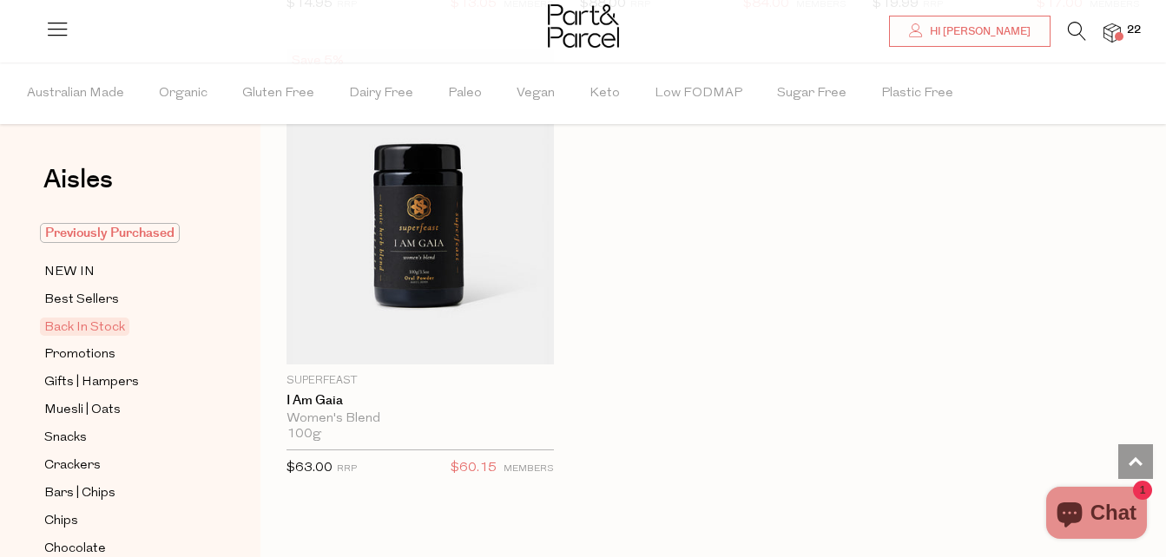
click at [135, 229] on span "Previously Purchased" at bounding box center [110, 233] width 140 height 20
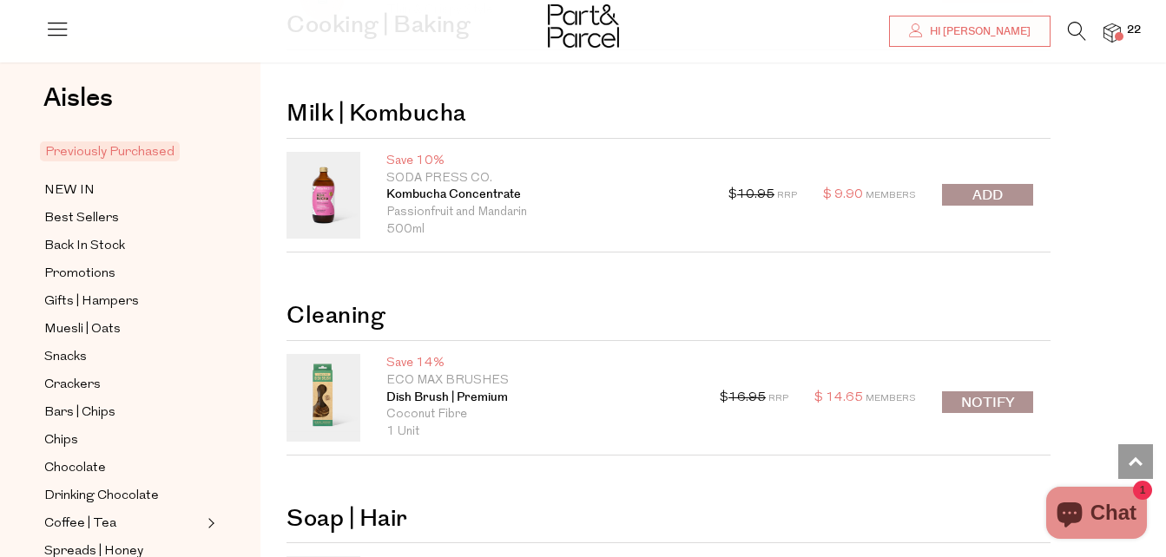
scroll to position [7519, 0]
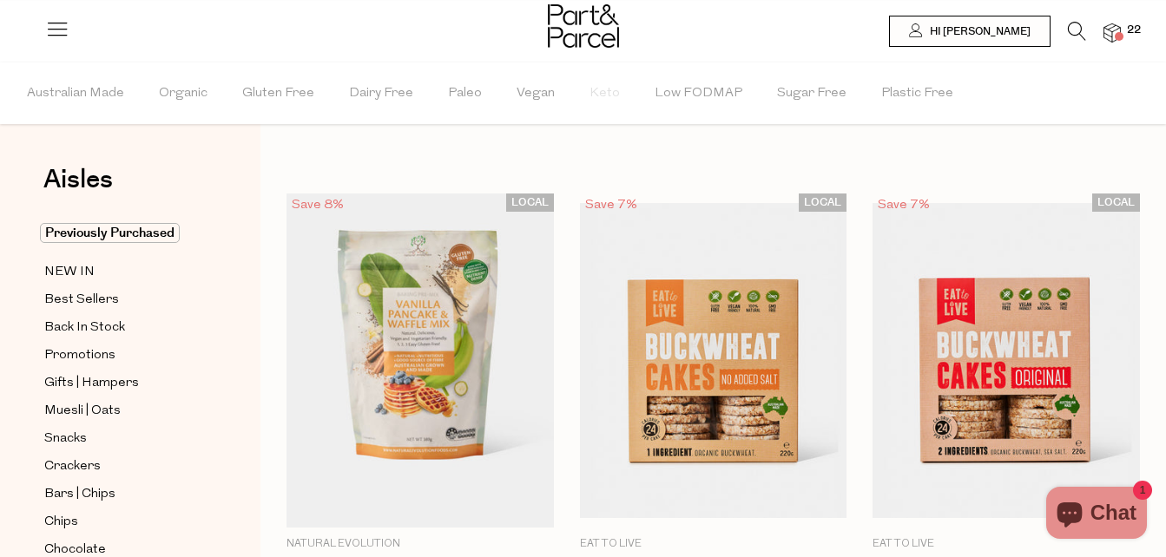
click at [1113, 35] on img at bounding box center [1111, 33] width 17 height 20
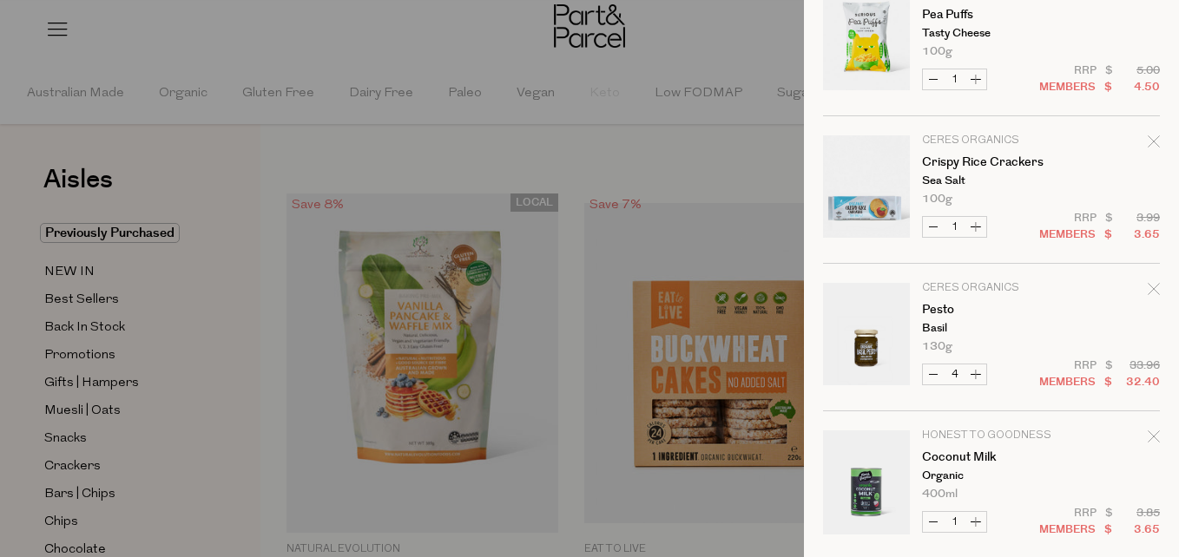
scroll to position [1433, 0]
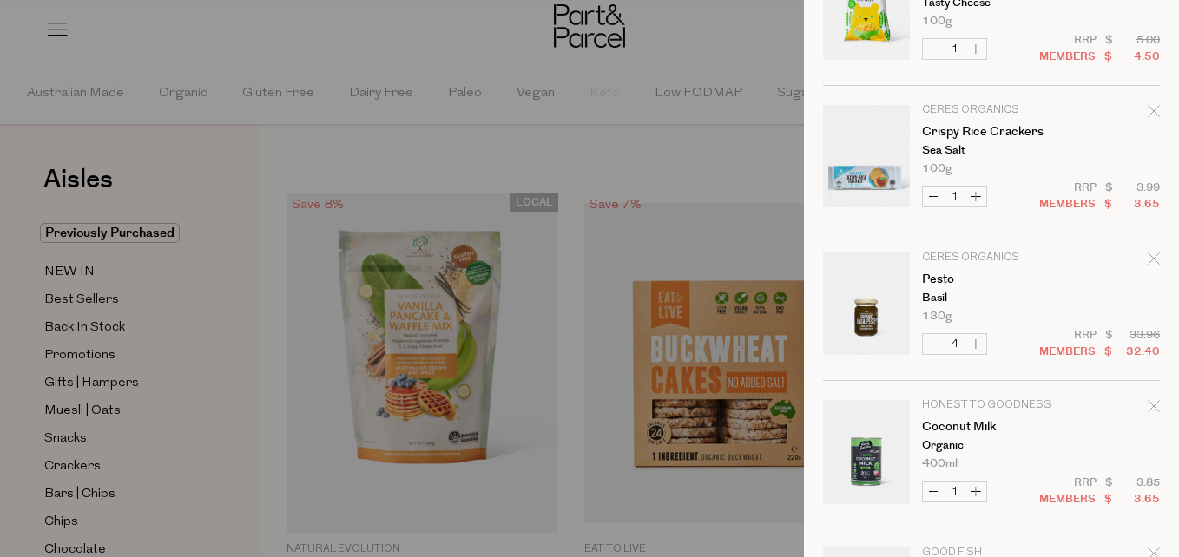
click at [1147, 115] on icon "Remove Crispy Rice Crackers" at bounding box center [1153, 111] width 12 height 12
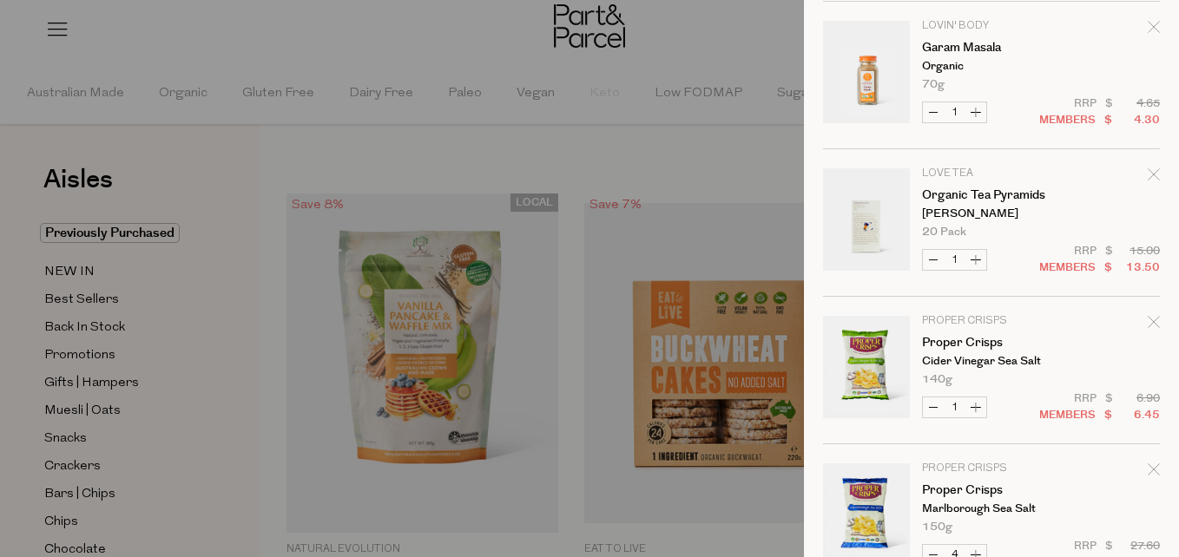
scroll to position [1343, 0]
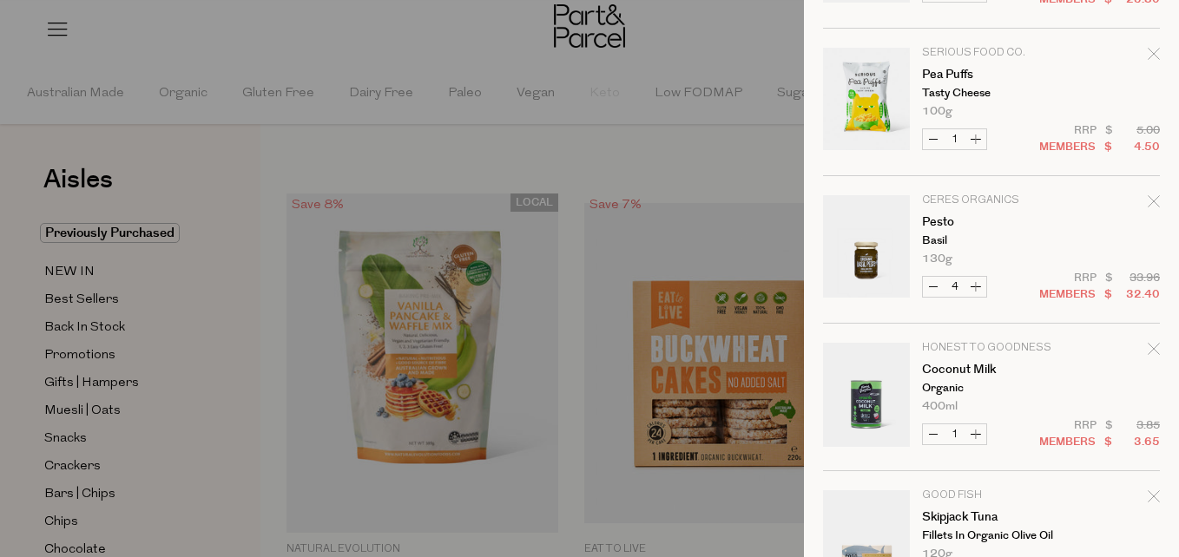
click at [975, 284] on button "Increase Pesto" at bounding box center [975, 287] width 21 height 20
type input "5"
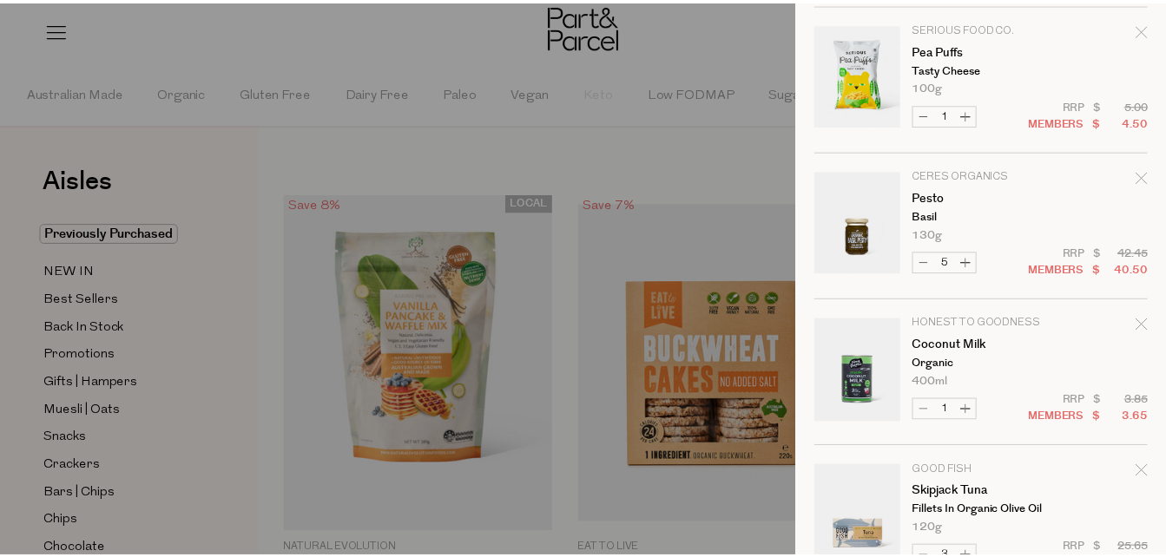
scroll to position [1543, 0]
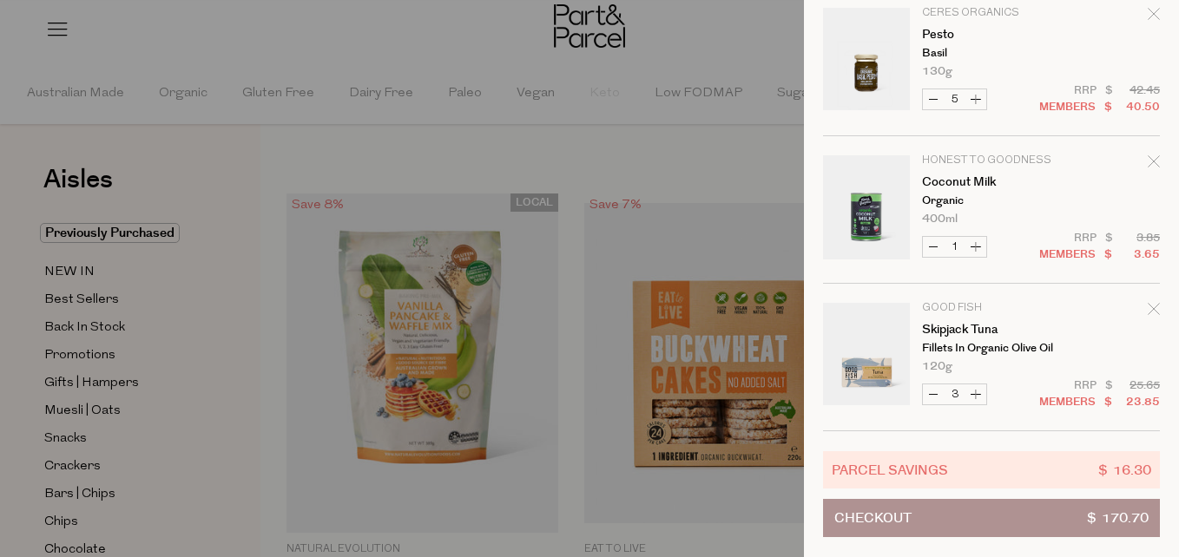
click at [1147, 155] on icon "Remove Coconut Milk" at bounding box center [1153, 161] width 12 height 12
click at [657, 117] on div at bounding box center [589, 278] width 1179 height 557
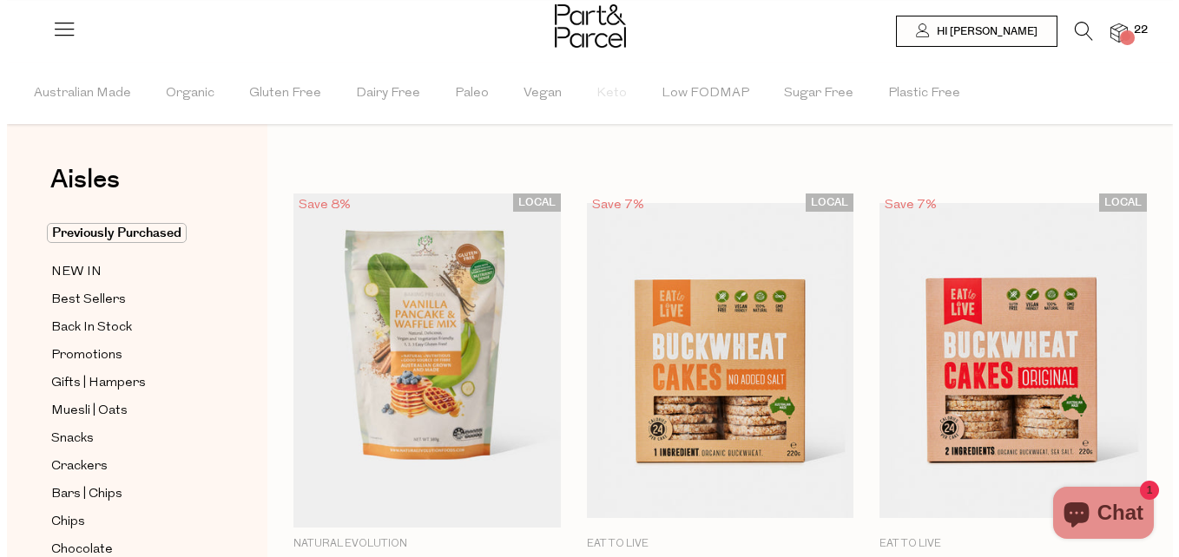
scroll to position [1396, 0]
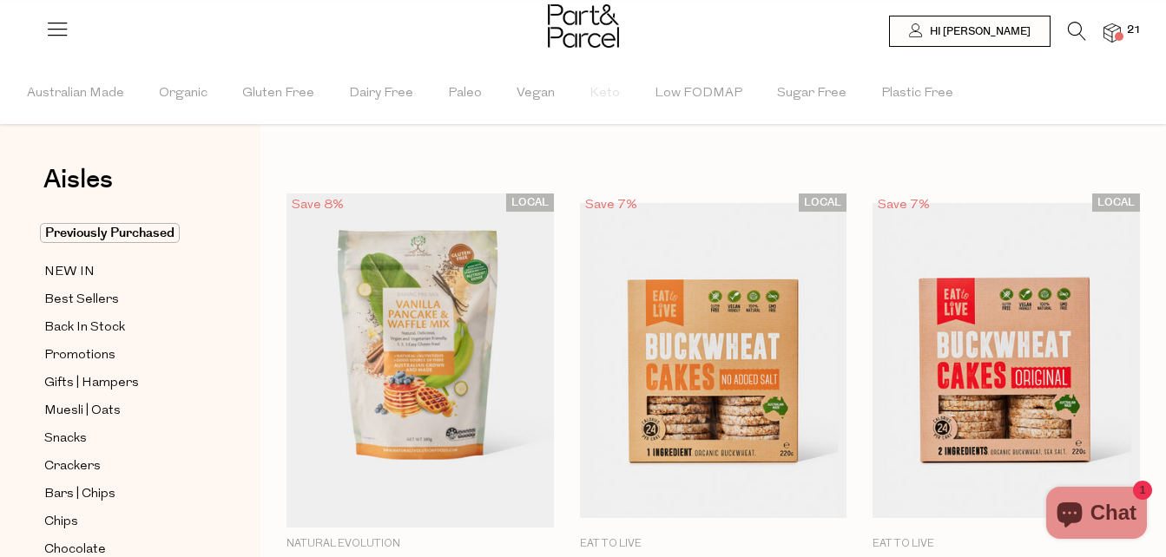
click at [1074, 32] on icon at bounding box center [1076, 31] width 18 height 19
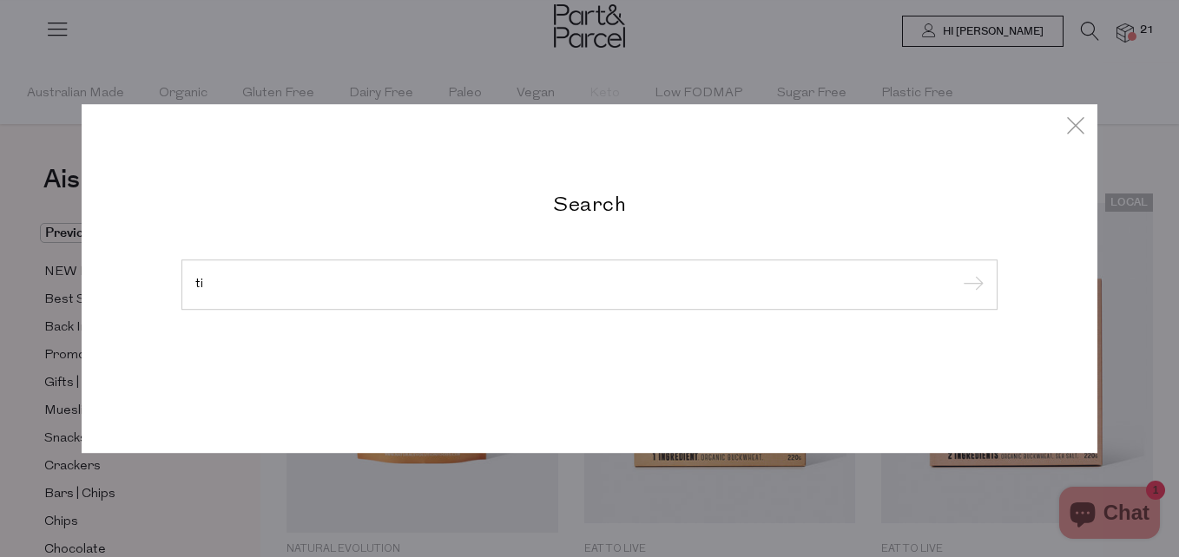
type input "t"
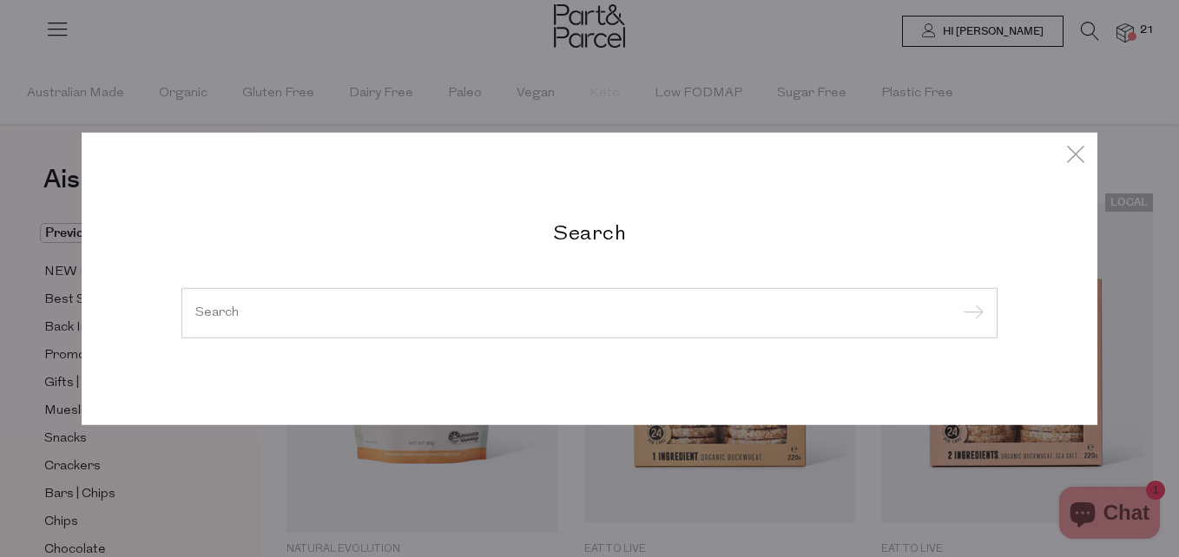
drag, startPoint x: 1174, startPoint y: 306, endPoint x: 1181, endPoint y: 43, distance: 263.9
click at [1165, 43] on html "Ready to stock up Genevieve? Close Image Product Total Qty Chef's Choice Baking…" at bounding box center [589, 534] width 1179 height 1068
click at [1067, 169] on link at bounding box center [1075, 156] width 26 height 30
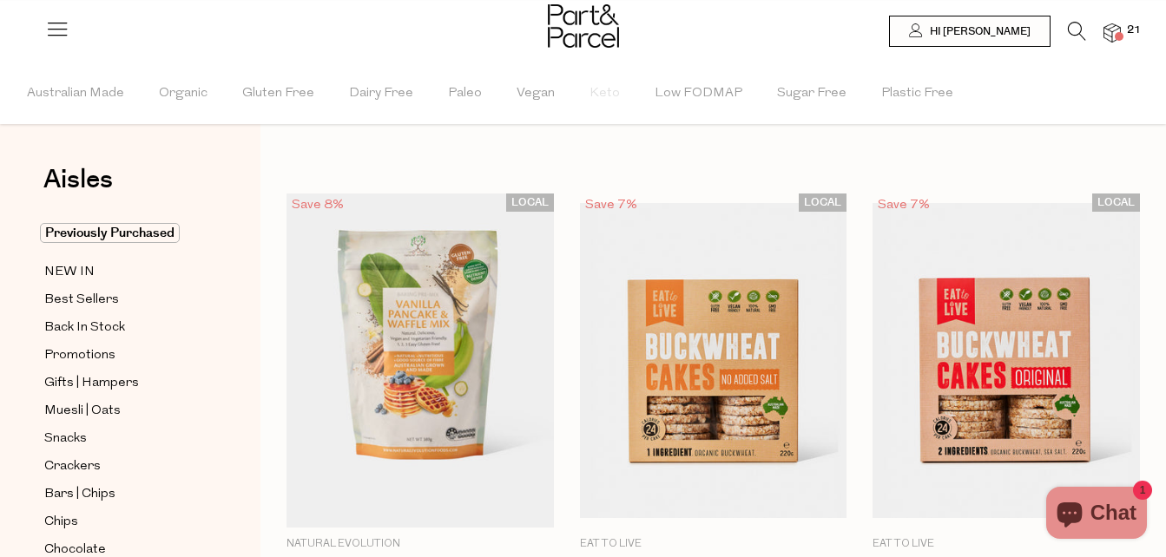
click at [1076, 27] on icon at bounding box center [1076, 31] width 18 height 19
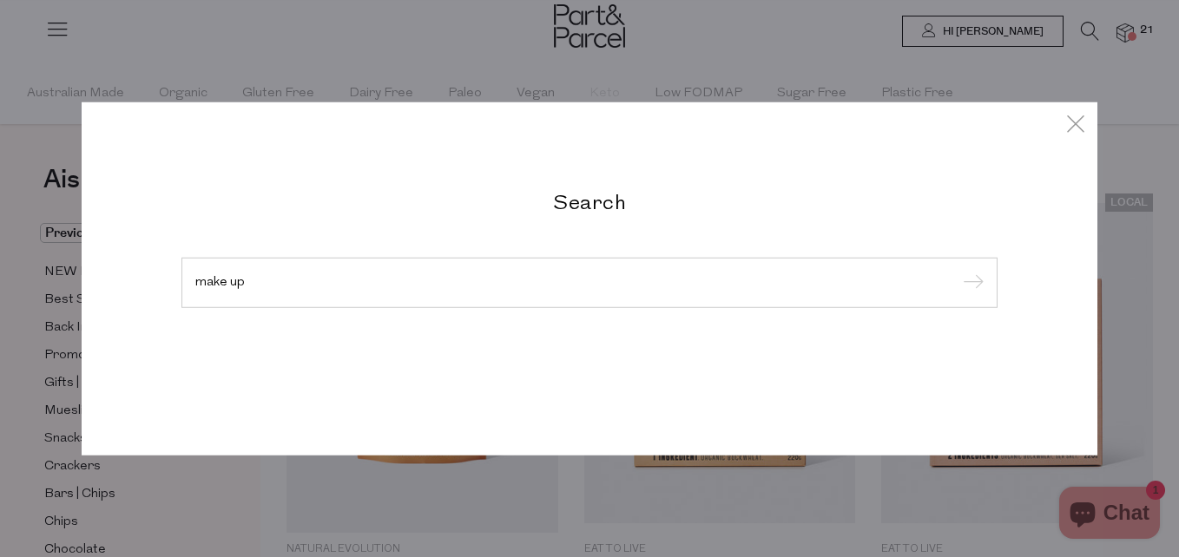
type input "make up"
click at [957, 271] on input "submit" at bounding box center [970, 284] width 26 height 26
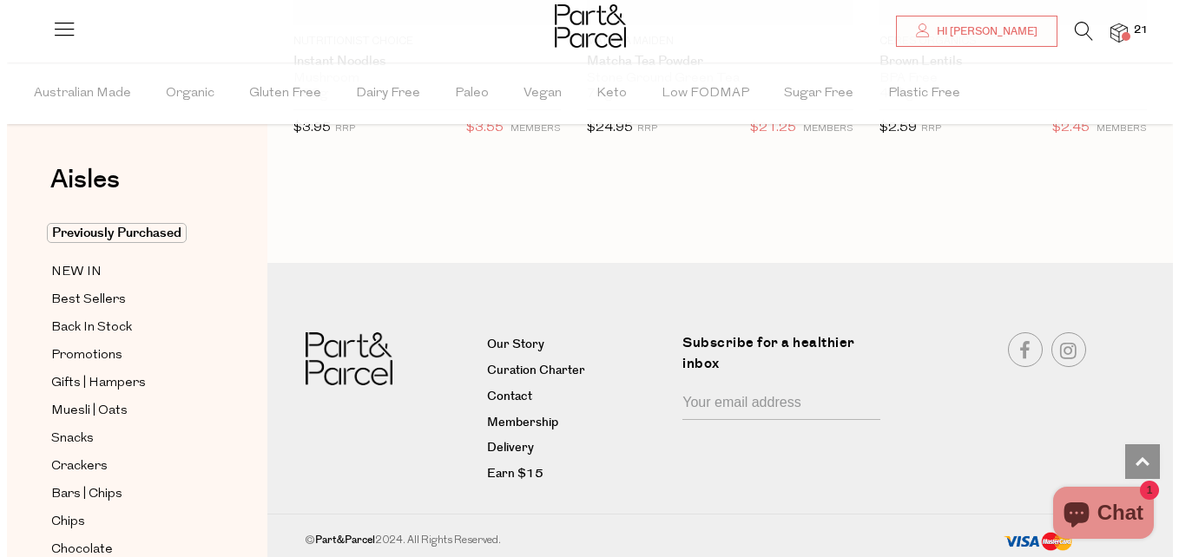
scroll to position [291, 0]
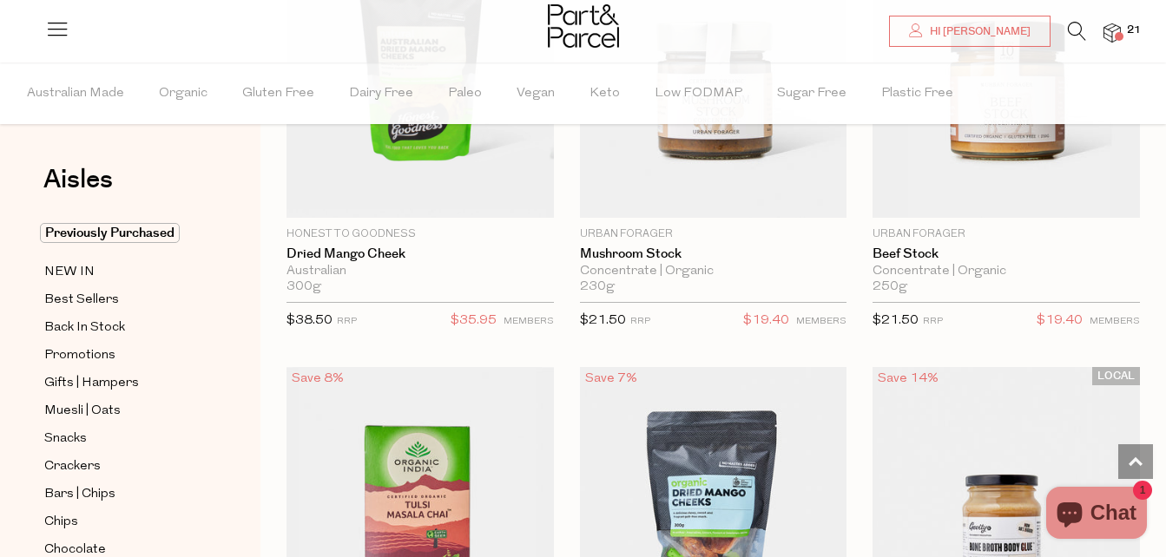
click at [1069, 32] on icon at bounding box center [1076, 31] width 18 height 19
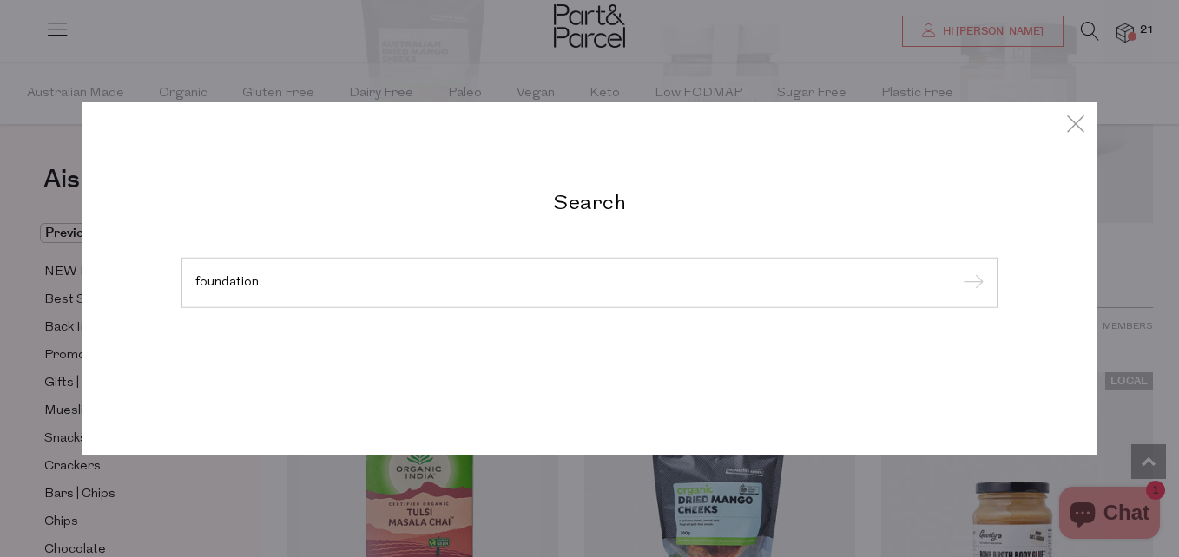
type input "foundation"
click at [957, 271] on input "submit" at bounding box center [970, 284] width 26 height 26
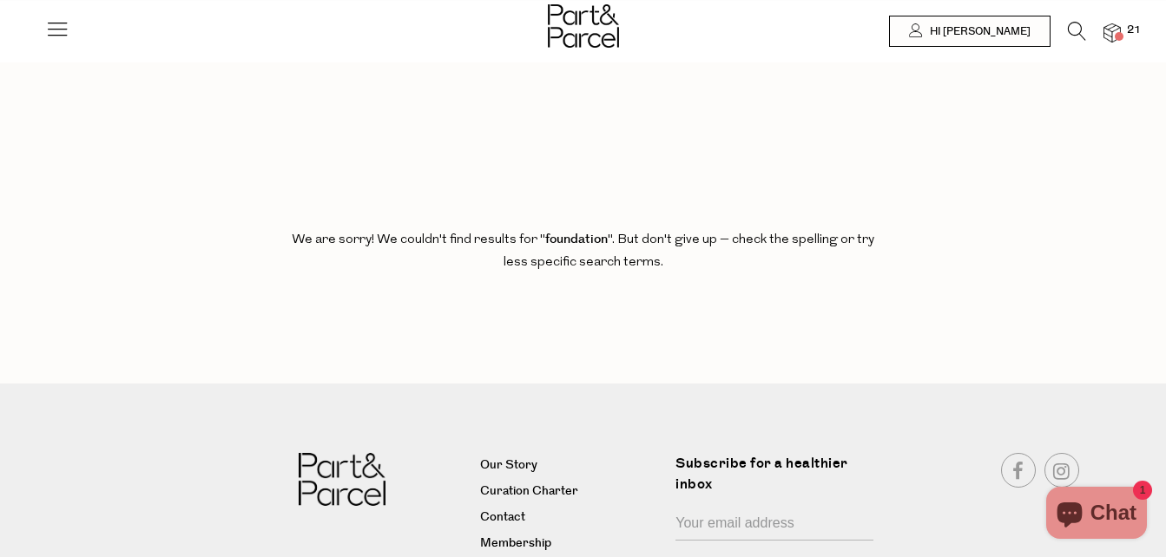
click at [1125, 28] on span "21" at bounding box center [1133, 31] width 23 height 16
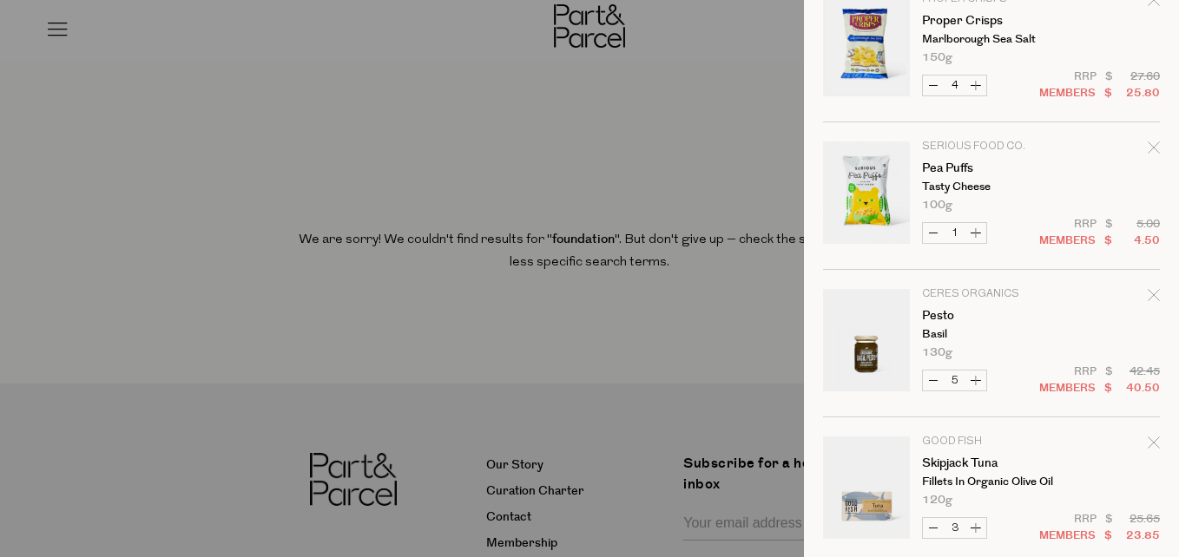
scroll to position [1396, 0]
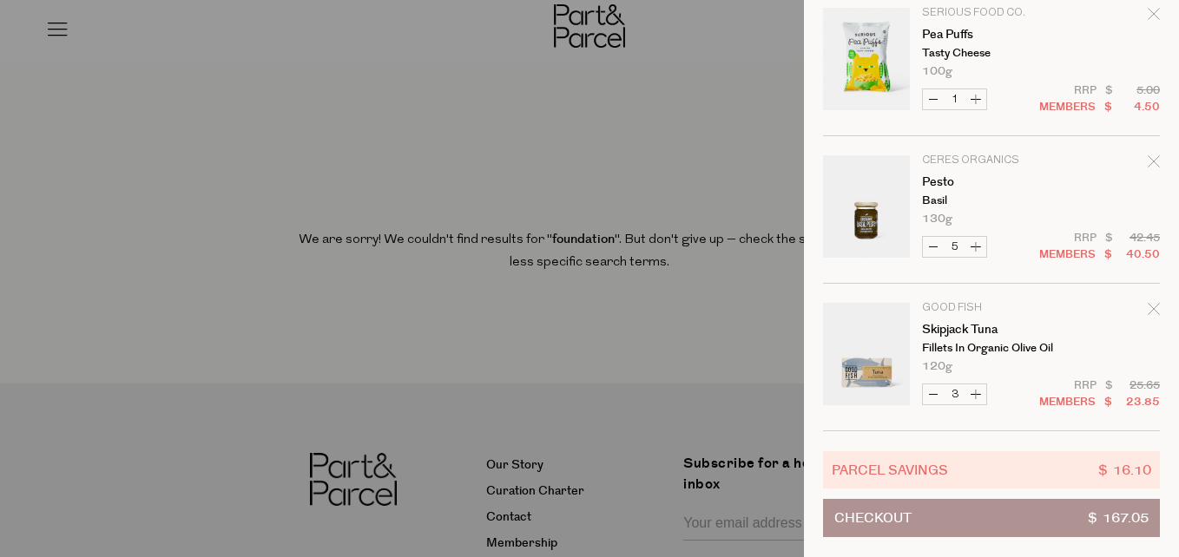
click at [1147, 303] on icon "Remove Skipjack Tuna" at bounding box center [1153, 309] width 12 height 12
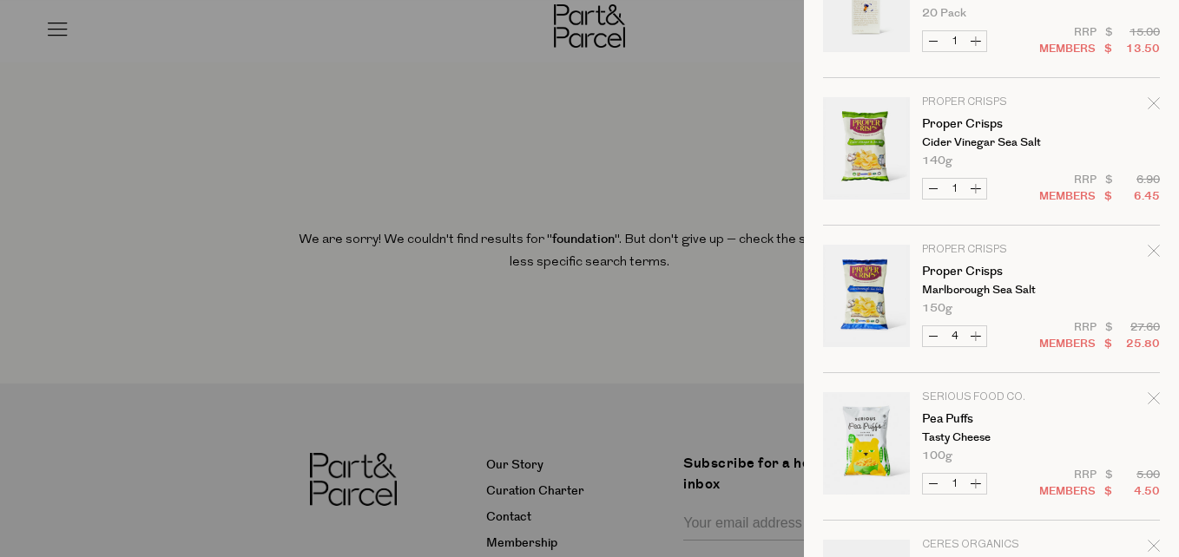
scroll to position [1248, 0]
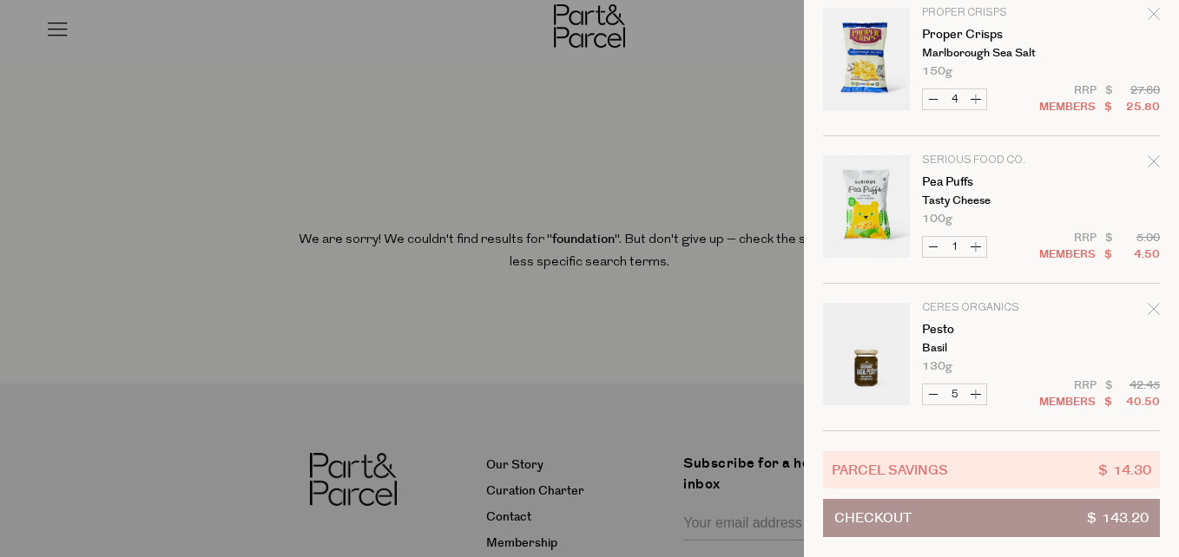
click at [971, 503] on button "Checkout $ 143.20" at bounding box center [991, 518] width 337 height 38
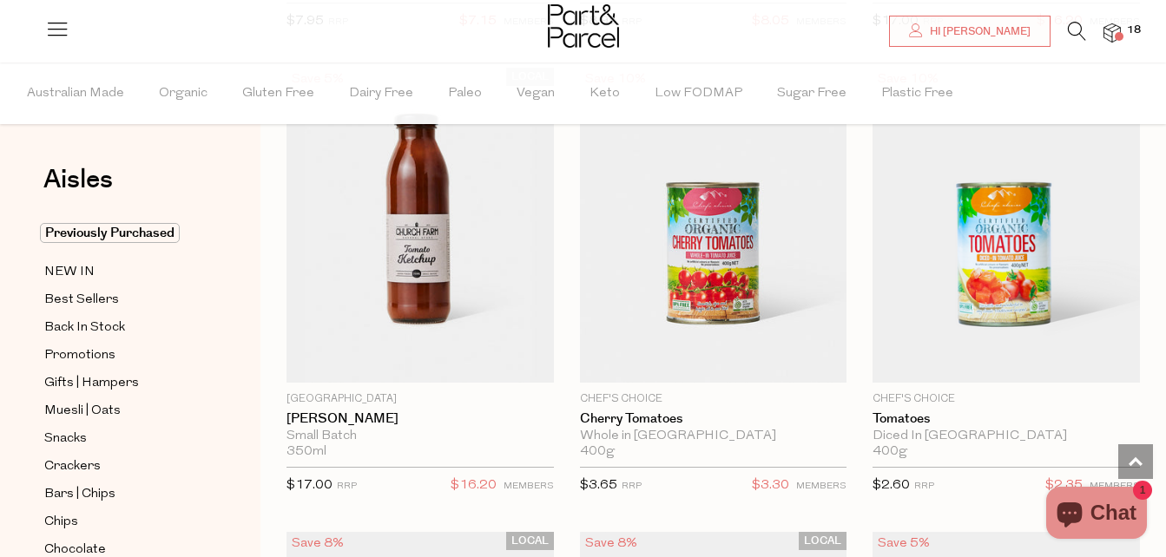
scroll to position [2034, 0]
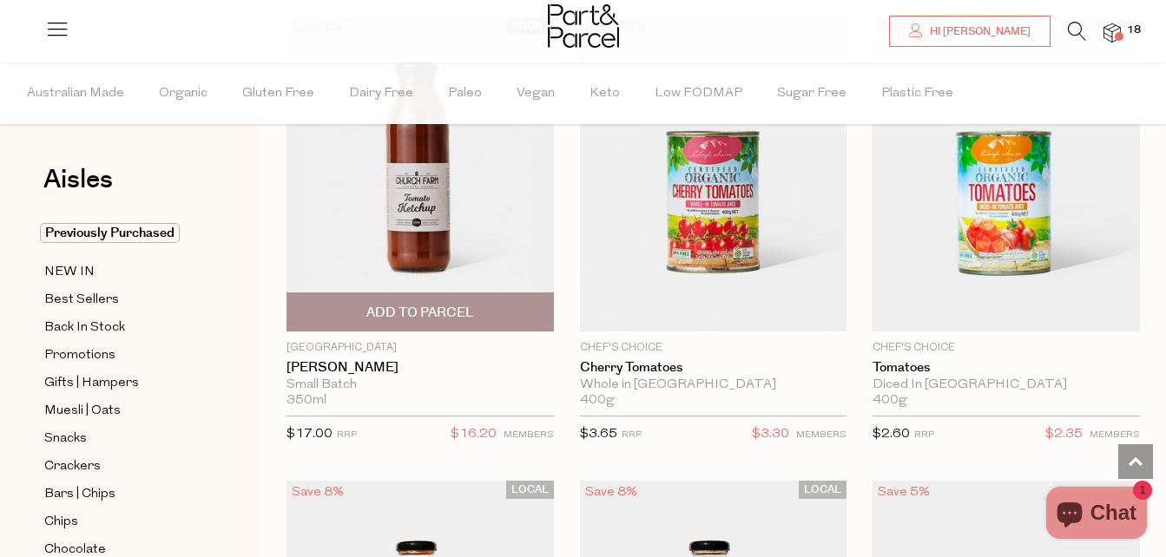
click at [436, 305] on span "Add To Parcel" at bounding box center [420, 313] width 108 height 18
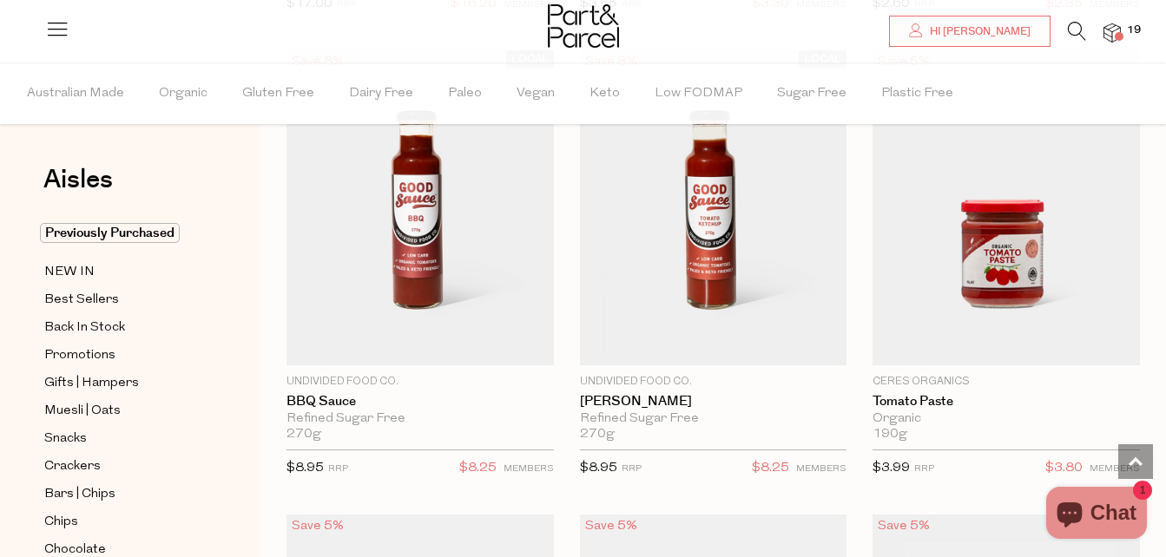
scroll to position [2490, 0]
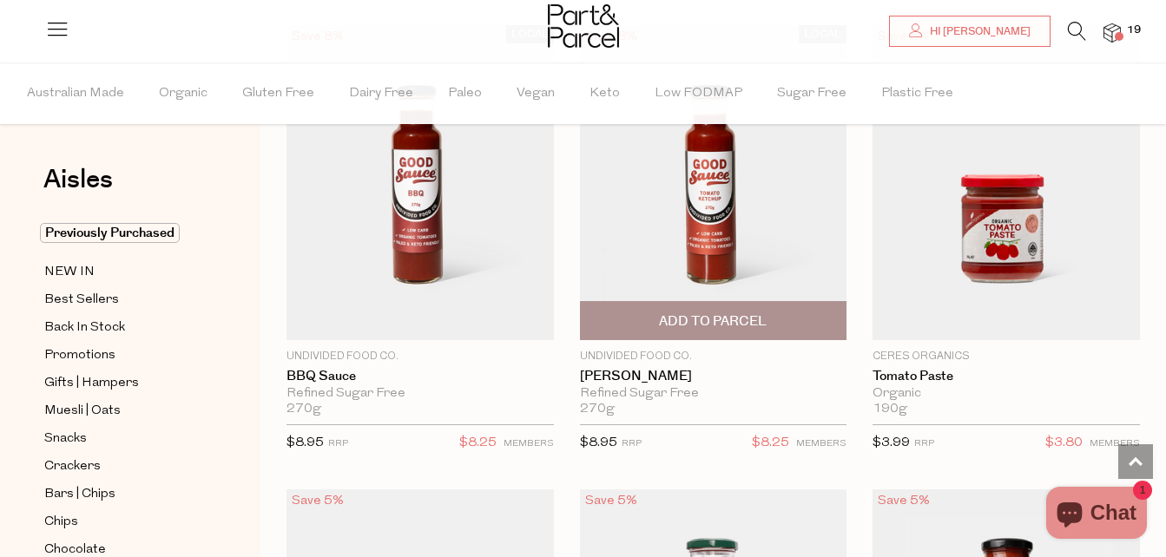
click at [681, 312] on span "Add To Parcel" at bounding box center [713, 321] width 108 height 18
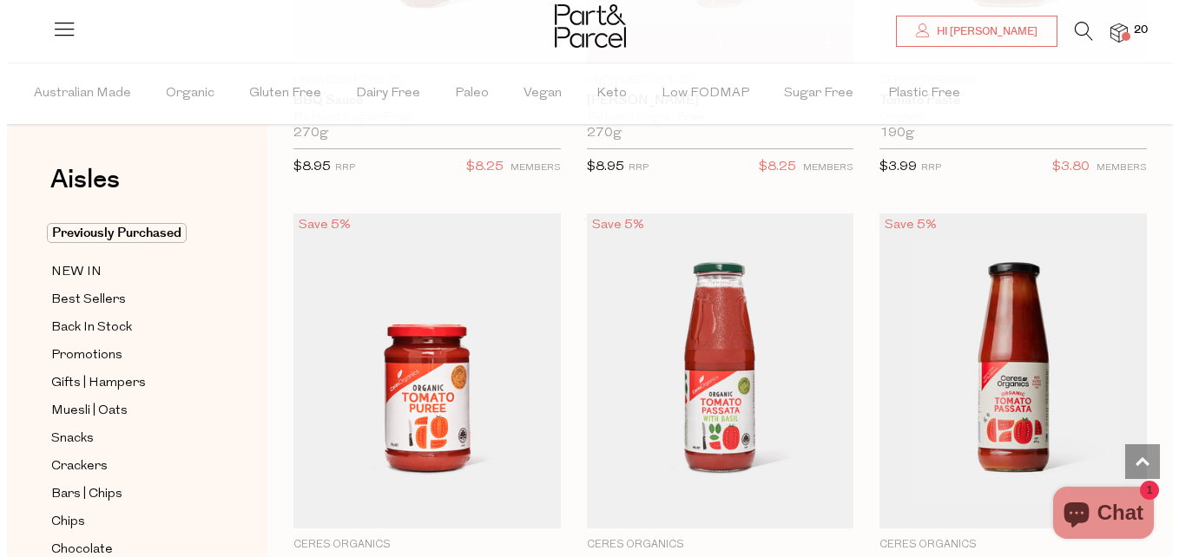
scroll to position [0, 0]
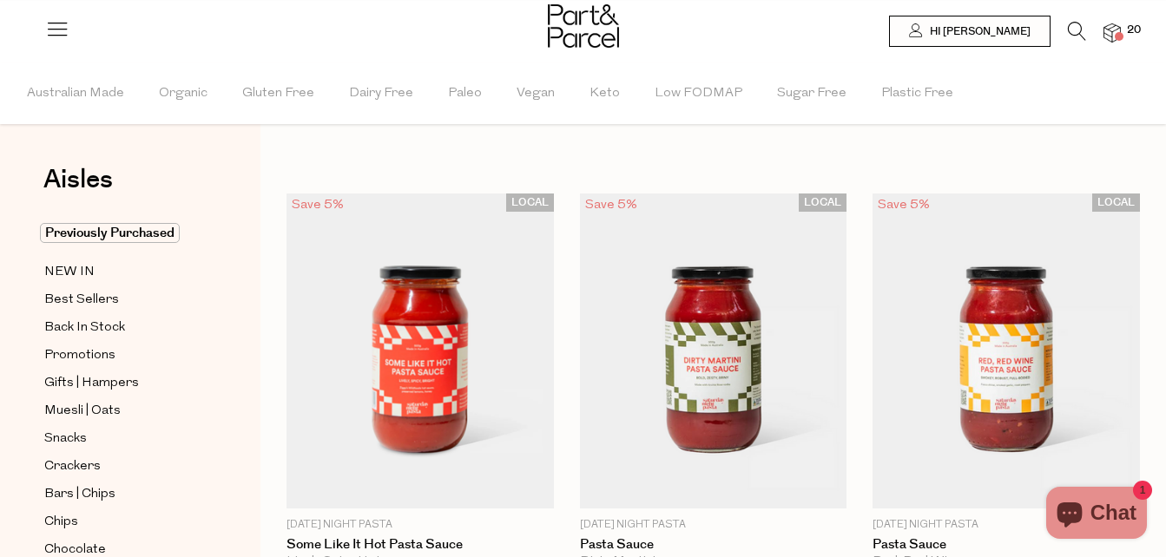
click at [1113, 24] on img at bounding box center [1111, 33] width 17 height 20
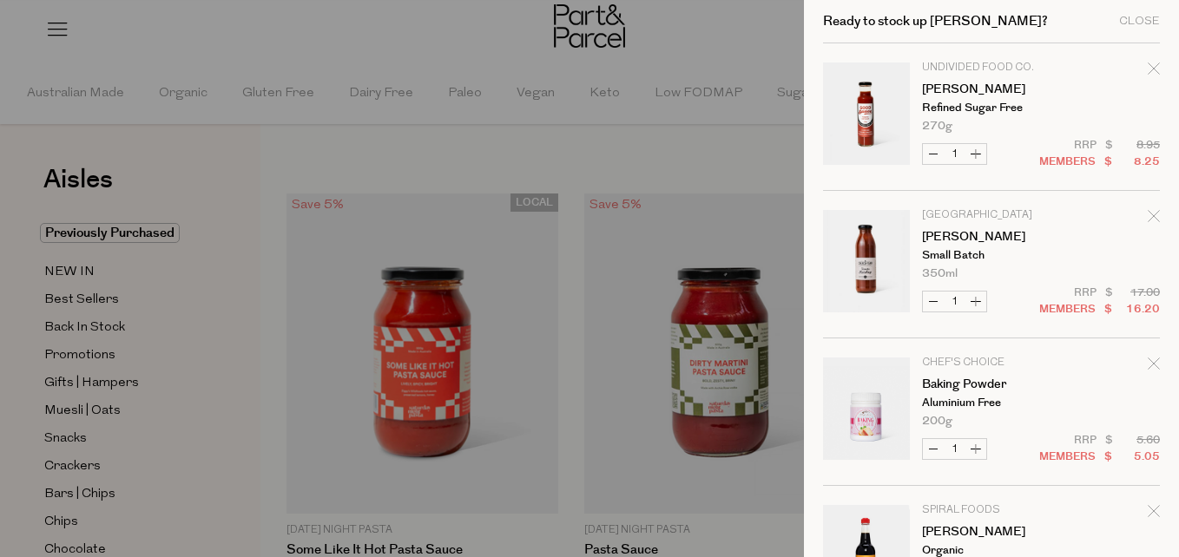
click at [1147, 211] on icon "Remove Tomato Ketchup" at bounding box center [1153, 216] width 12 height 12
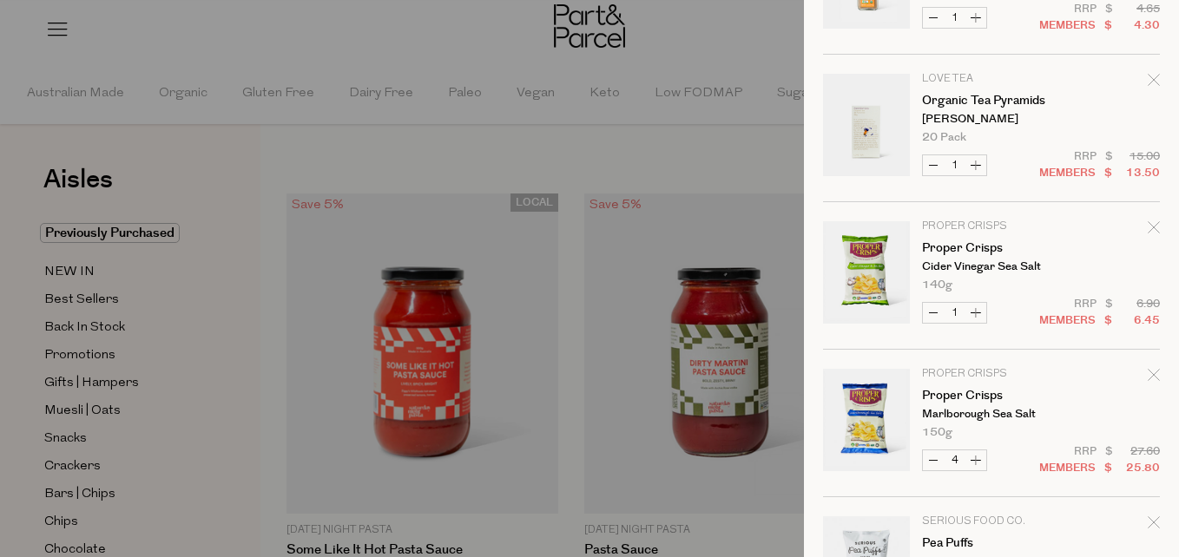
scroll to position [1396, 0]
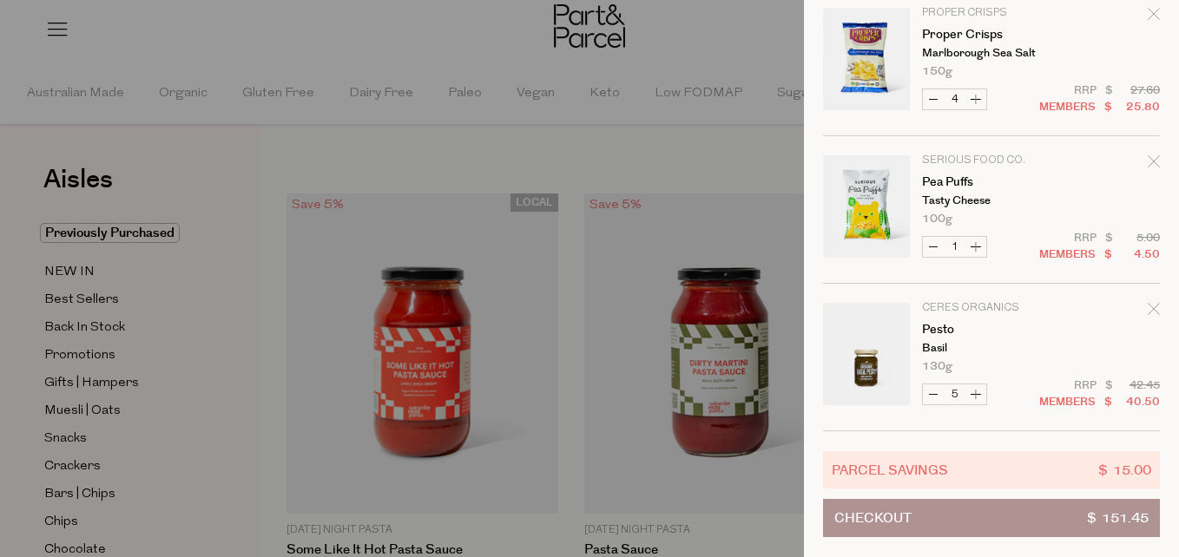
click at [982, 508] on button "Checkout $ 151.45" at bounding box center [991, 518] width 337 height 38
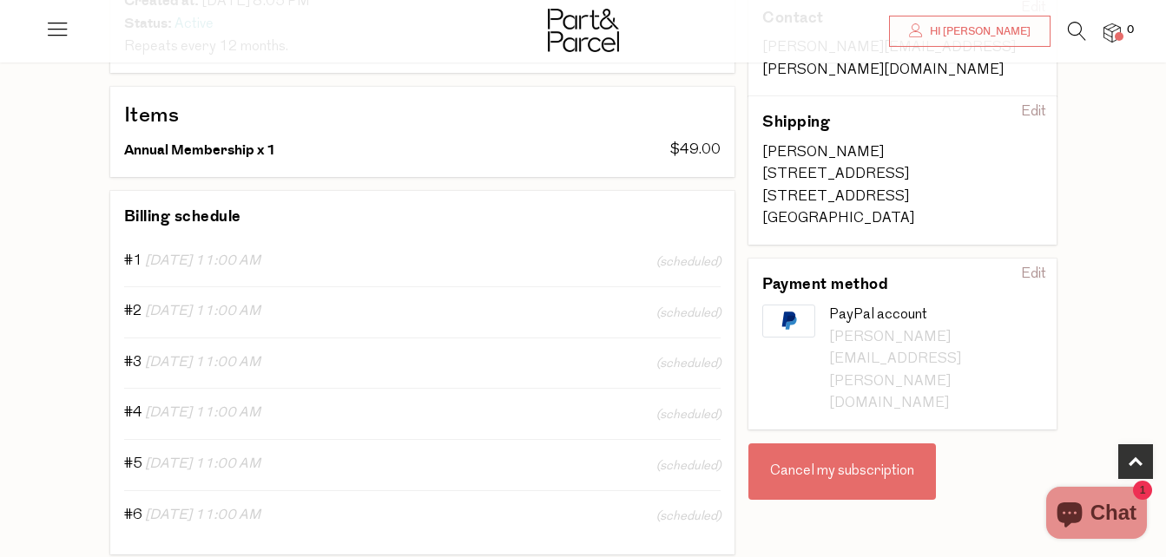
scroll to position [272, 0]
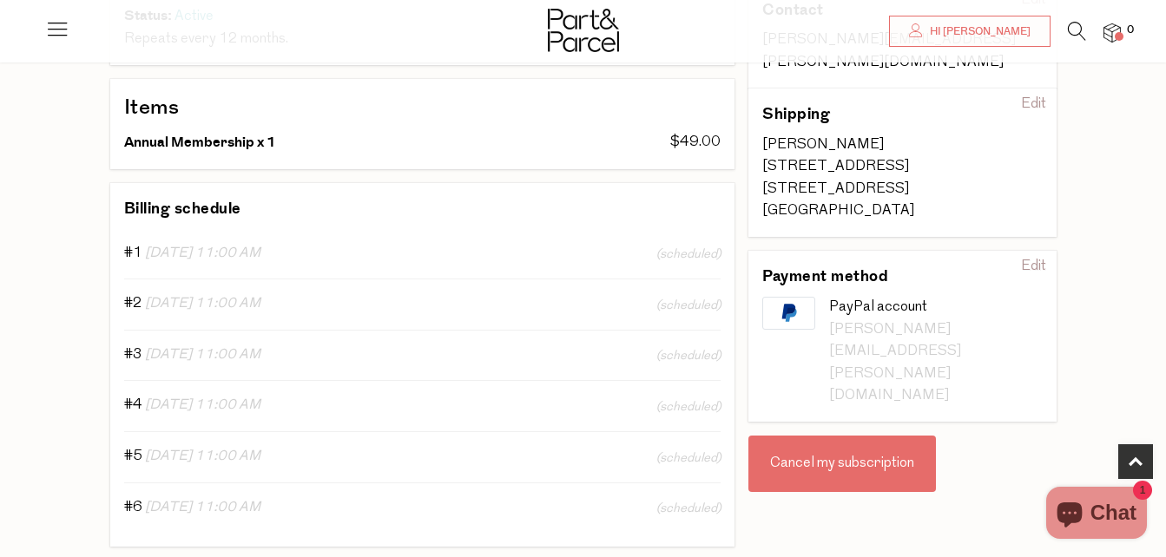
click at [848, 436] on div "Cancel my subscription" at bounding box center [841, 464] width 187 height 57
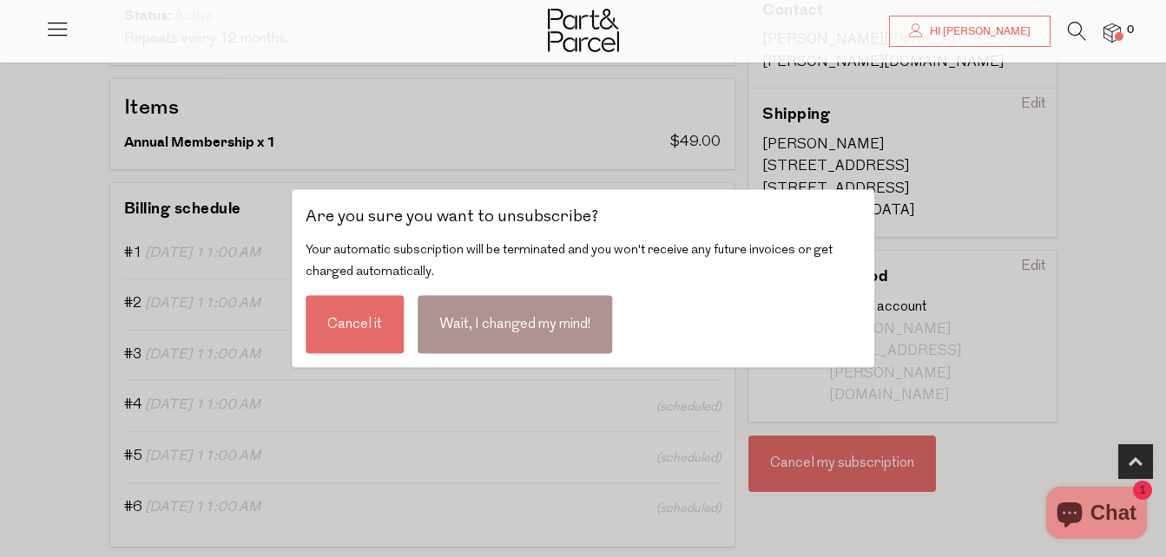
click at [371, 332] on div "Cancel it" at bounding box center [354, 324] width 98 height 58
